Goal: Use online tool/utility: Utilize a website feature to perform a specific function

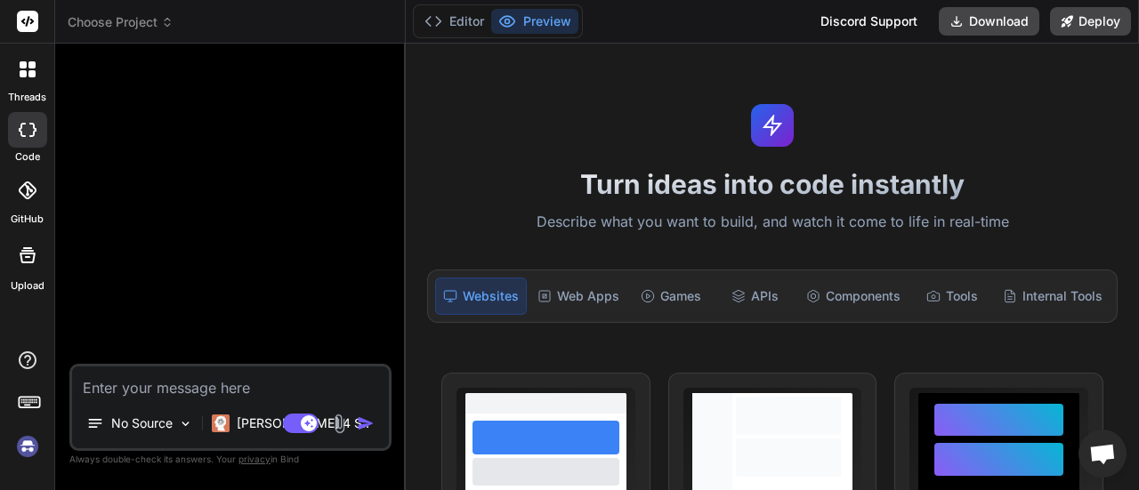
scroll to position [182, 0]
click at [22, 129] on icon at bounding box center [28, 130] width 18 height 14
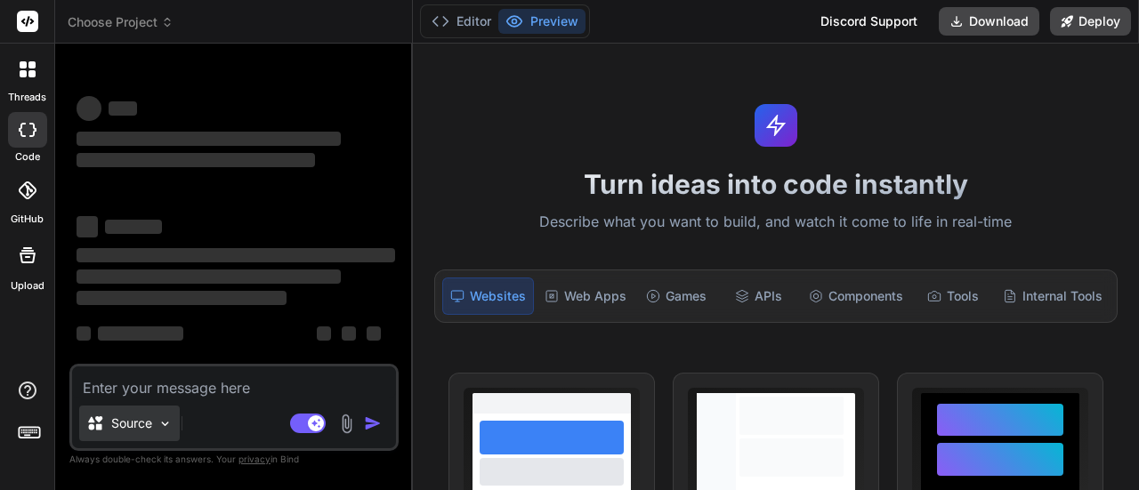
click at [153, 421] on div "Source" at bounding box center [129, 424] width 101 height 36
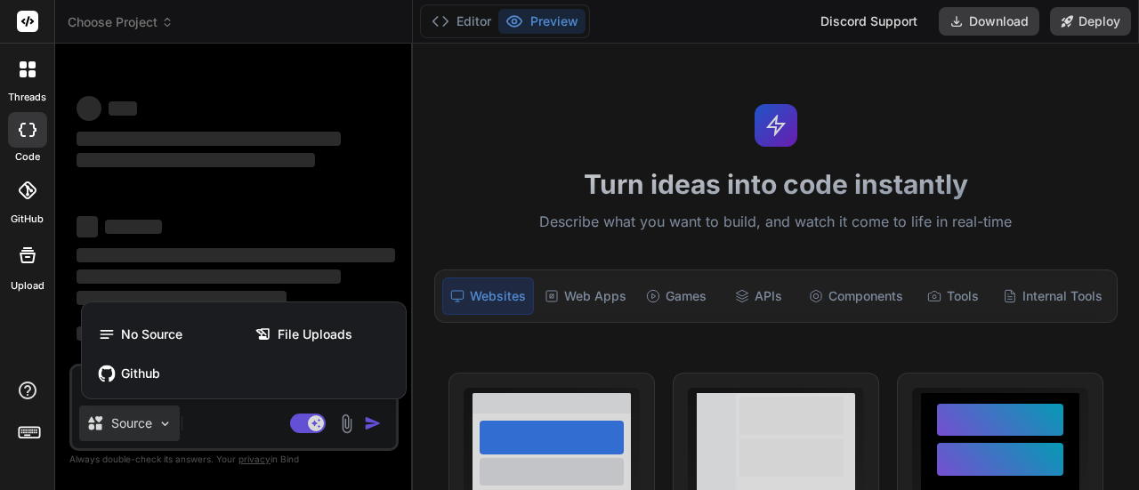
click at [347, 421] on div at bounding box center [569, 245] width 1139 height 490
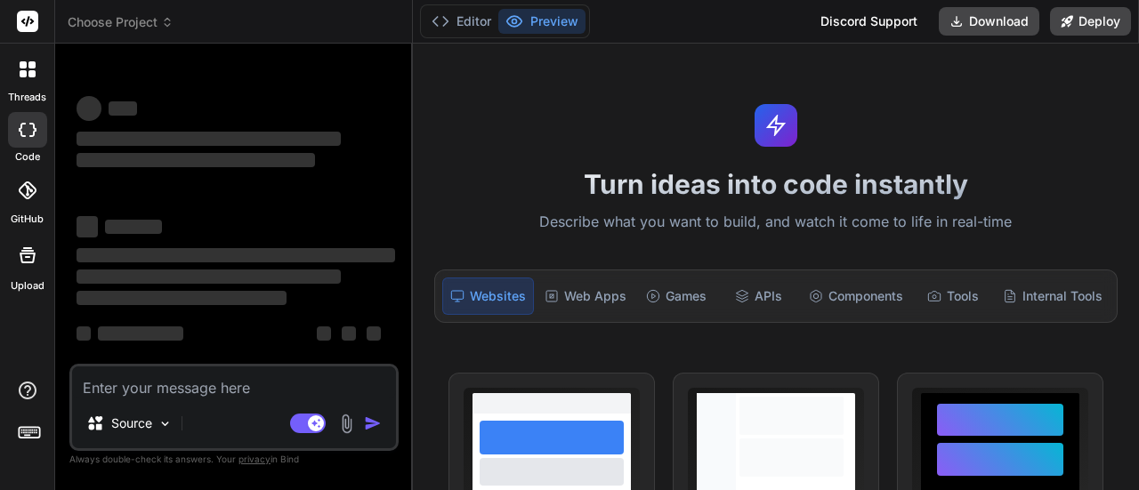
click at [193, 385] on textarea at bounding box center [234, 383] width 324 height 32
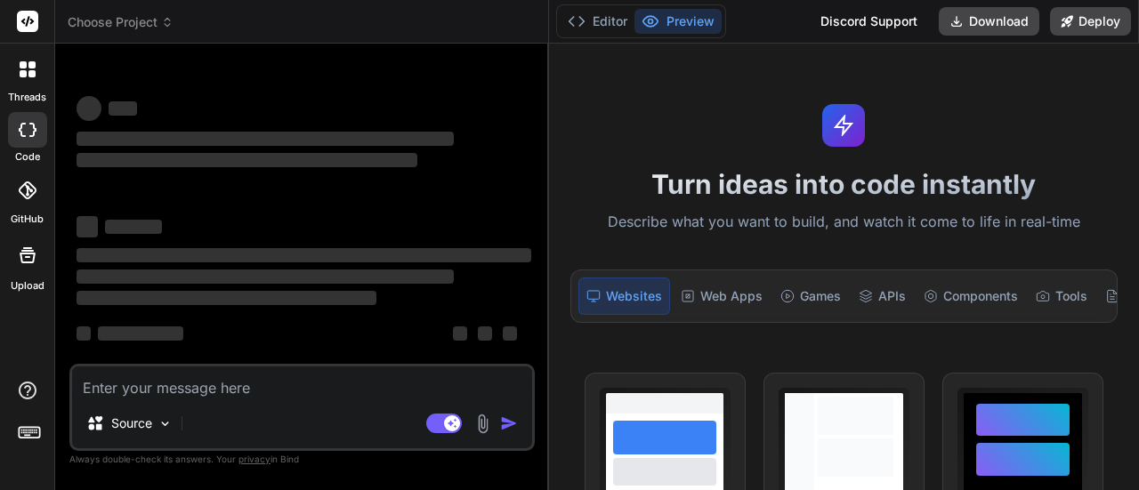
drag, startPoint x: 412, startPoint y: 257, endPoint x: 519, endPoint y: 263, distance: 106.9
click at [519, 263] on div "Bind AI Web Search Created with Pixso. Code Generator ‌ ‌ ‌ ‌ ‌ ‌ ‌ ‌ ‌ ‌ ‌ ‌ ‌…" at bounding box center [302, 267] width 494 height 447
type textarea "x"
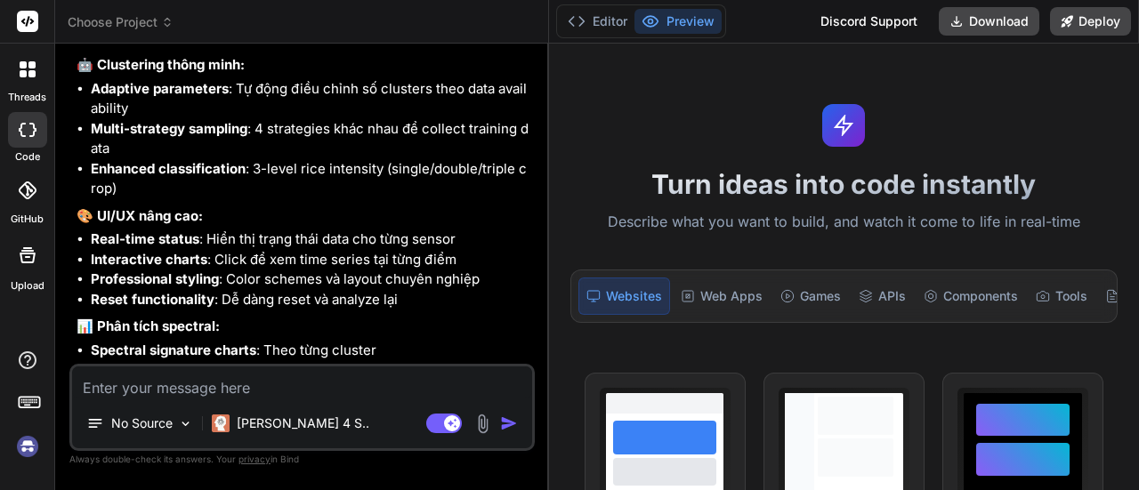
scroll to position [9599, 0]
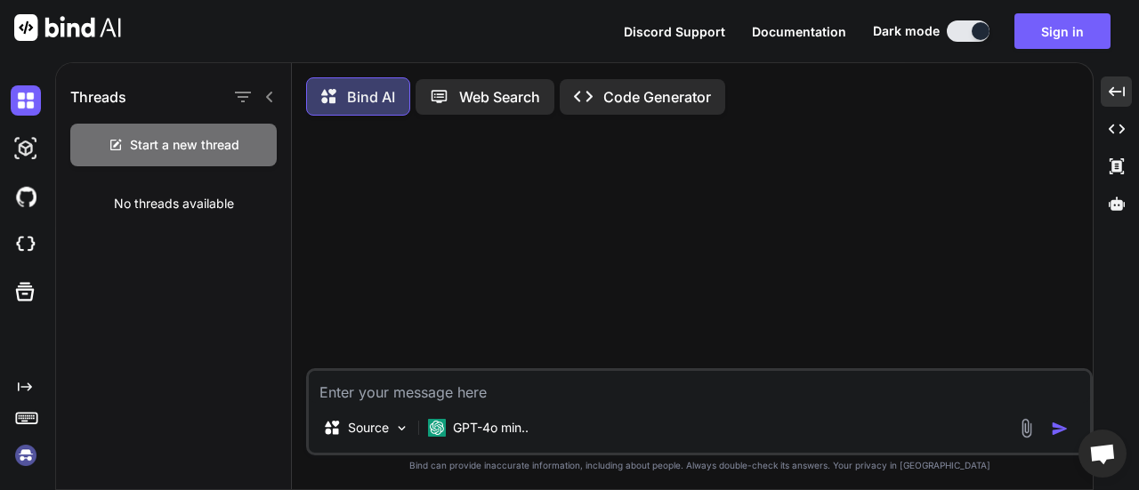
scroll to position [7, 0]
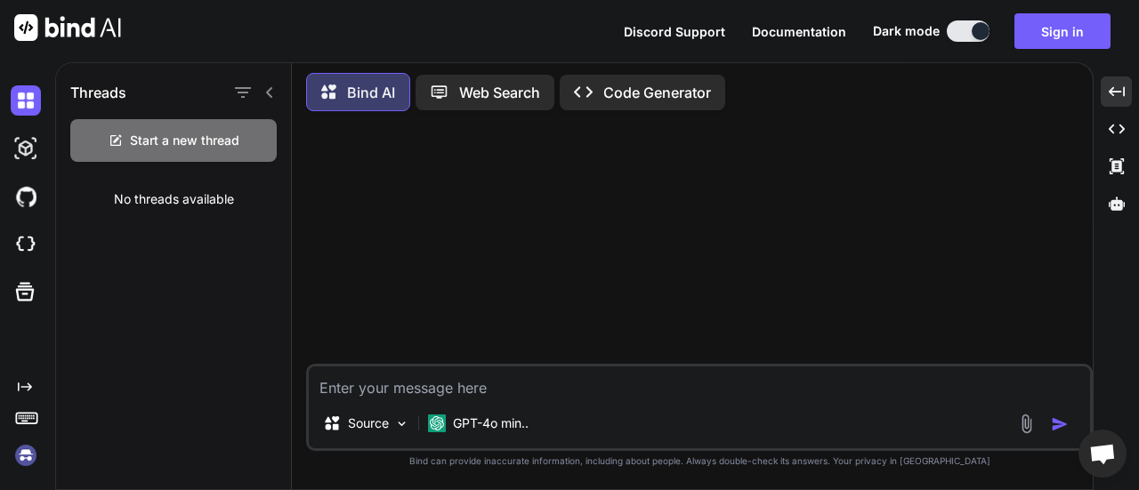
click at [22, 457] on img at bounding box center [26, 455] width 30 height 30
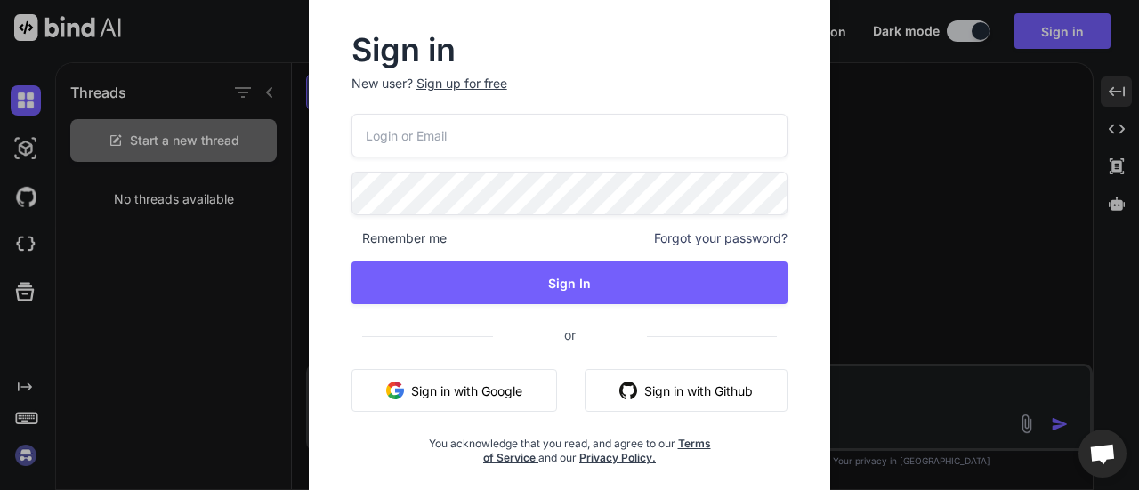
click at [431, 384] on button "Sign in with Google" at bounding box center [454, 390] width 206 height 43
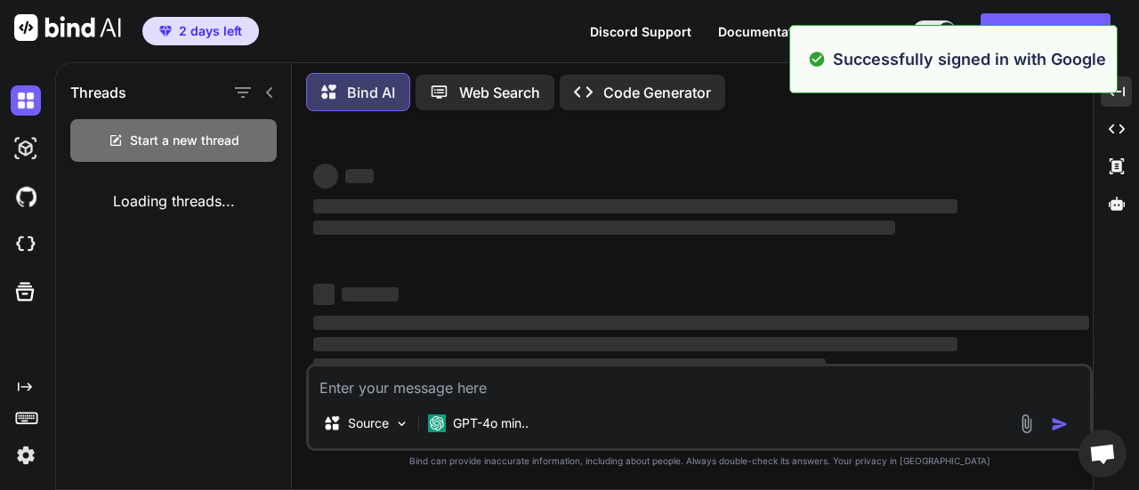
click at [495, 386] on textarea at bounding box center [699, 383] width 781 height 32
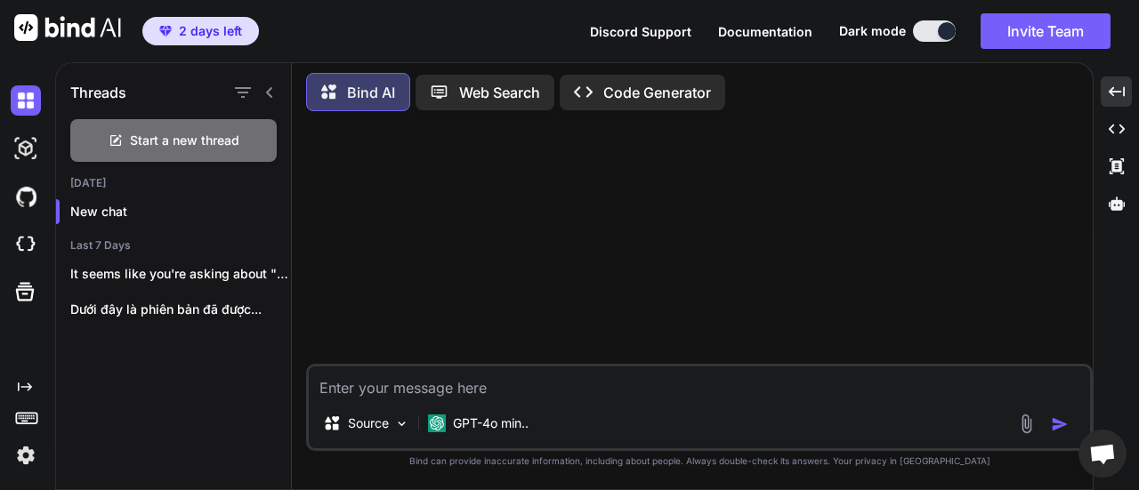
click at [21, 448] on img at bounding box center [26, 455] width 30 height 30
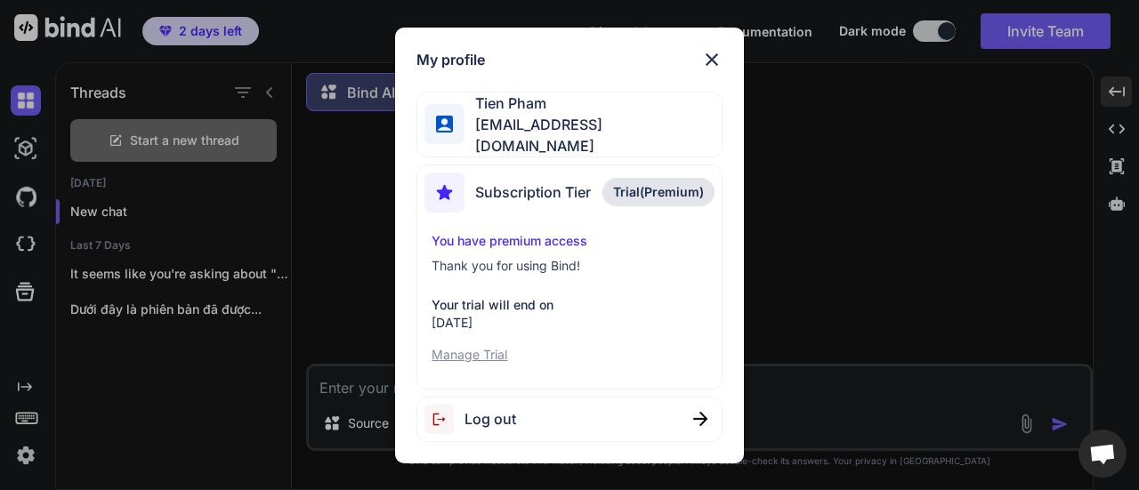
click at [713, 59] on img at bounding box center [711, 59] width 21 height 21
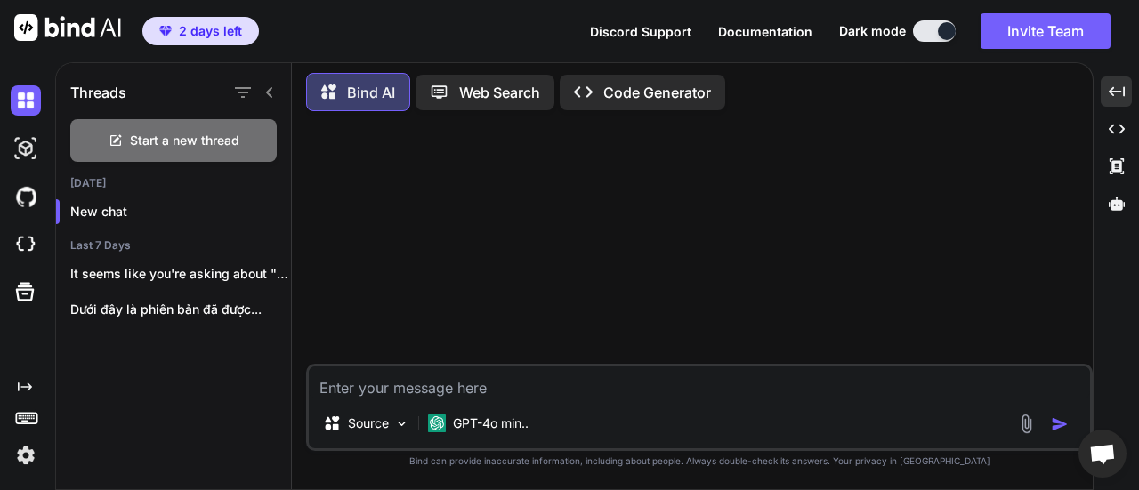
click at [439, 385] on textarea at bounding box center [699, 383] width 781 height 32
click at [630, 94] on p "Code Generator" at bounding box center [657, 92] width 108 height 21
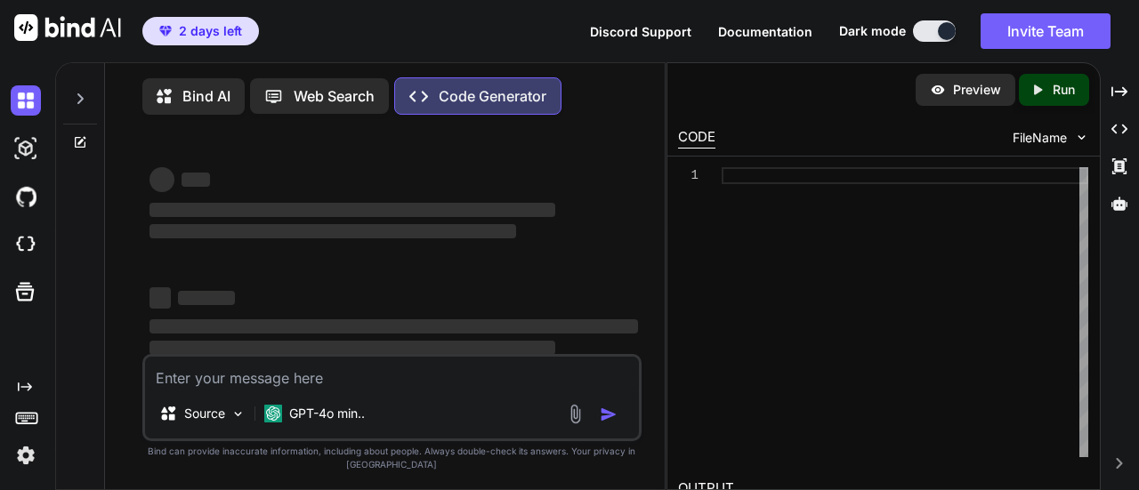
type textarea "x"
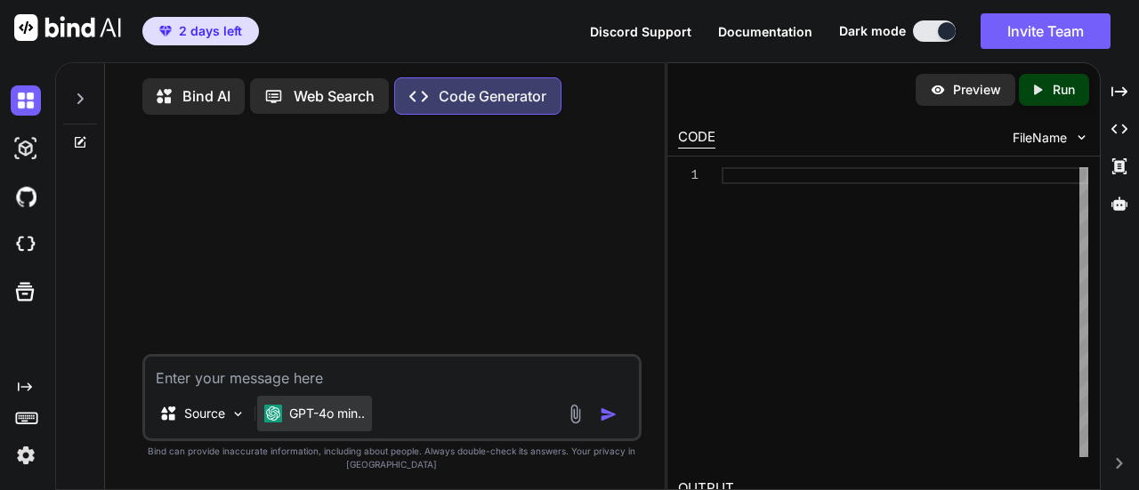
click at [332, 414] on p "GPT-4o min.." at bounding box center [327, 414] width 76 height 18
click at [294, 408] on p "GPT-4o min.." at bounding box center [327, 414] width 76 height 18
click at [316, 386] on textarea at bounding box center [392, 373] width 495 height 32
click at [313, 387] on textarea at bounding box center [392, 373] width 495 height 32
type textarea "v"
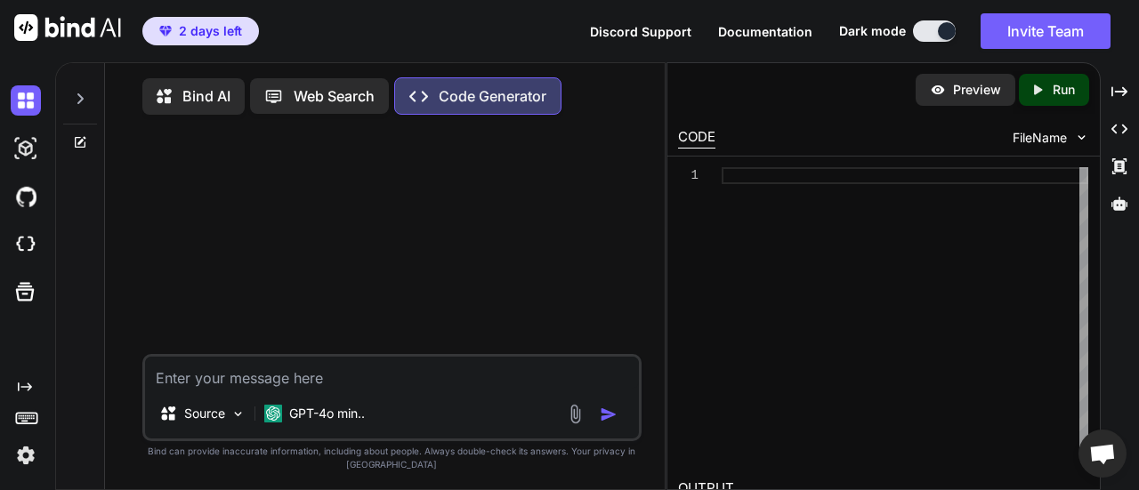
type textarea "x"
type textarea "v"
type textarea "x"
type textarea "vi"
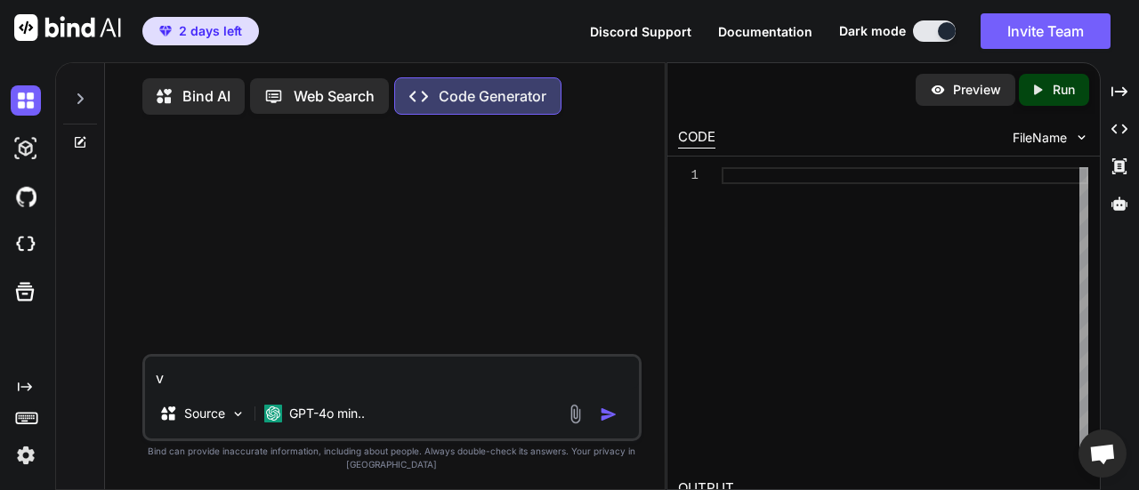
type textarea "x"
type textarea "vie"
type textarea "x"
type textarea "viê"
type textarea "x"
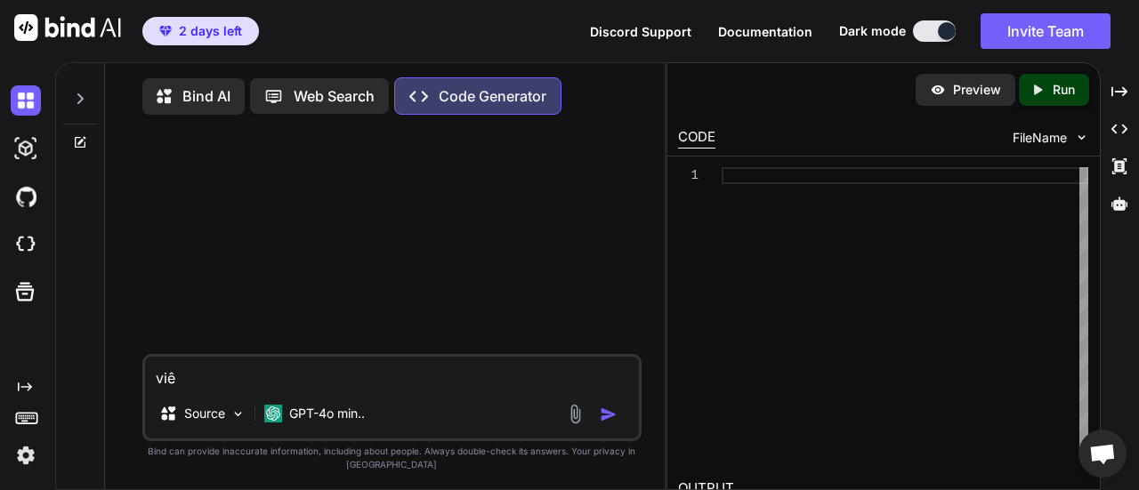
type textarea "viêt"
type textarea "x"
type textarea "viết"
type textarea "x"
type textarea "viết"
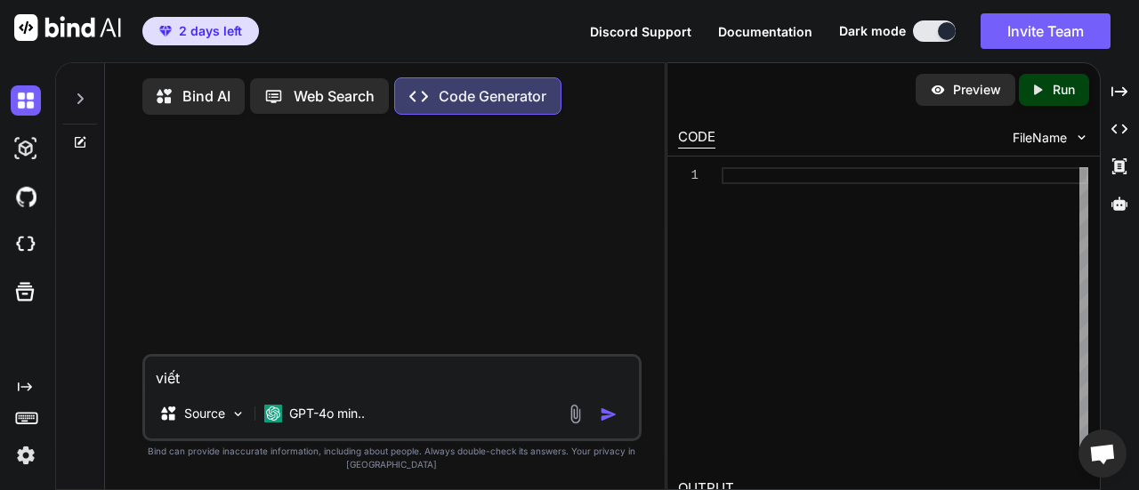
type textarea "x"
type textarea "viết c"
type textarea "x"
type textarea "viết co"
type textarea "x"
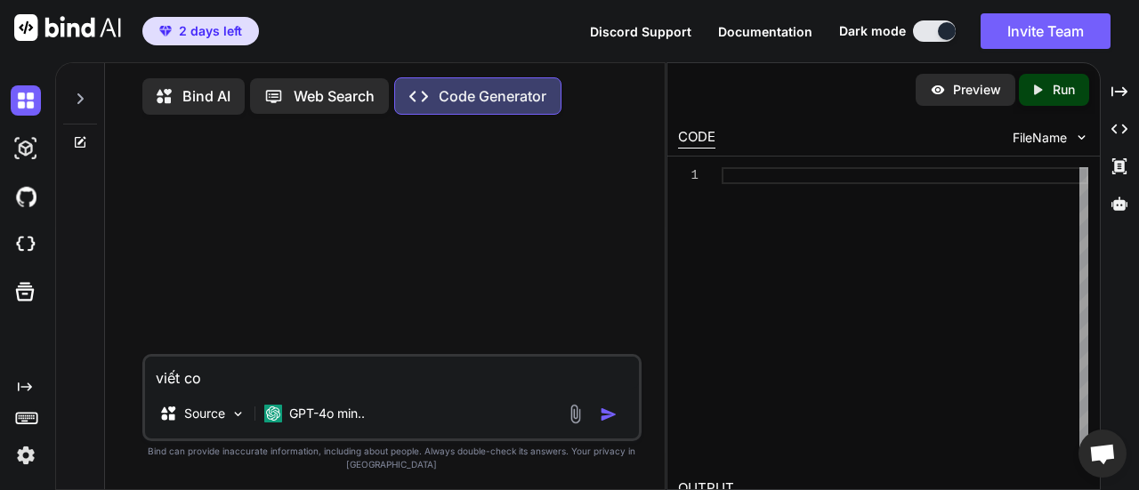
type textarea "viết cod"
type textarea "x"
type textarea "viết code"
type textarea "x"
type textarea "viết code"
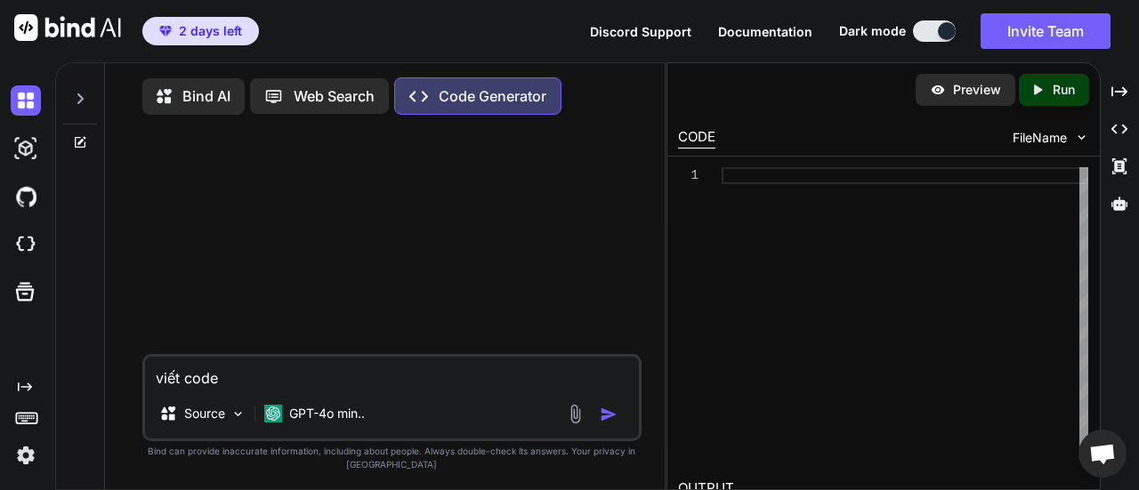
type textarea "x"
type textarea "viết code j"
type textarea "x"
type textarea "viết code ja"
type textarea "x"
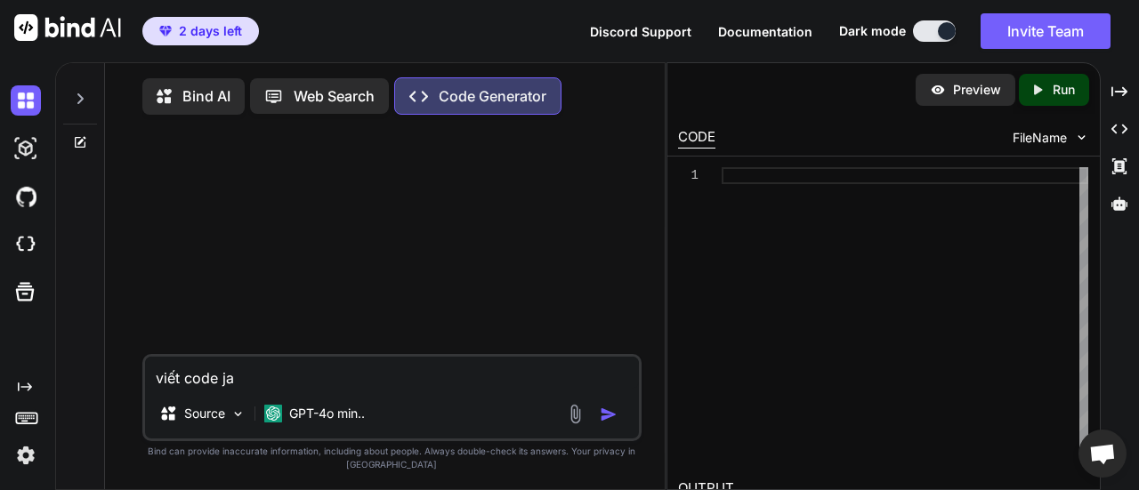
type textarea "viết code jav"
type textarea "x"
type textarea "viết code java"
type textarea "x"
type textarea "viết code javac"
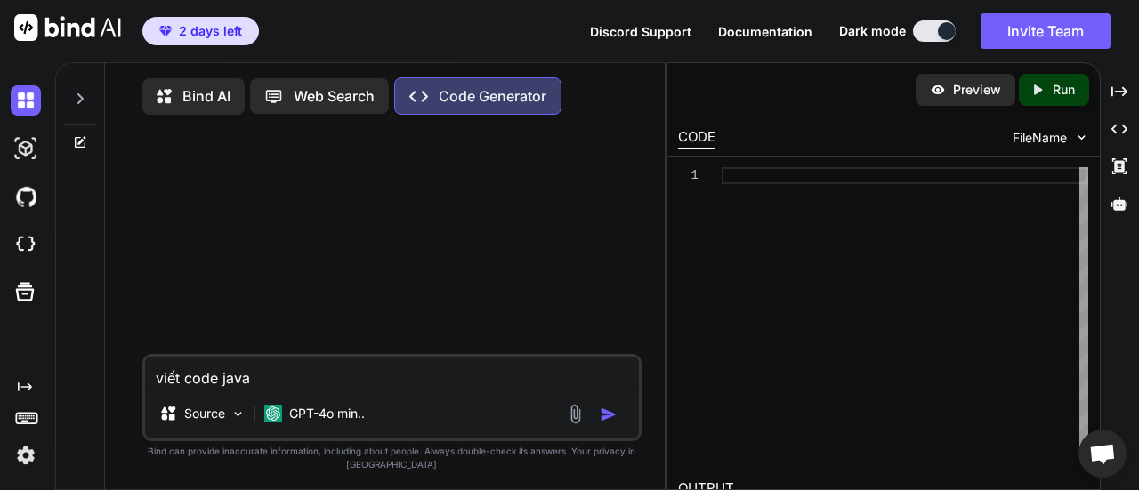
type textarea "x"
type textarea "viết code javacr"
type textarea "x"
type textarea "viết code javacri"
type textarea "x"
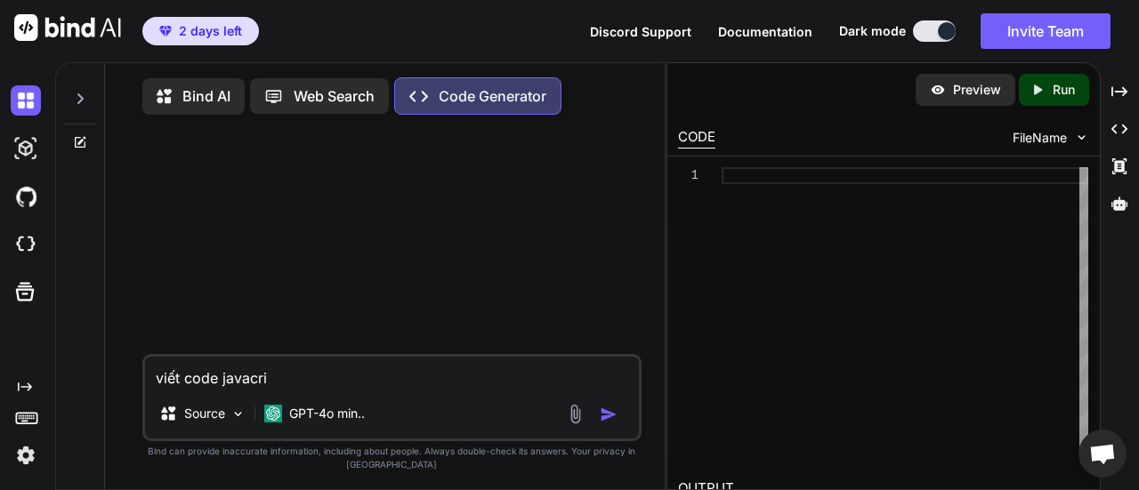
type textarea "viết code javacrip"
type textarea "x"
type textarea "viết code javacript"
type textarea "x"
type textarea "viết code javacript"
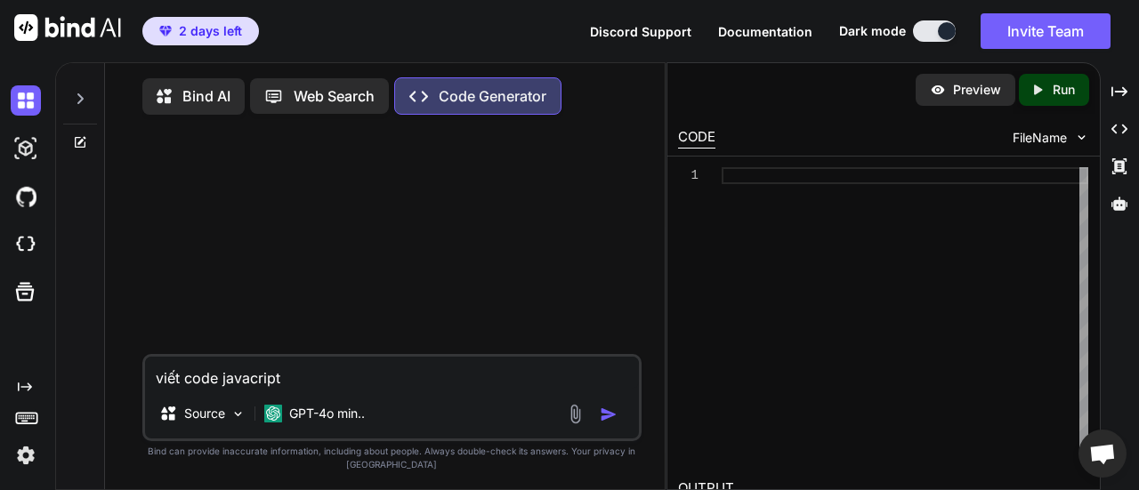
type textarea "x"
drag, startPoint x: 244, startPoint y: 384, endPoint x: 402, endPoint y: 400, distance: 159.2
click at [403, 400] on div "Source GPT-4o min.." at bounding box center [392, 417] width 495 height 43
click at [246, 382] on textarea "viết code javacript" at bounding box center [392, 373] width 495 height 32
click at [307, 386] on textarea "viết code javacript" at bounding box center [392, 373] width 495 height 32
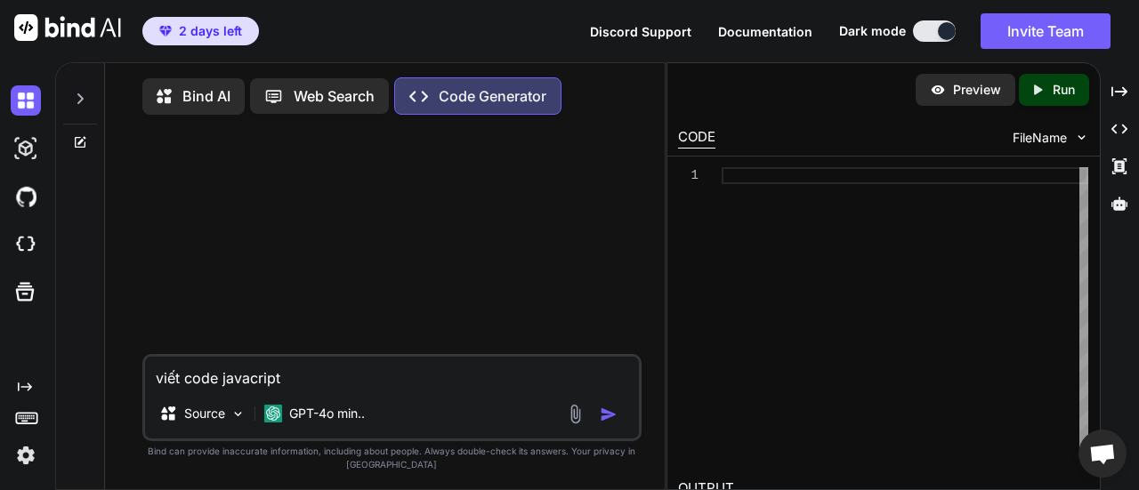
type textarea "viết code javacript"
type textarea "x"
type textarea "viết code javacrip"
type textarea "x"
type textarea "viết code javacri"
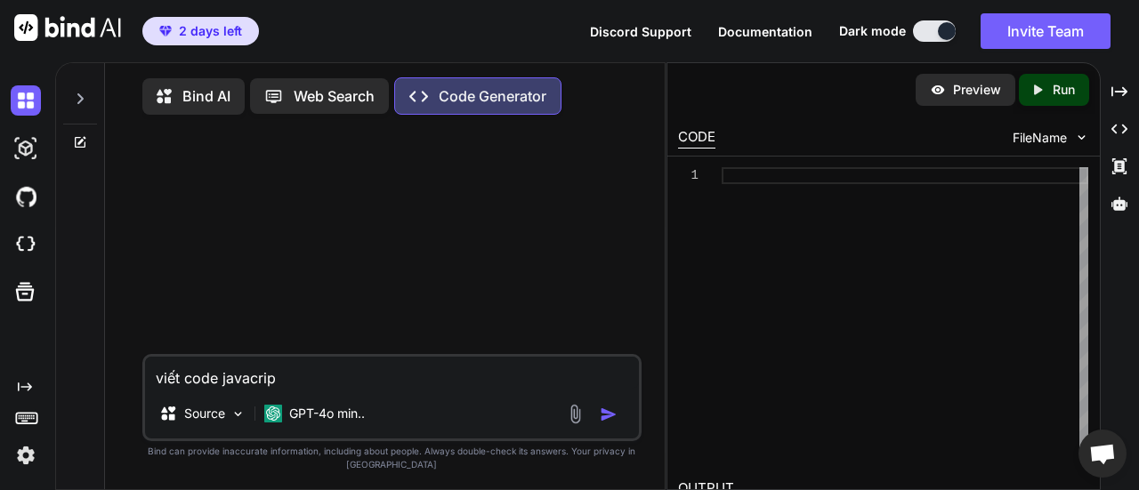
type textarea "x"
type textarea "viết code javacr"
type textarea "x"
type textarea "viết code javac"
type textarea "x"
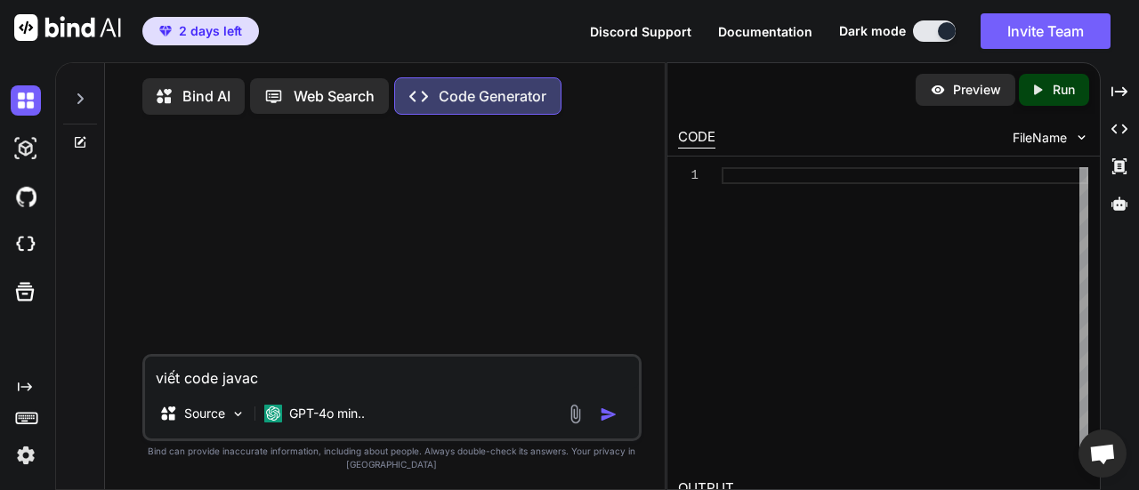
type textarea "viết code java"
type textarea "x"
type textarea "viết code jav"
type textarea "x"
type textarea "viết code ja"
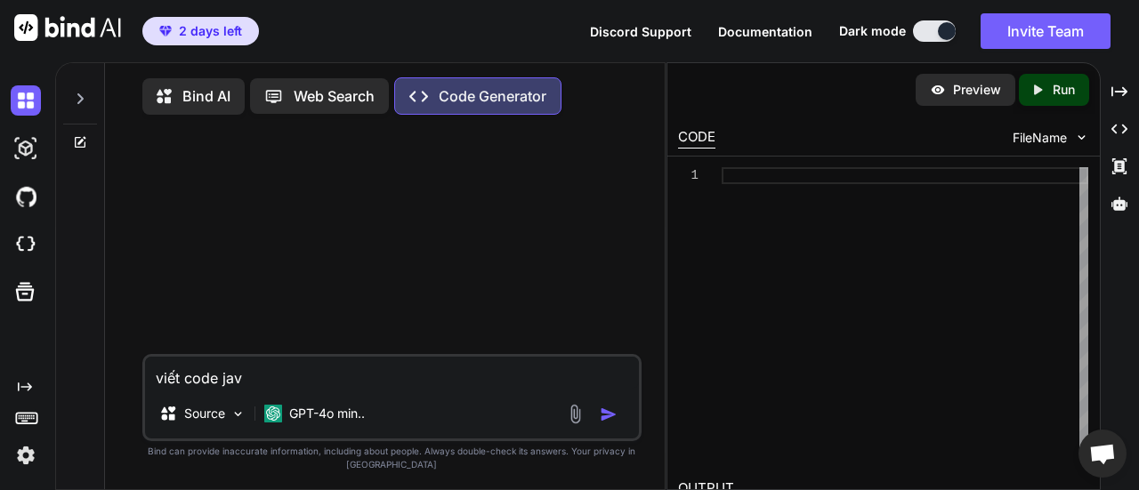
type textarea "x"
type textarea "viết code j"
type textarea "x"
type textarea "viết code"
type textarea "x"
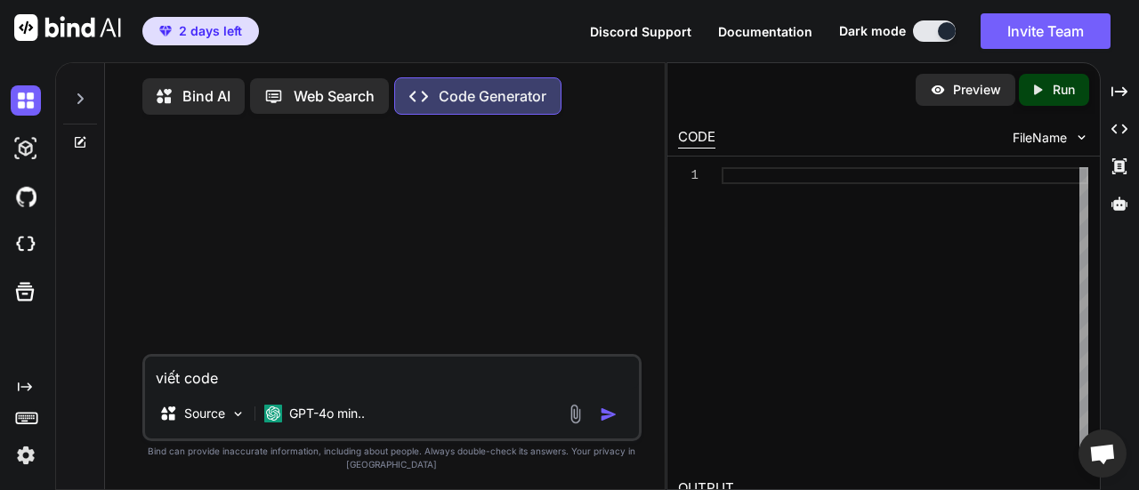
type textarea "viết code G"
type textarea "x"
type textarea "viết code GE"
type textarea "x"
type textarea "viết code GÊ"
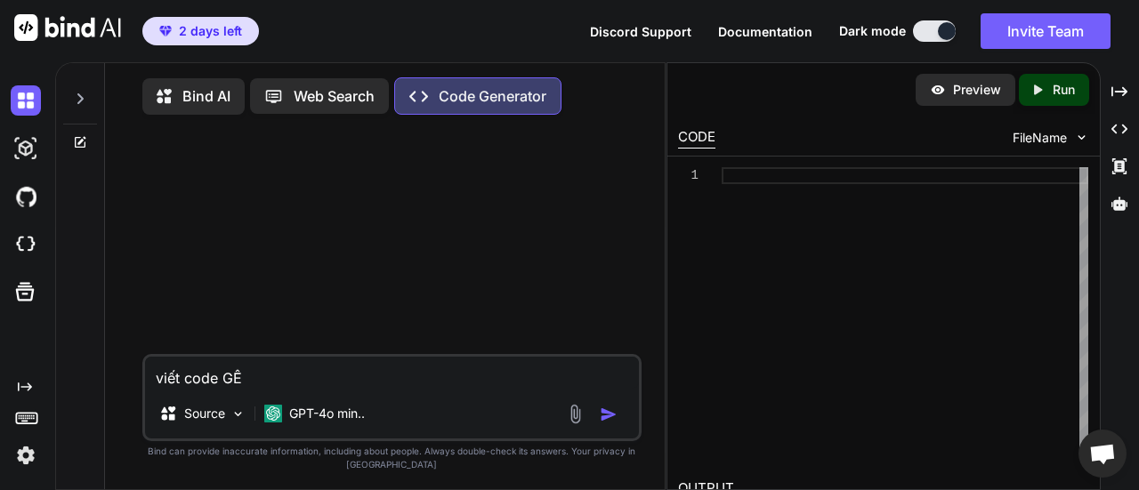
type textarea "x"
type textarea "viết code GEE"
type textarea "x"
type textarea "viết code GEE"
type textarea "x"
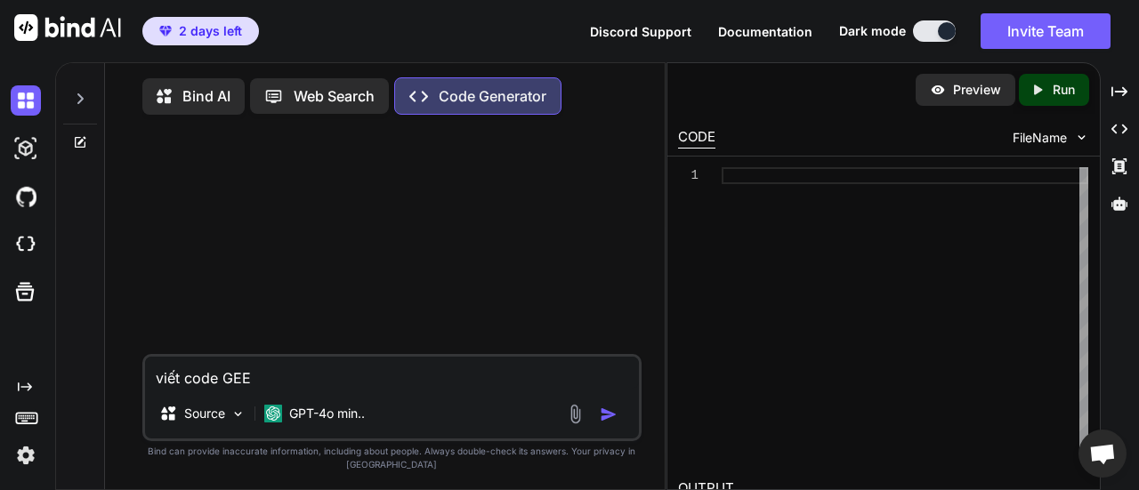
type textarea "viết code GEE"
type textarea "x"
type textarea "viết code GEEl"
type textarea "x"
type textarea "viết code GEEla"
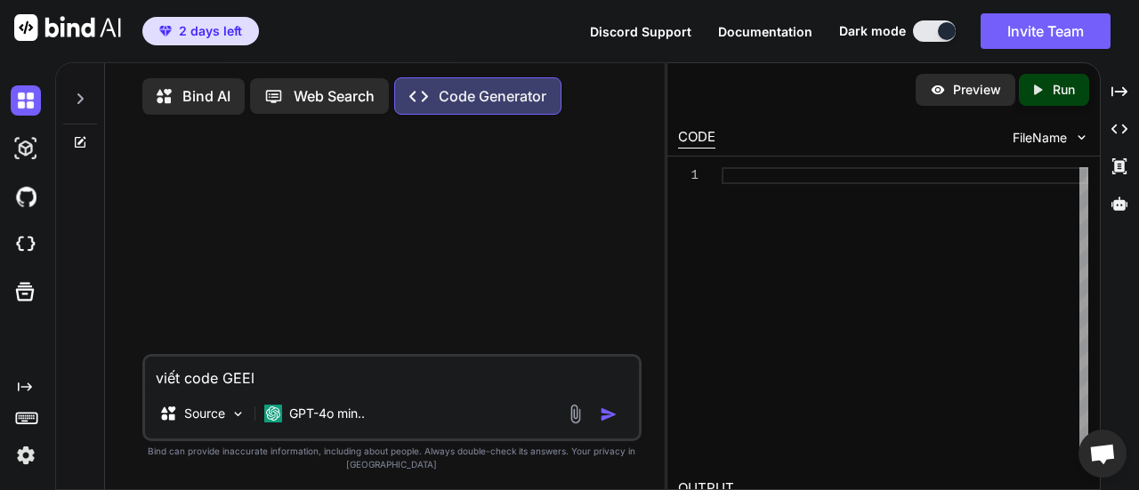
type textarea "x"
type textarea "viết code GEElâ"
type textarea "x"
type textarea "viết code GEElây"
type textarea "x"
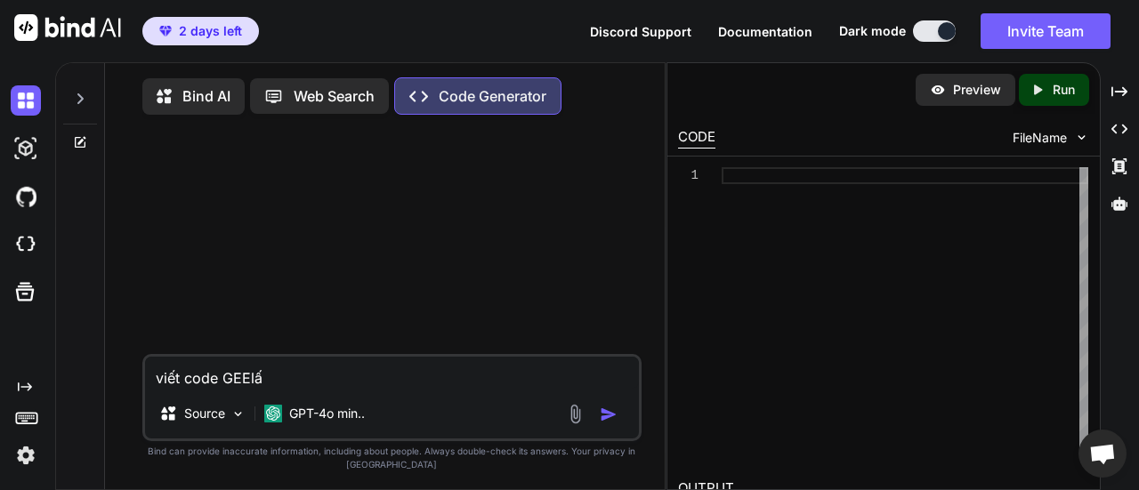
type textarea "viết code GEElấy"
type textarea "x"
type textarea "viết code GEElấy"
type textarea "x"
type textarea "viết code GEElấy"
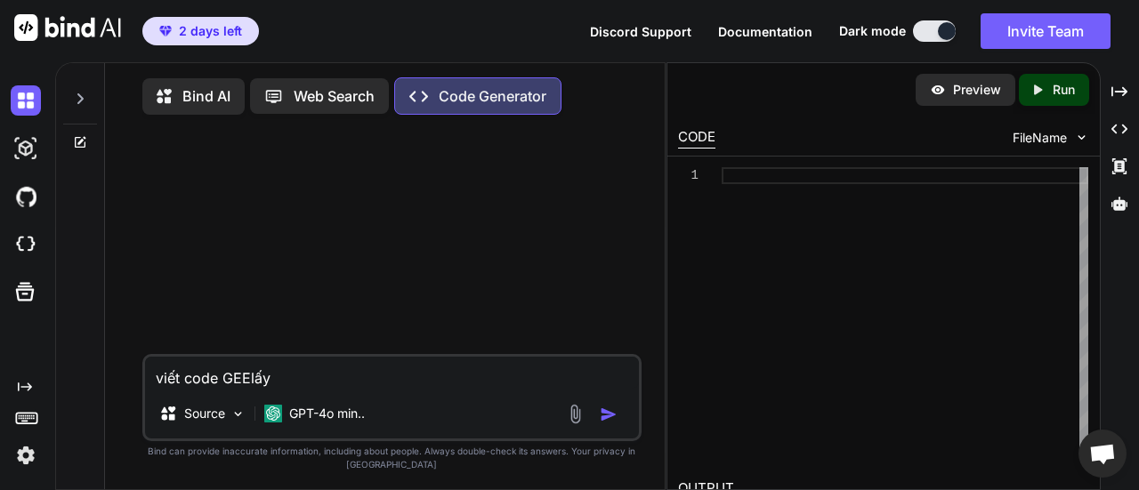
type textarea "x"
type textarea "viết code GEElấ"
type textarea "x"
type textarea "viết code GEEl"
type textarea "x"
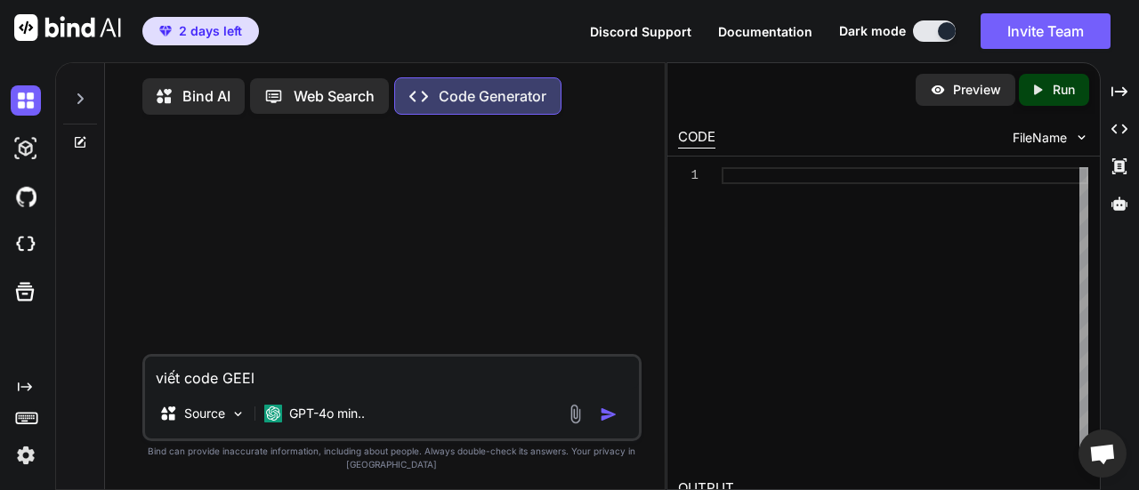
type textarea "viết code GEE"
type textarea "x"
type textarea "viết code GEE"
type textarea "x"
type textarea "viết code GEE l"
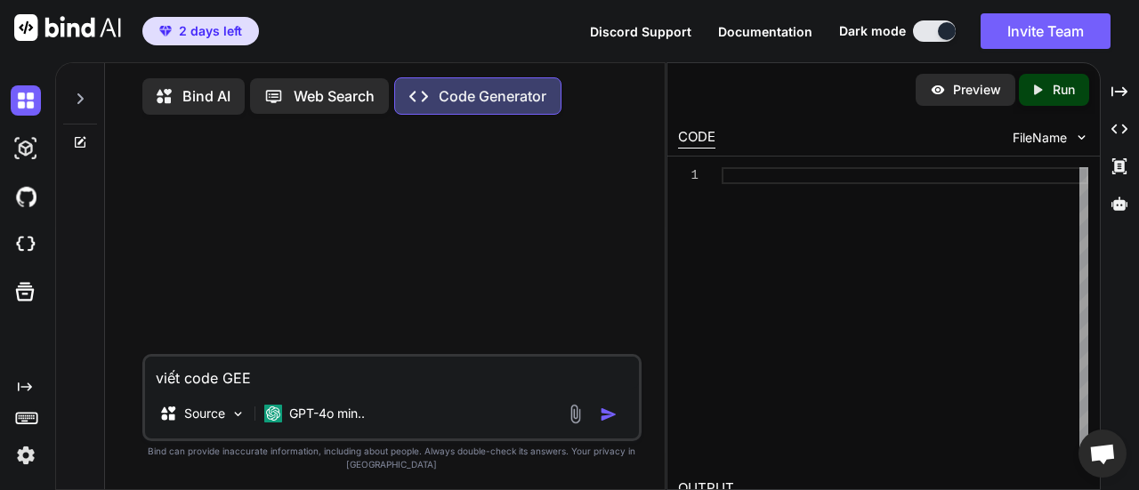
type textarea "x"
type textarea "viết code GEE la"
type textarea "x"
type textarea "viết code GEE lâ"
type textarea "x"
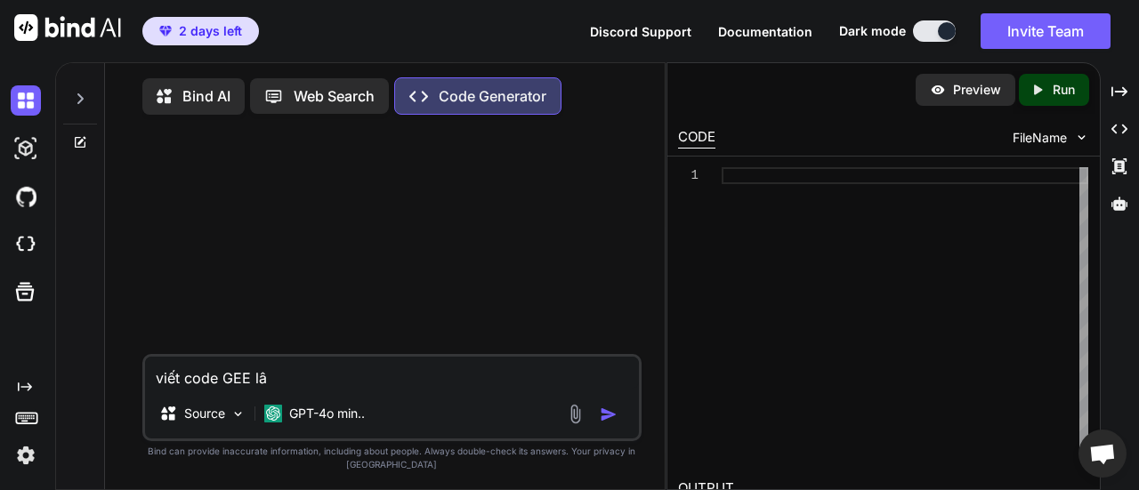
type textarea "viết code GEE lây"
type textarea "x"
type textarea "viết code GEE lấy"
type textarea "x"
type textarea "viết code GEE lấy"
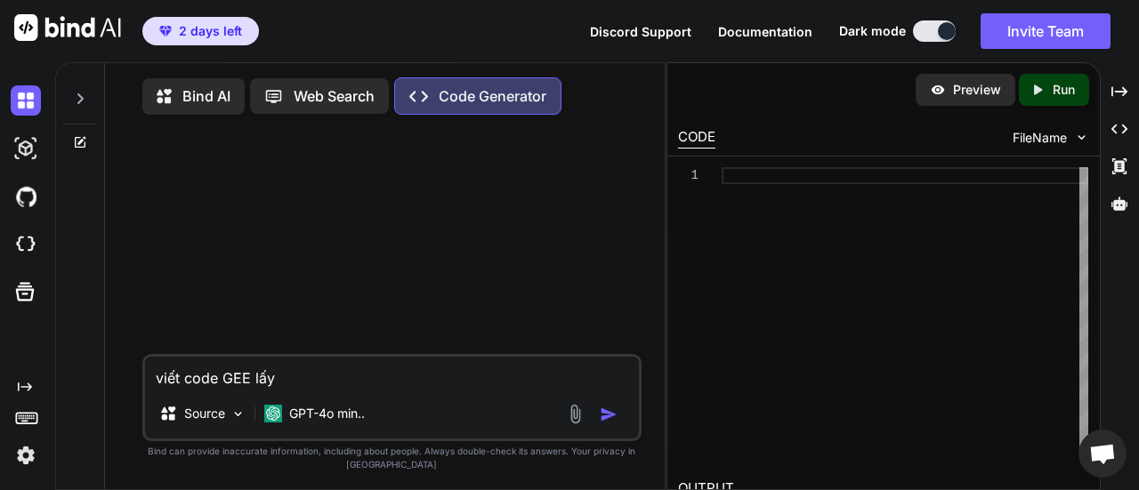
type textarea "x"
type textarea "viết code GEE lấy a"
type textarea "x"
type textarea "viết code GEE lấy an"
type textarea "x"
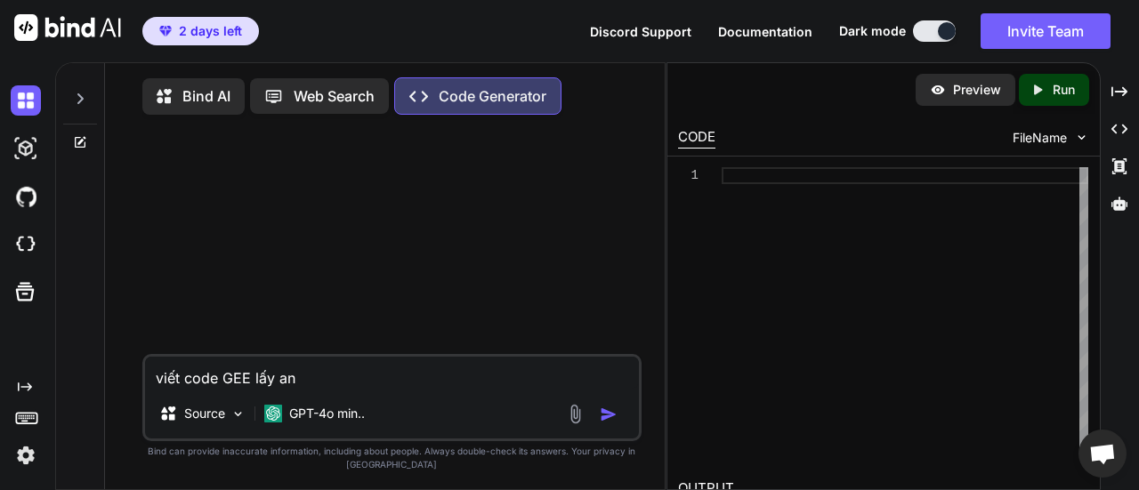
type textarea "viết code GEE lấy anh"
type textarea "x"
type textarea "viết code GEE lấy ảnh"
type textarea "x"
type textarea "viết code GEE lấy ảnh"
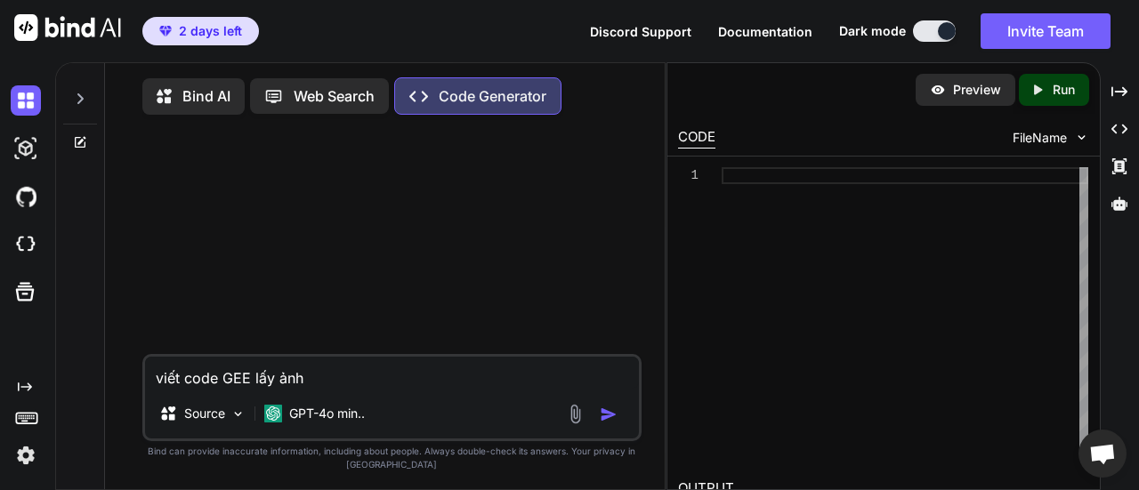
type textarea "x"
type textarea "viết code GEE lấy ảnh l"
type textarea "x"
type textarea "viết code GEE lấy ảnh la"
type textarea "x"
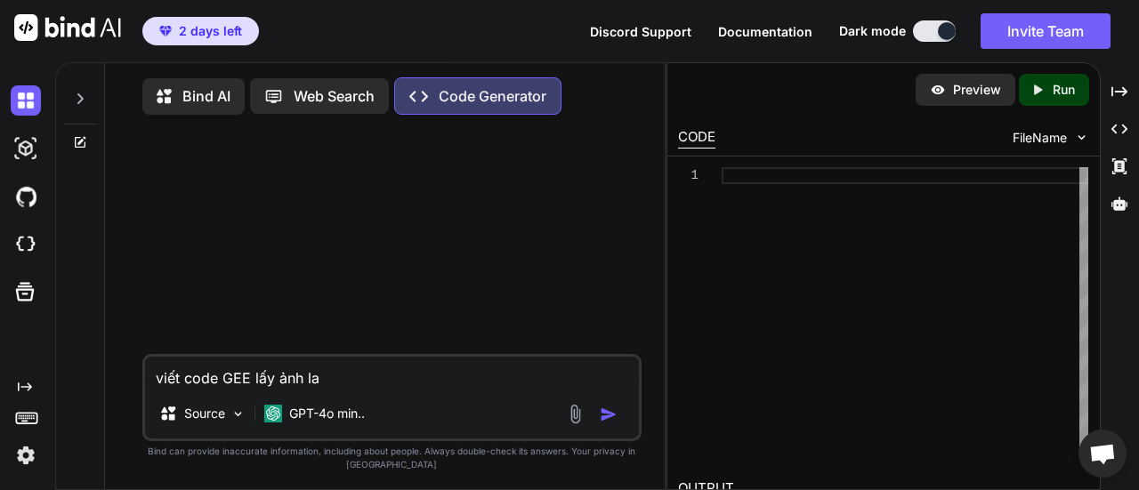
type textarea "viết code GEE lấy ảnh lan"
type textarea "x"
type textarea "viết code GEE lấy ảnh land"
type textarea "x"
type textarea "viết code GEE lấy ảnh lands"
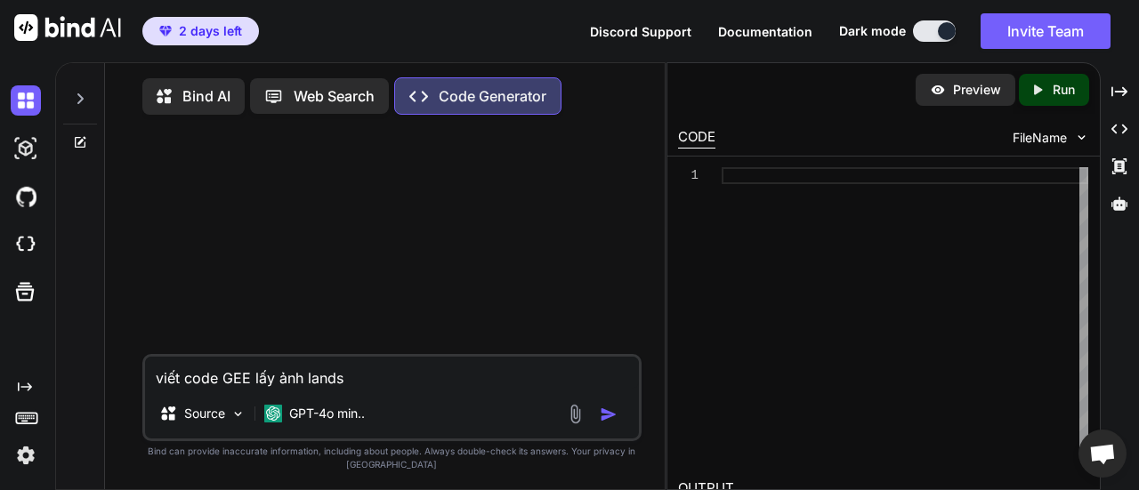
type textarea "x"
type textarea "viết code GEE lấy ảnh landsa"
type textarea "x"
type textarea "viết code GEE lấy ảnh landsat"
type textarea "x"
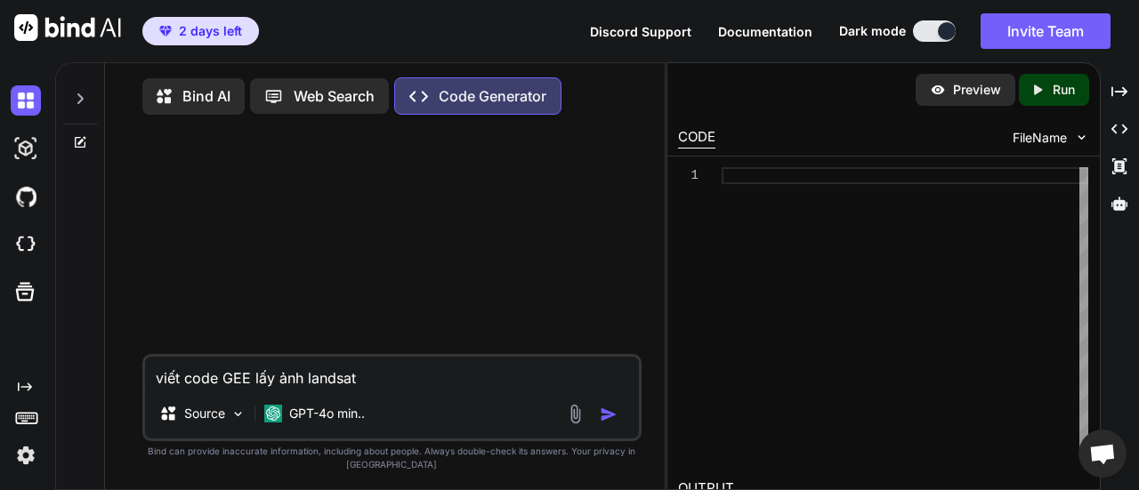
type textarea "viết code GEE lấy ảnh landsat"
type textarea "x"
type textarea "viết code GEE lấy ảnh landsat 9"
type textarea "x"
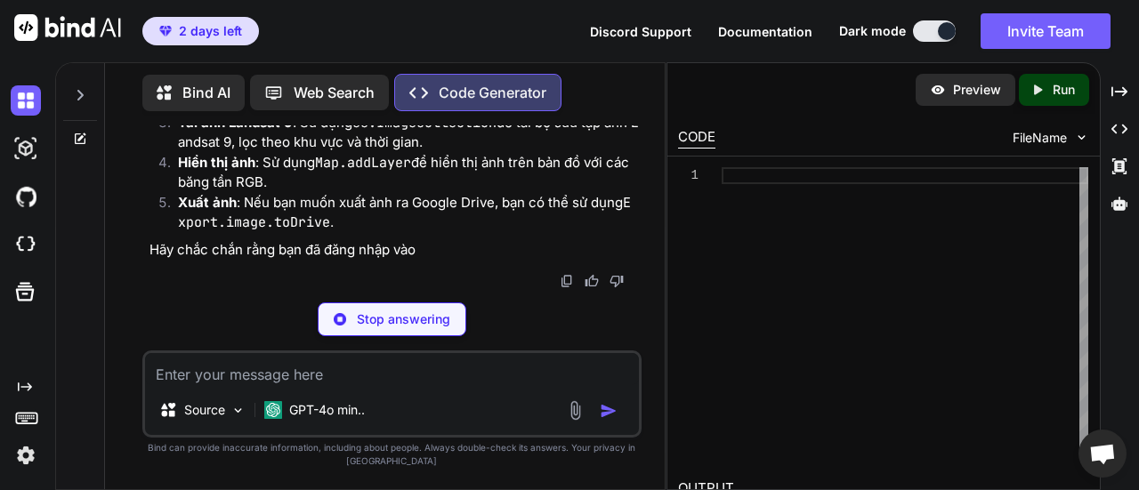
scroll to position [623, 0]
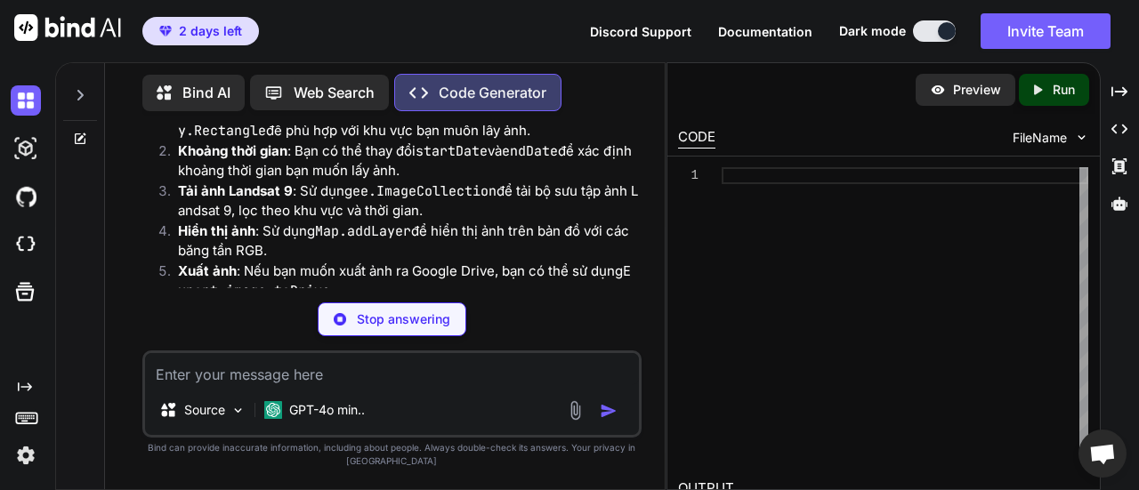
type textarea "x"
type textarea "});"
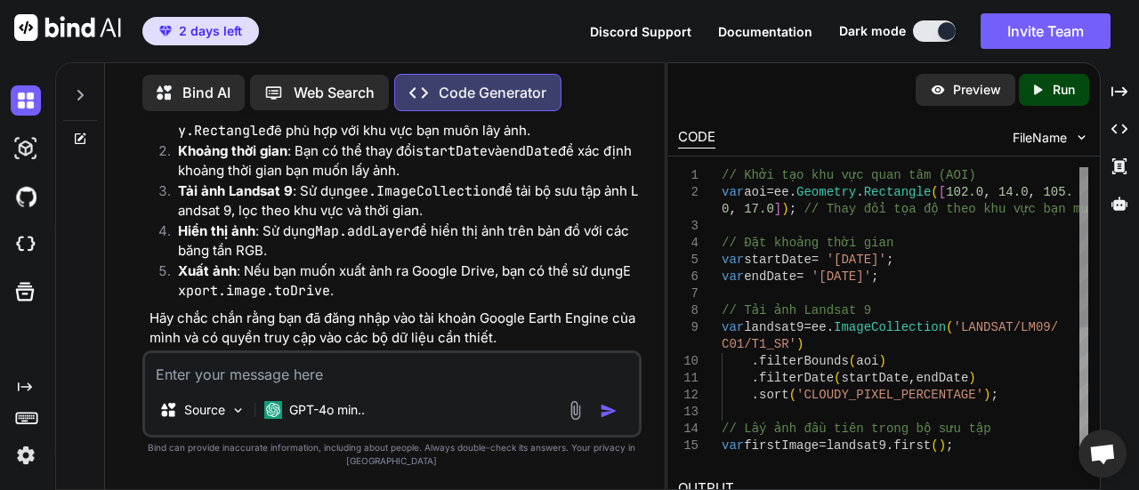
type textarea "x"
click at [75, 93] on icon at bounding box center [80, 95] width 14 height 14
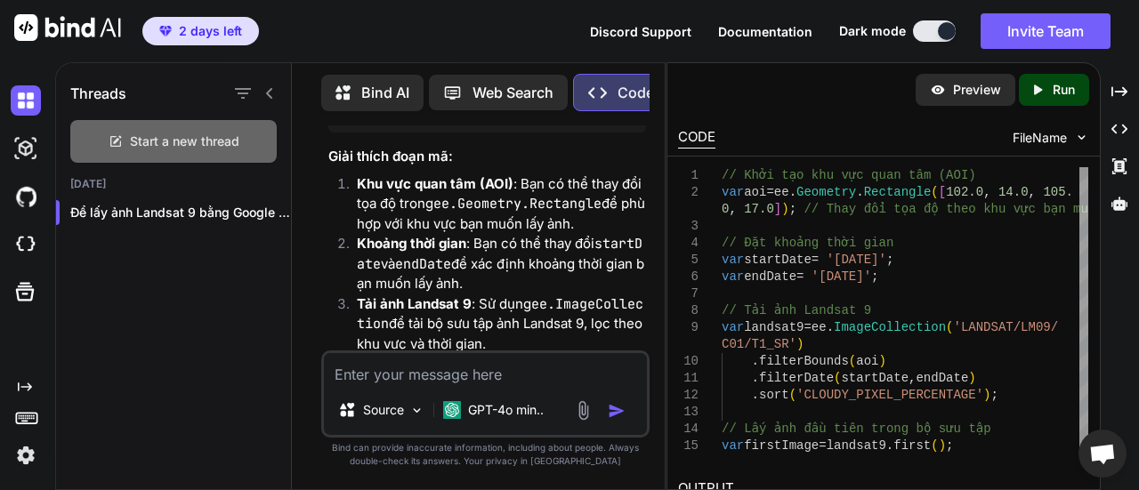
click at [140, 142] on span "Start a new thread" at bounding box center [184, 142] width 109 height 18
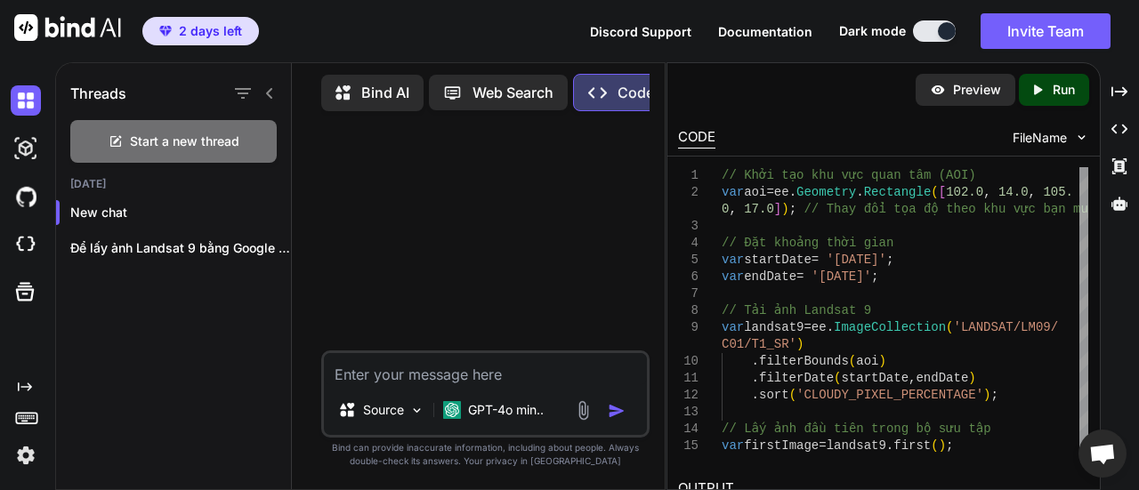
scroll to position [0, 0]
click at [511, 403] on p "GPT-4o min.." at bounding box center [506, 410] width 76 height 18
click at [387, 410] on p "Source" at bounding box center [383, 410] width 41 height 18
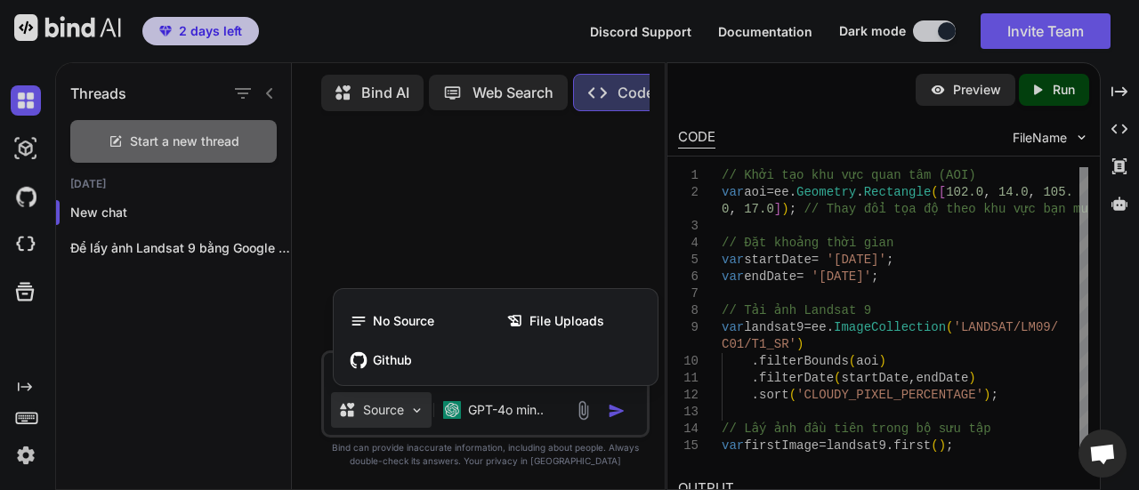
click at [393, 321] on span "No Source" at bounding box center [403, 321] width 61 height 18
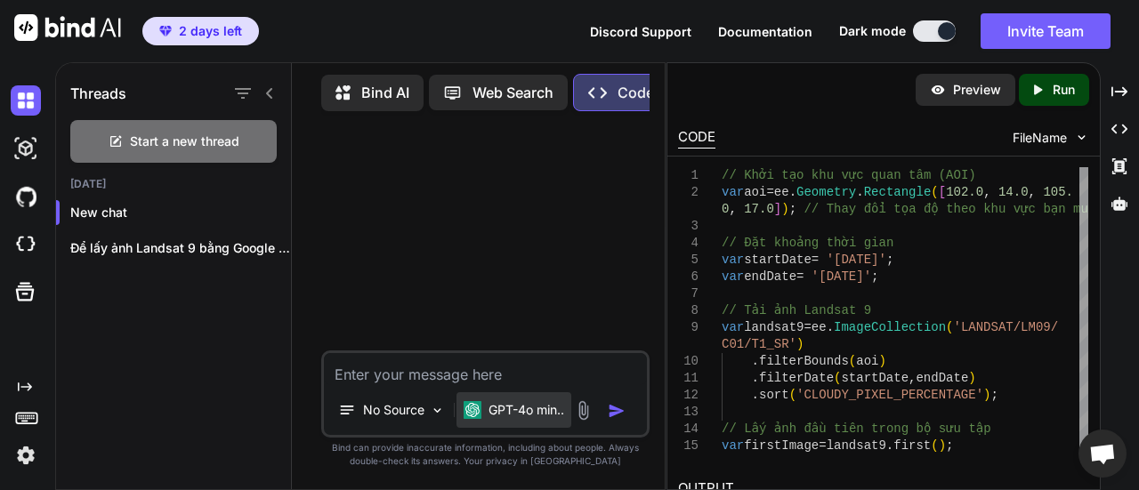
click at [505, 411] on p "GPT-4o min.." at bounding box center [527, 410] width 76 height 18
click at [441, 409] on img at bounding box center [437, 410] width 15 height 15
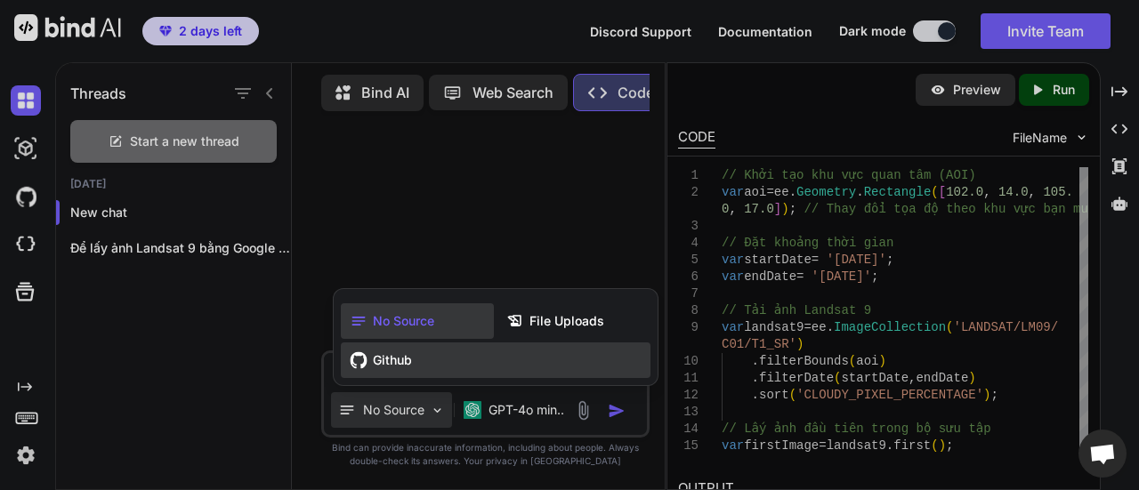
click at [484, 373] on div "Github" at bounding box center [496, 361] width 310 height 36
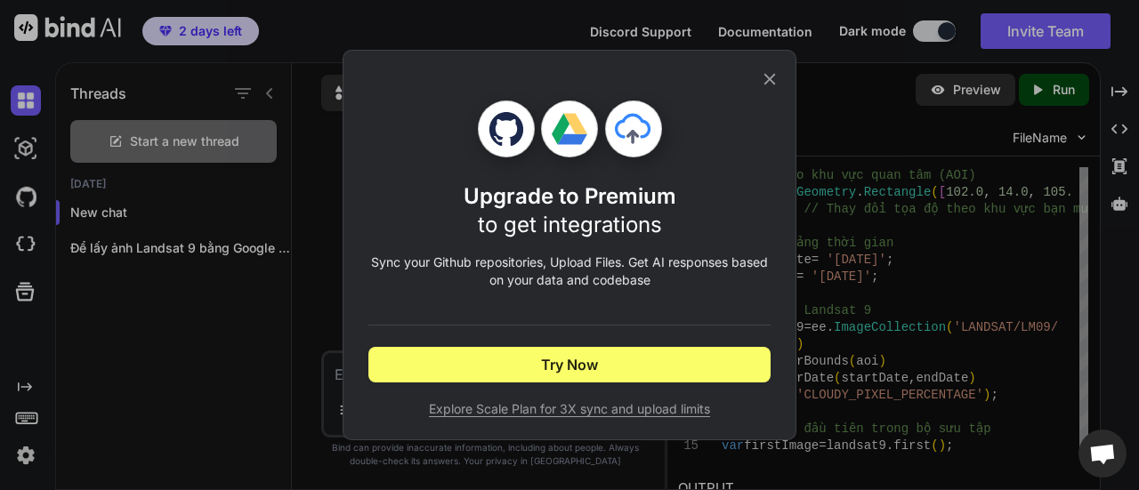
click at [155, 367] on div "Upgrade to Premium to get integrations Sync your Github repositories, Upload Fi…" at bounding box center [569, 245] width 1139 height 490
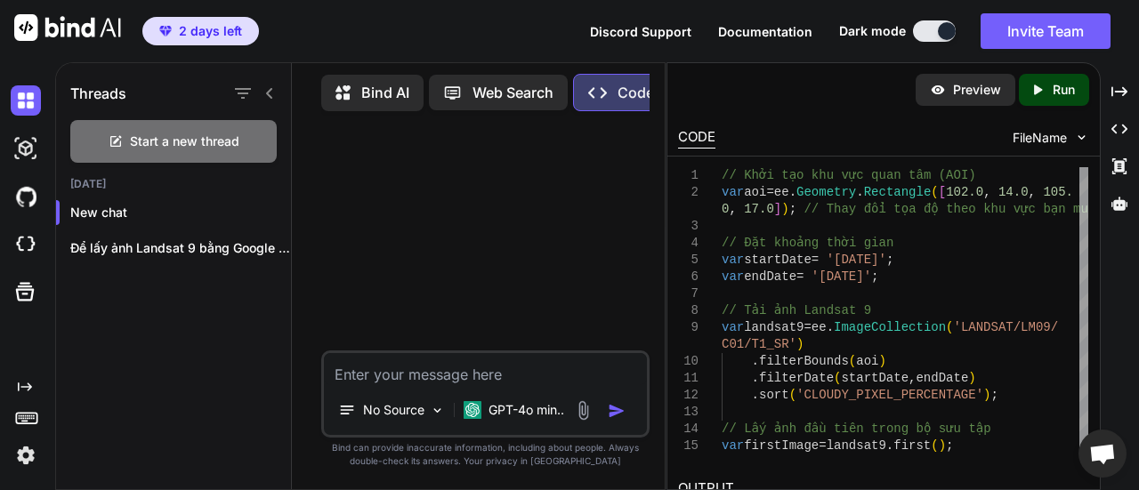
click at [20, 459] on img at bounding box center [26, 455] width 30 height 30
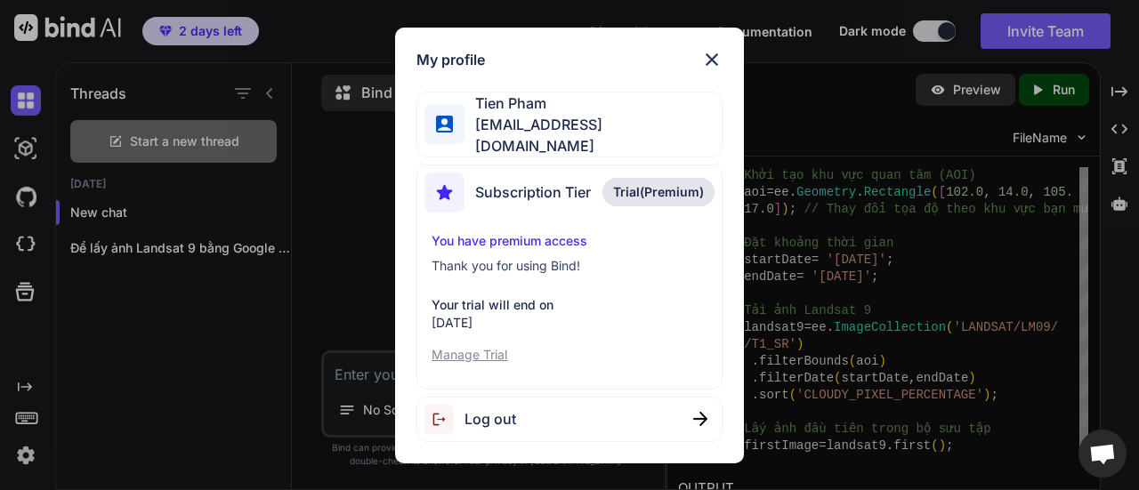
click at [713, 58] on img at bounding box center [711, 59] width 21 height 21
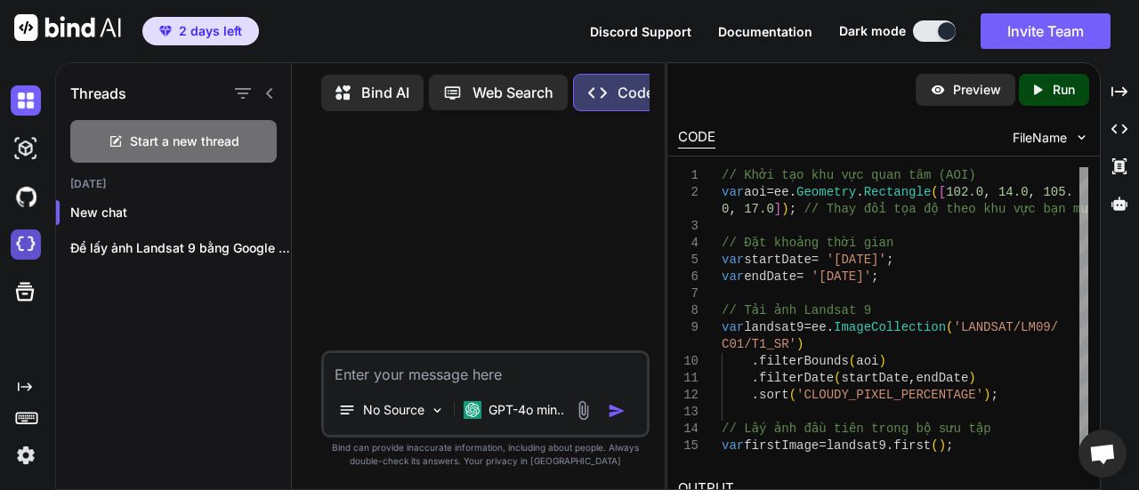
click at [24, 238] on img at bounding box center [26, 245] width 30 height 30
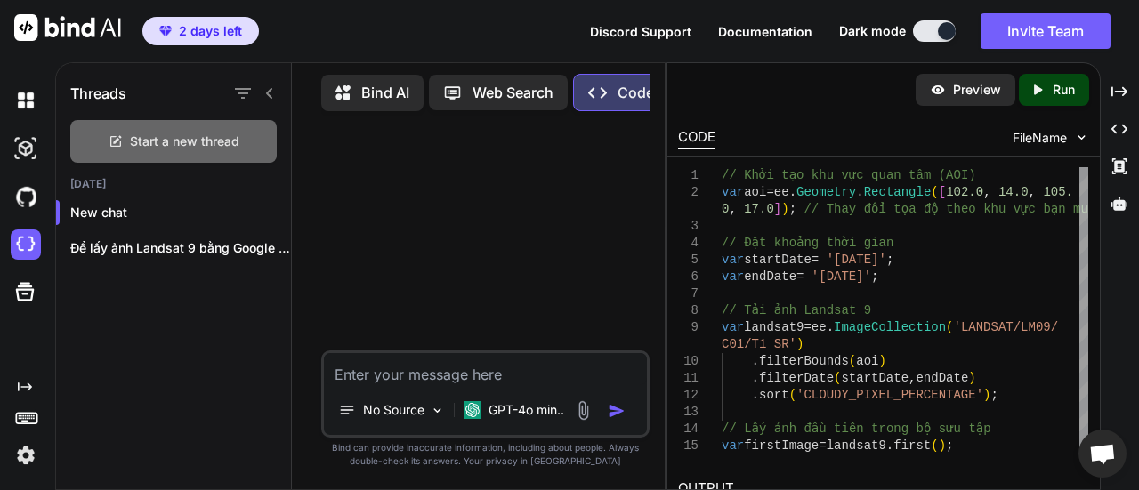
click at [209, 134] on span "Start a new thread" at bounding box center [184, 142] width 109 height 18
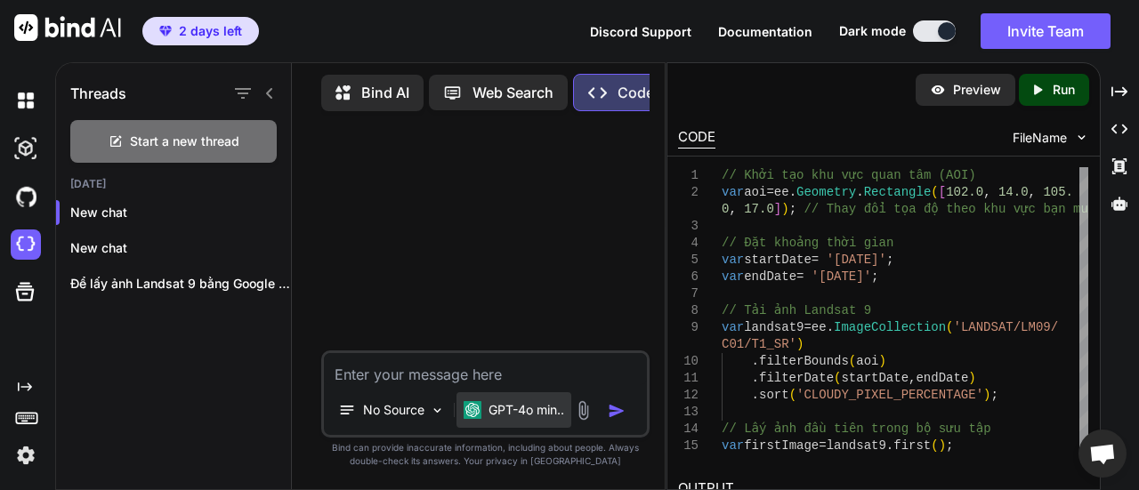
click at [481, 407] on div "GPT-4o min.." at bounding box center [514, 410] width 101 height 18
click at [540, 311] on div at bounding box center [487, 237] width 325 height 225
click at [381, 416] on p "No Source" at bounding box center [393, 410] width 61 height 18
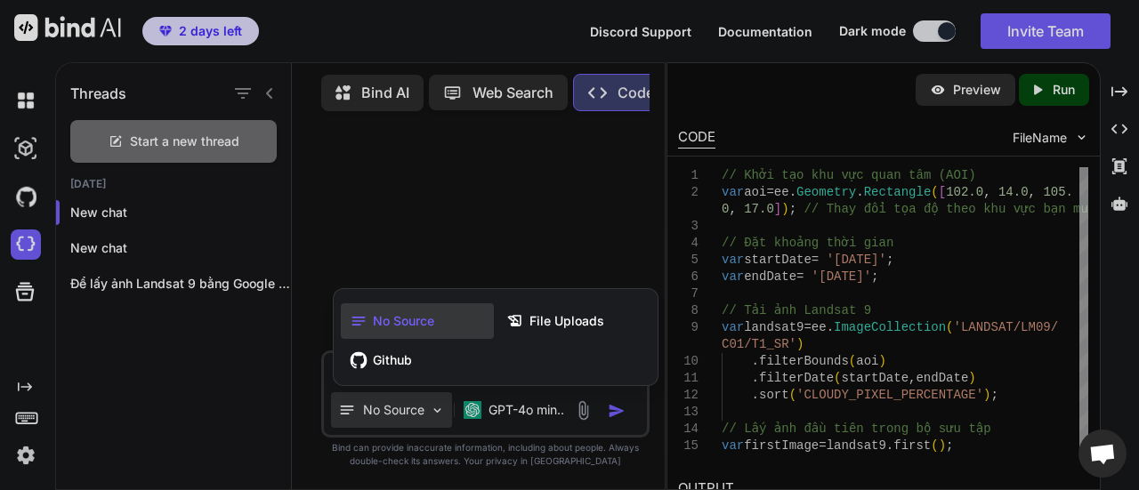
click at [409, 319] on span "No Source" at bounding box center [403, 321] width 61 height 18
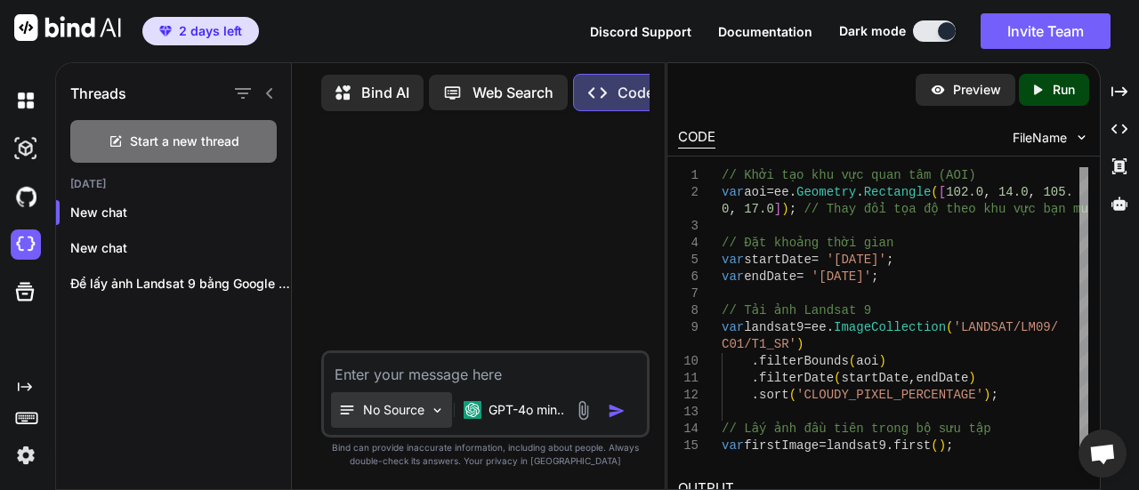
click at [387, 406] on p "No Source" at bounding box center [393, 410] width 61 height 18
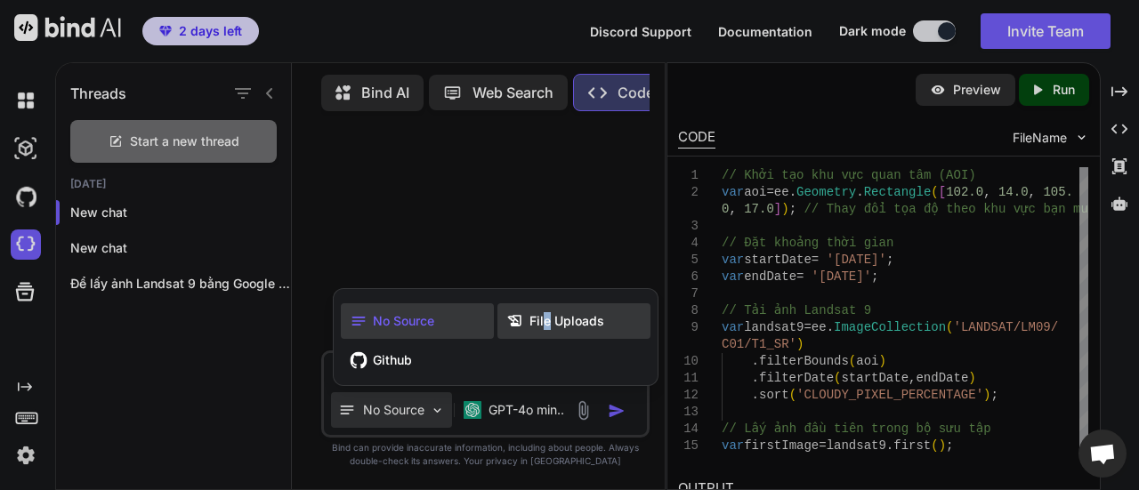
click at [541, 330] on span "File Uploads" at bounding box center [566, 321] width 75 height 18
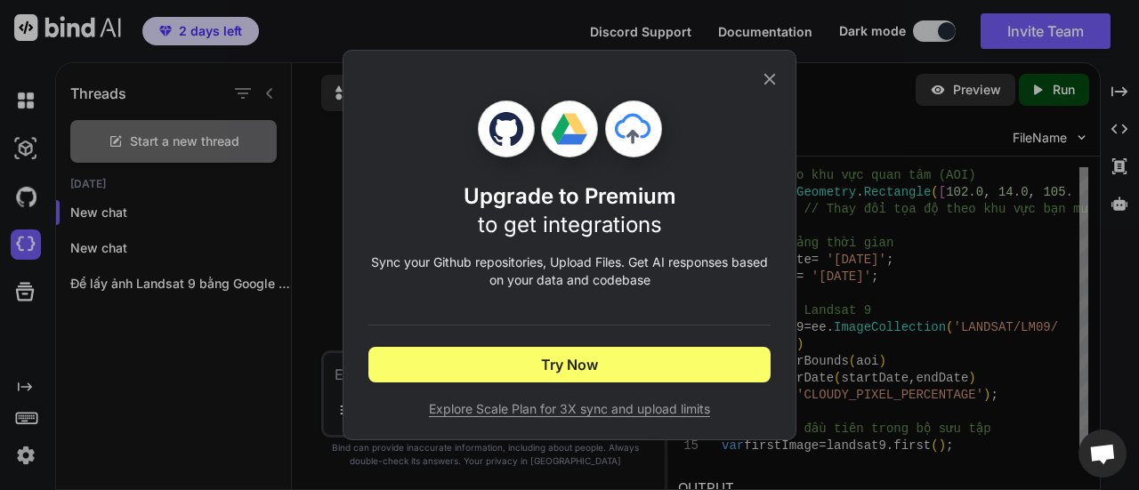
click at [765, 77] on icon at bounding box center [770, 79] width 20 height 20
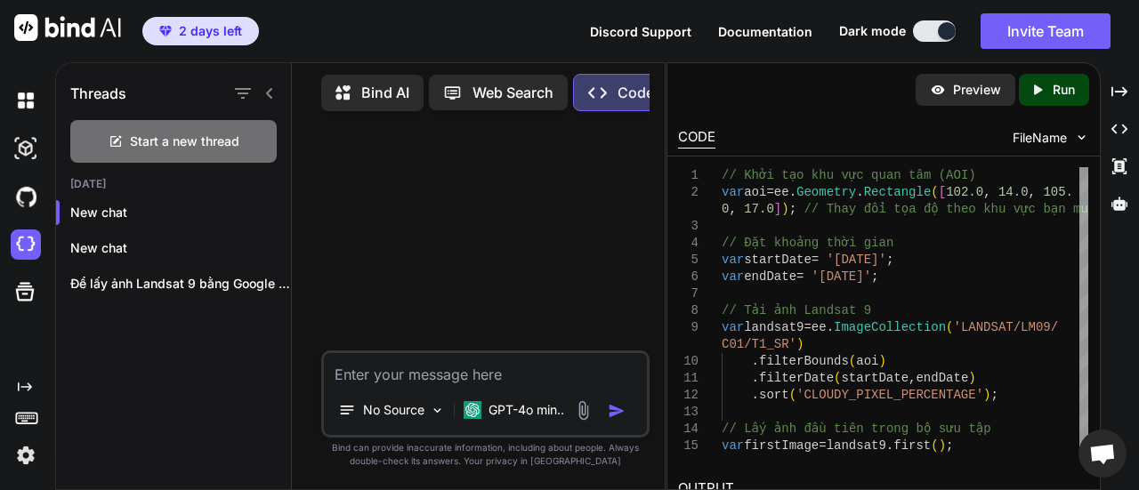
click at [584, 409] on img at bounding box center [583, 410] width 20 height 20
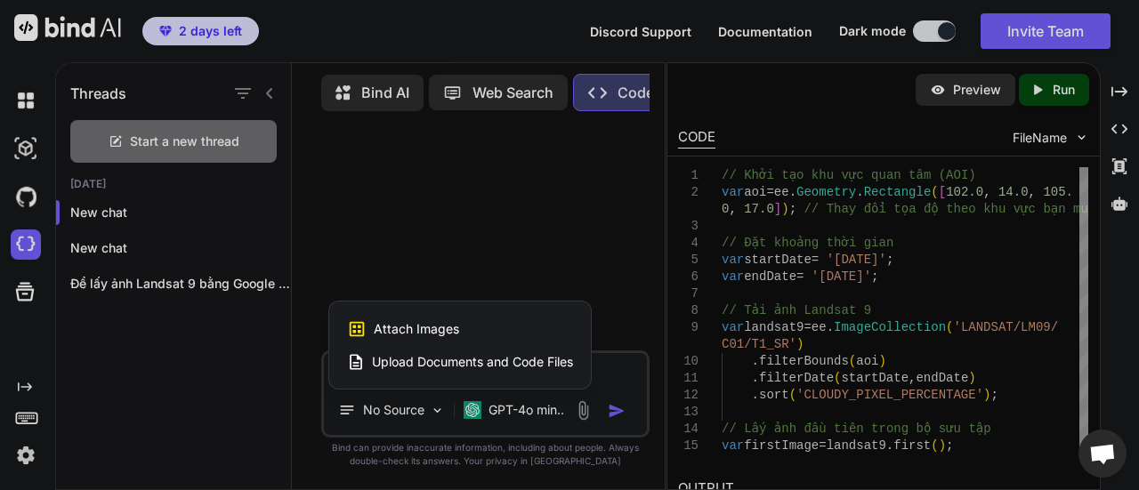
click at [507, 407] on div at bounding box center [569, 245] width 1139 height 490
type textarea "x"
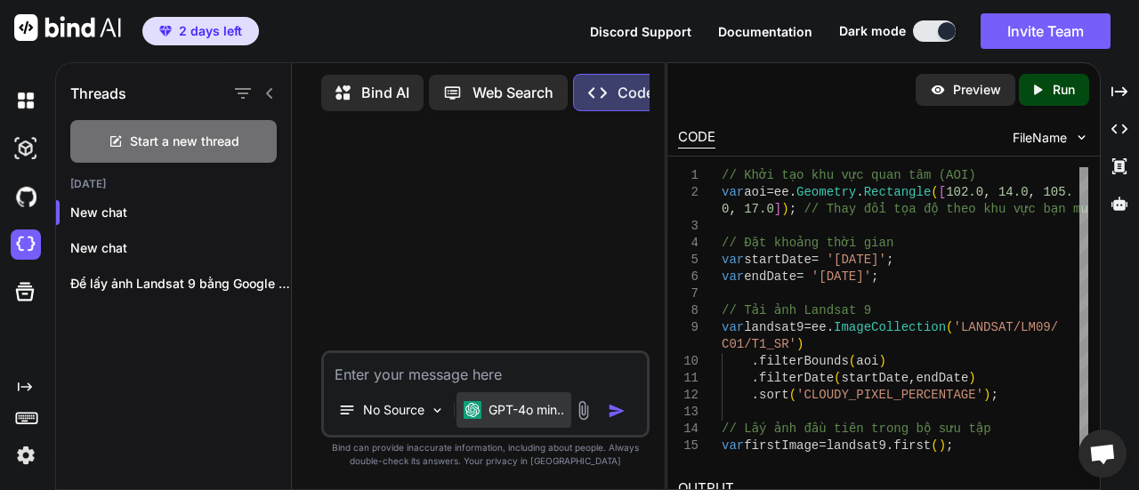
click at [504, 407] on p "GPT-4o min.." at bounding box center [527, 410] width 76 height 18
drag, startPoint x: 505, startPoint y: 407, endPoint x: 479, endPoint y: 405, distance: 26.8
click at [479, 405] on img at bounding box center [473, 410] width 18 height 18
click at [564, 413] on p "GPT-4o min.." at bounding box center [527, 410] width 76 height 18
drag, startPoint x: 666, startPoint y: 342, endPoint x: 902, endPoint y: 376, distance: 239.2
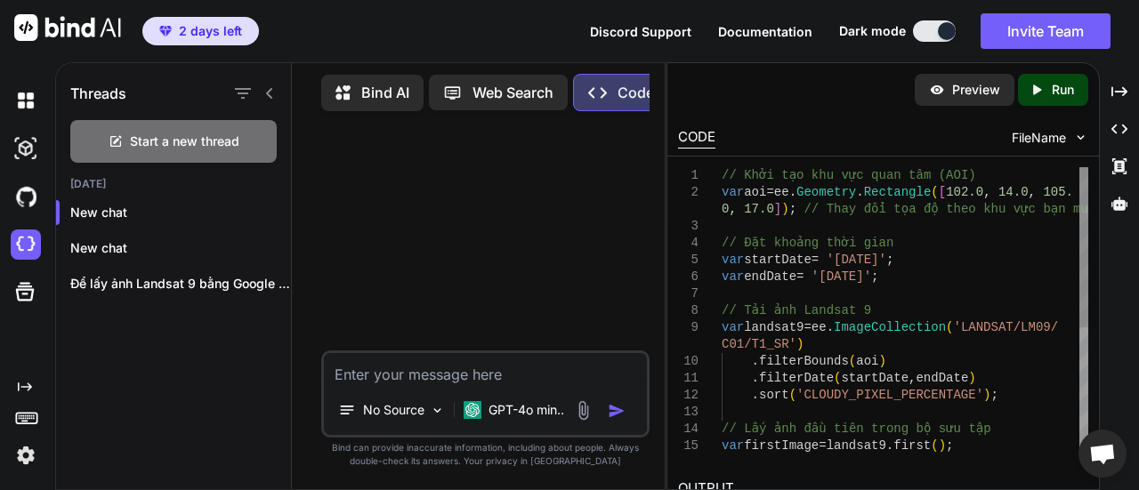
click at [902, 376] on div "Threads Start a new thread Today New chat New chat Để lấy ảnh Landsat 9 bằng Go…" at bounding box center [597, 276] width 1084 height 428
drag, startPoint x: 21, startPoint y: 384, endPoint x: 12, endPoint y: 385, distance: 9.1
click at [19, 384] on icon "Created with Pixso." at bounding box center [25, 387] width 14 height 14
type textarea "region: aoi, maxPixels: 1e13 });"
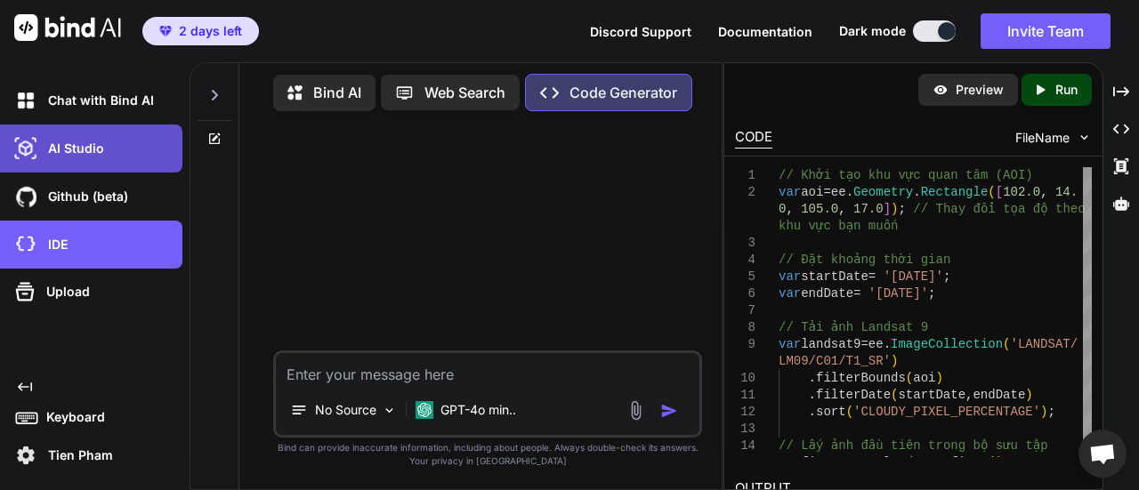
click at [78, 148] on p "AI Studio" at bounding box center [72, 149] width 63 height 18
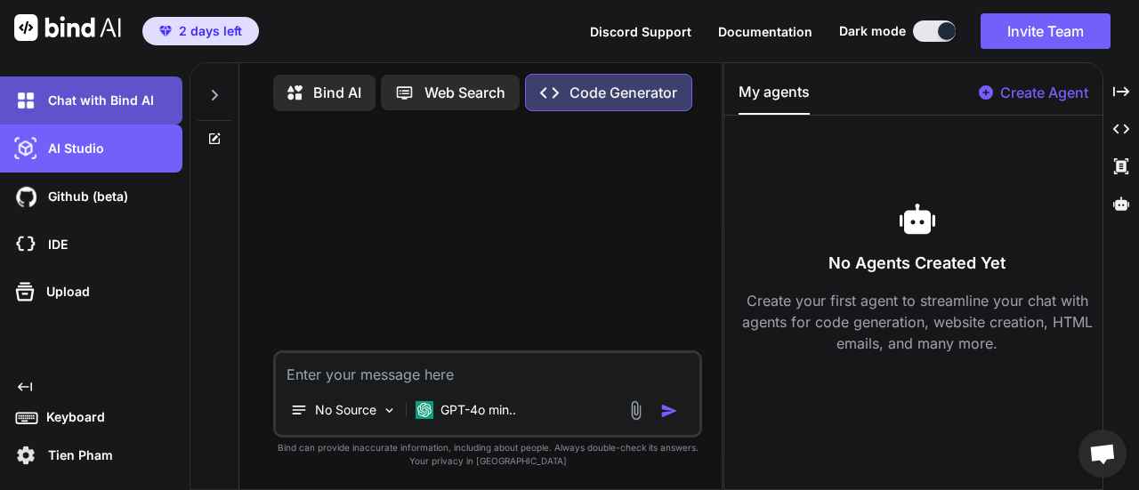
click at [81, 112] on div "Chat with Bind AI" at bounding box center [97, 100] width 172 height 30
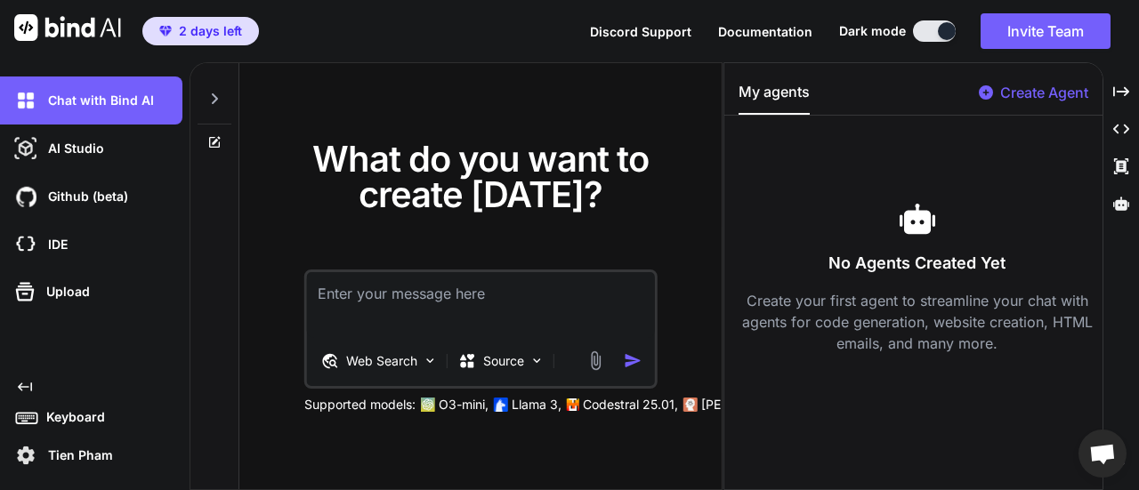
drag, startPoint x: 203, startPoint y: 109, endPoint x: 211, endPoint y: 103, distance: 10.1
click at [212, 103] on icon at bounding box center [214, 99] width 14 height 14
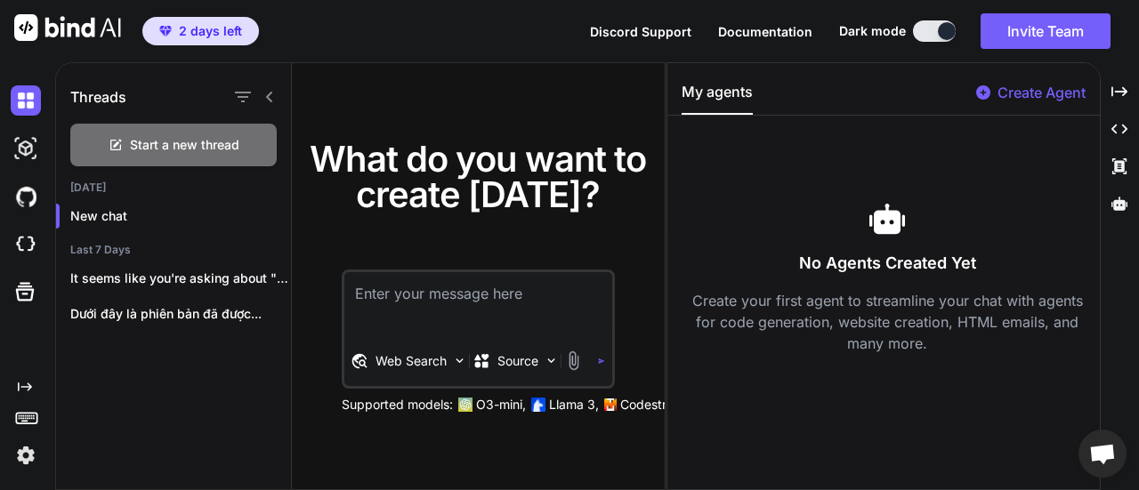
click at [466, 301] on textarea at bounding box center [478, 305] width 268 height 66
click at [532, 361] on p "Source" at bounding box center [517, 361] width 41 height 18
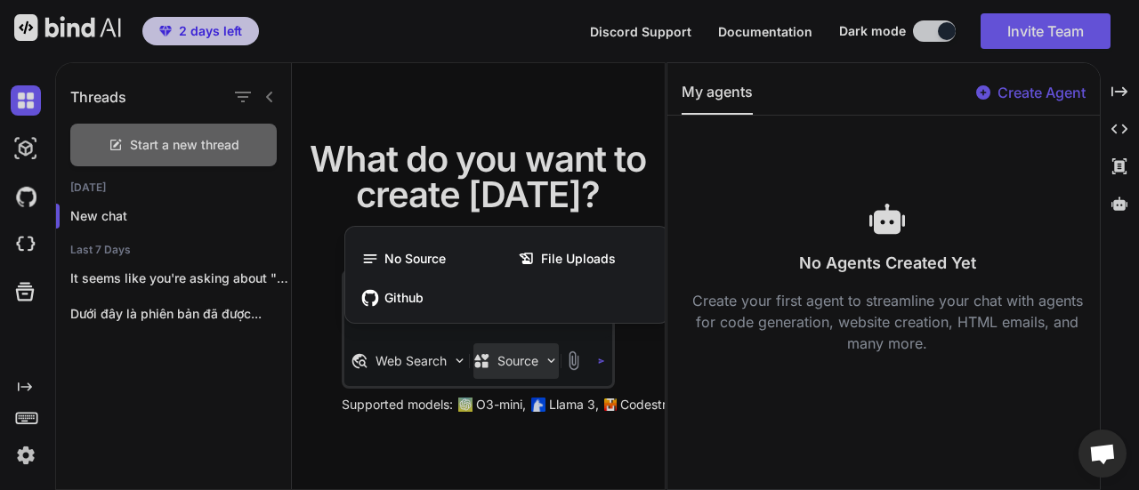
click at [531, 361] on div at bounding box center [569, 245] width 1139 height 490
type textarea "x"
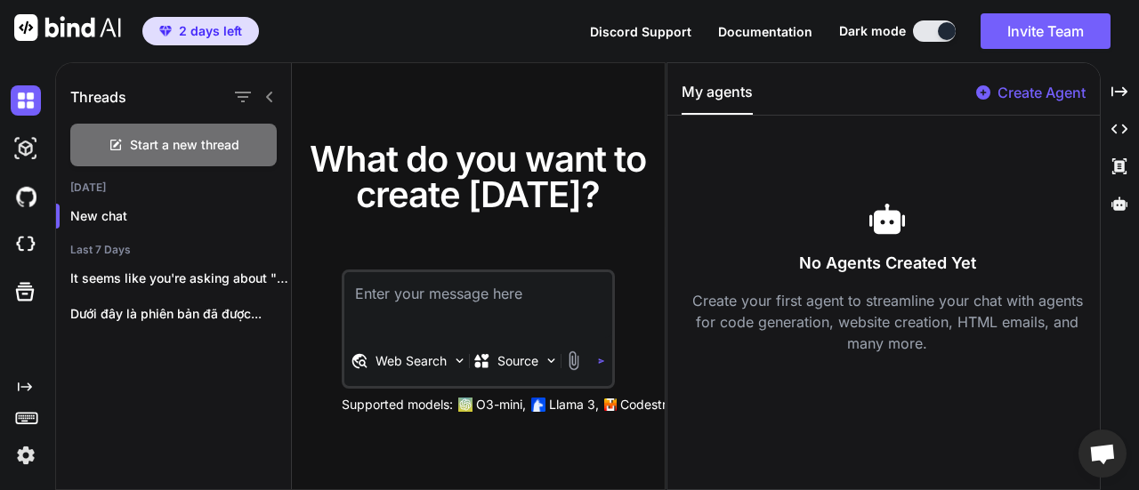
click at [601, 361] on img "button" at bounding box center [601, 361] width 7 height 7
click at [32, 145] on img at bounding box center [26, 148] width 30 height 30
click at [23, 198] on img at bounding box center [26, 197] width 30 height 30
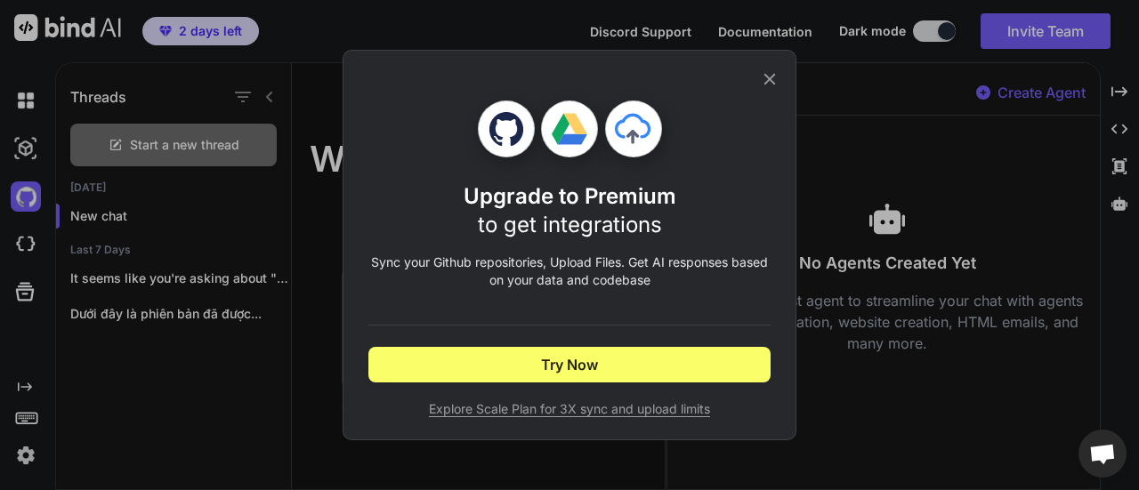
click at [258, 396] on div "Upgrade to Premium to get integrations Sync your Github repositories, Upload Fi…" at bounding box center [569, 245] width 1139 height 490
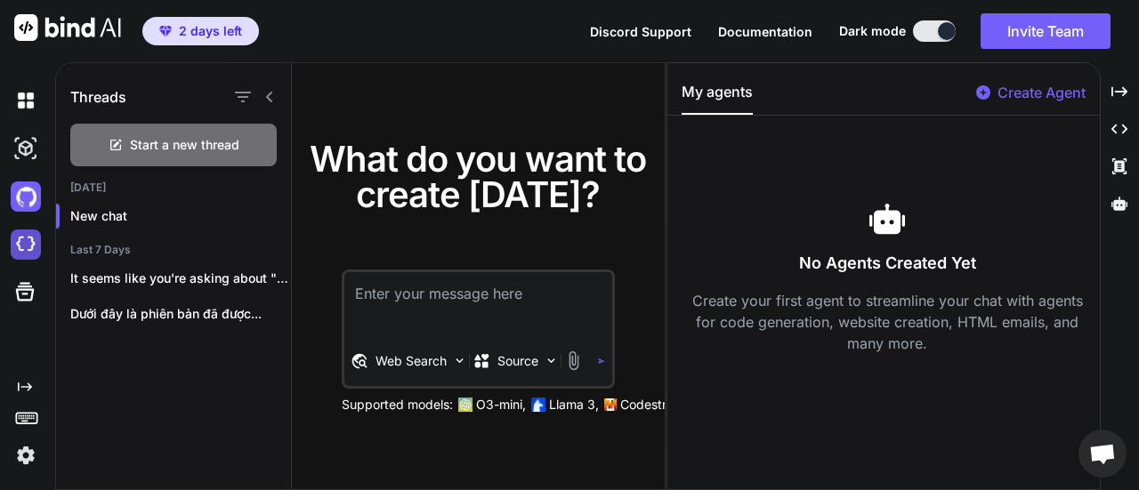
click at [26, 242] on img at bounding box center [26, 245] width 30 height 30
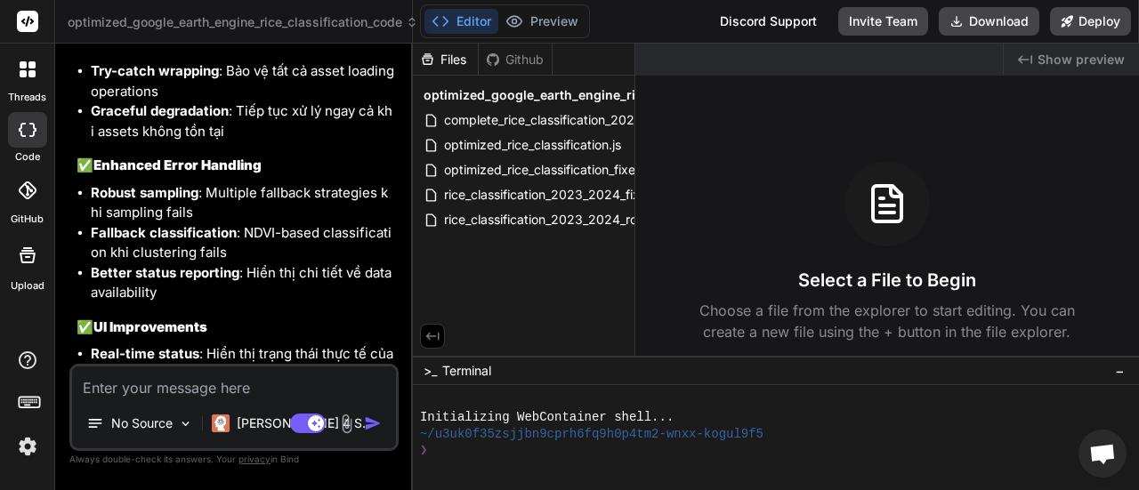
scroll to position [12648, 0]
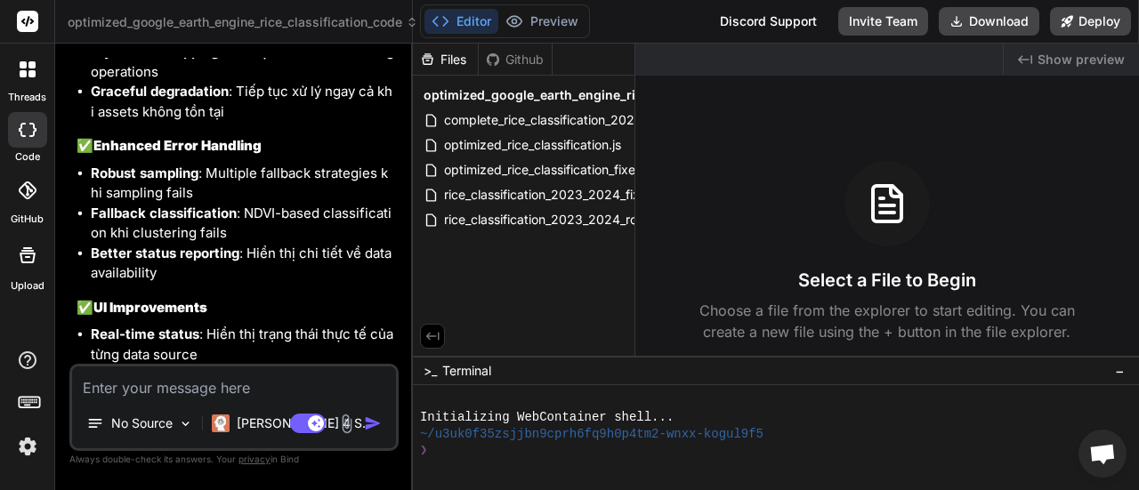
click at [23, 201] on div at bounding box center [27, 190] width 39 height 39
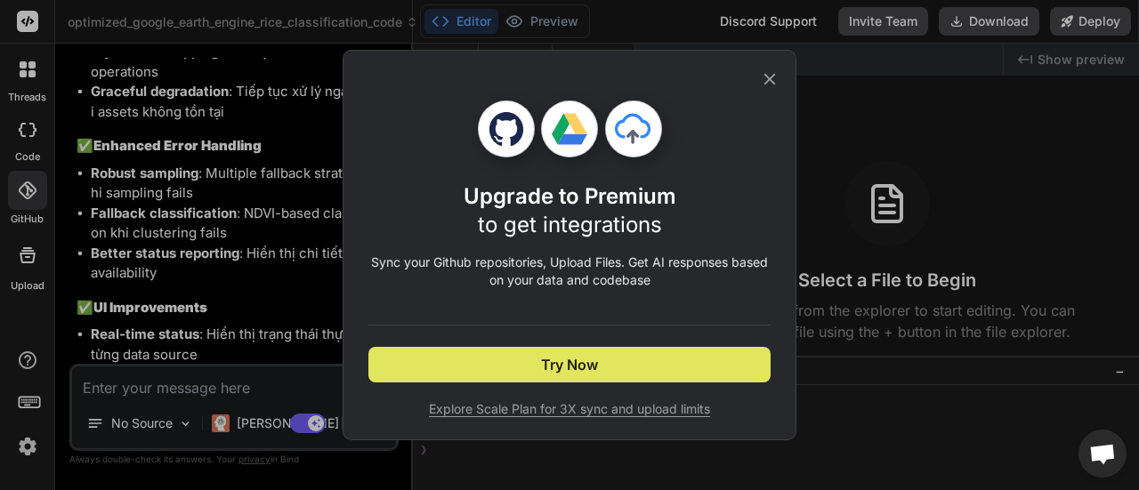
click at [579, 361] on span "Try Now" at bounding box center [569, 364] width 57 height 21
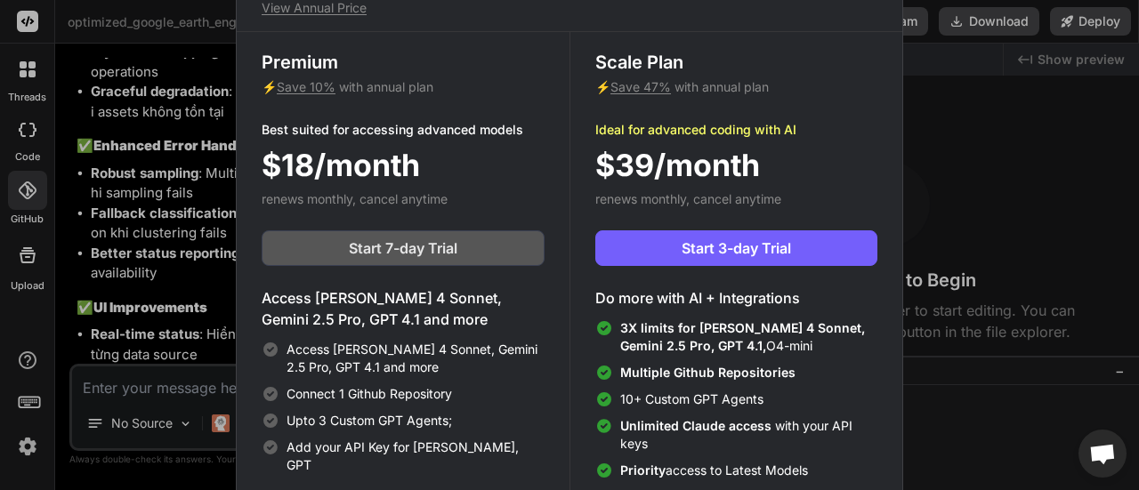
scroll to position [6, 0]
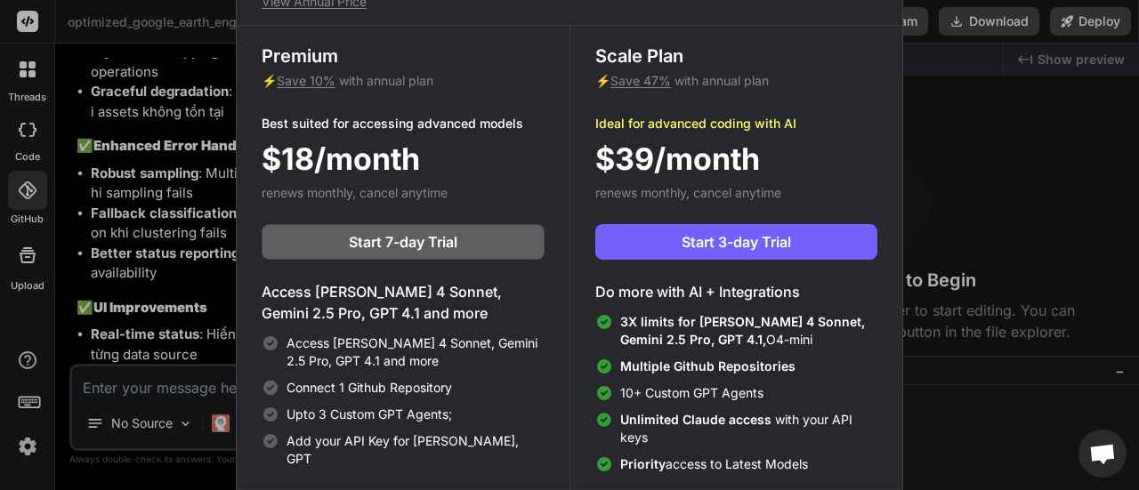
click at [266, 345] on icon at bounding box center [271, 344] width 18 height 18
click at [1009, 183] on div "Upgrade to access Advanced AI & Integrations View Annual Price Premium ⚡ Save 1…" at bounding box center [569, 245] width 1139 height 490
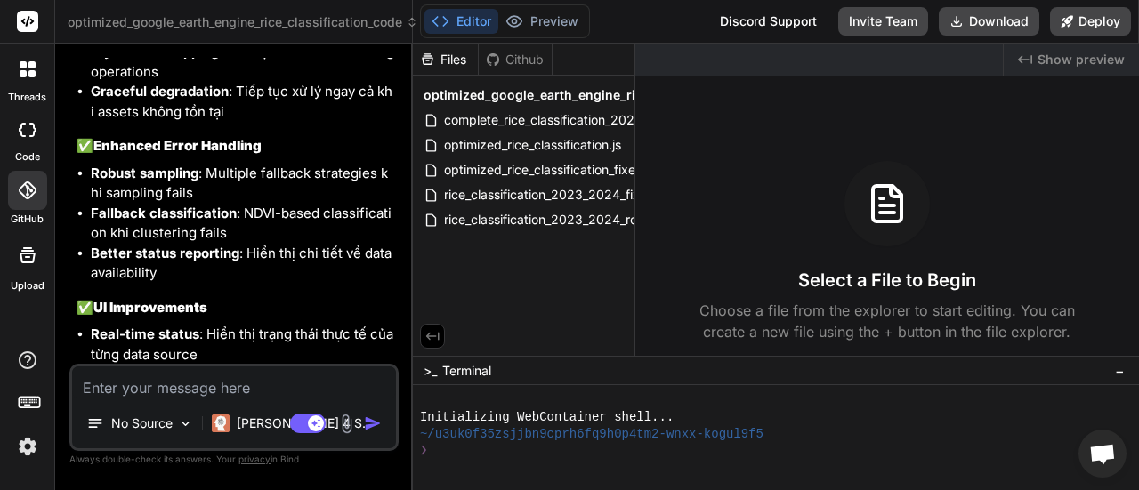
click at [19, 448] on img at bounding box center [27, 447] width 30 height 30
type textarea "x"
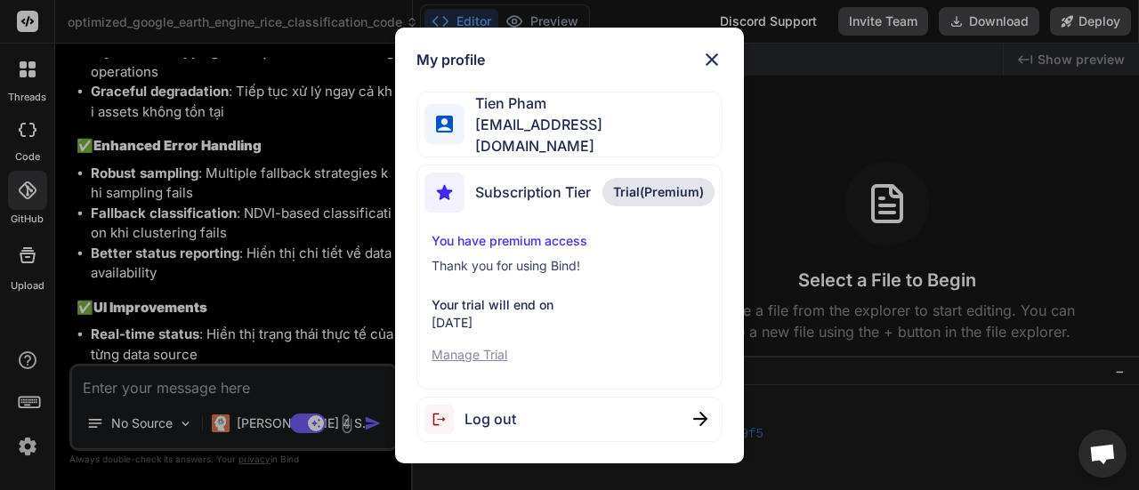
click at [705, 62] on img at bounding box center [711, 59] width 21 height 21
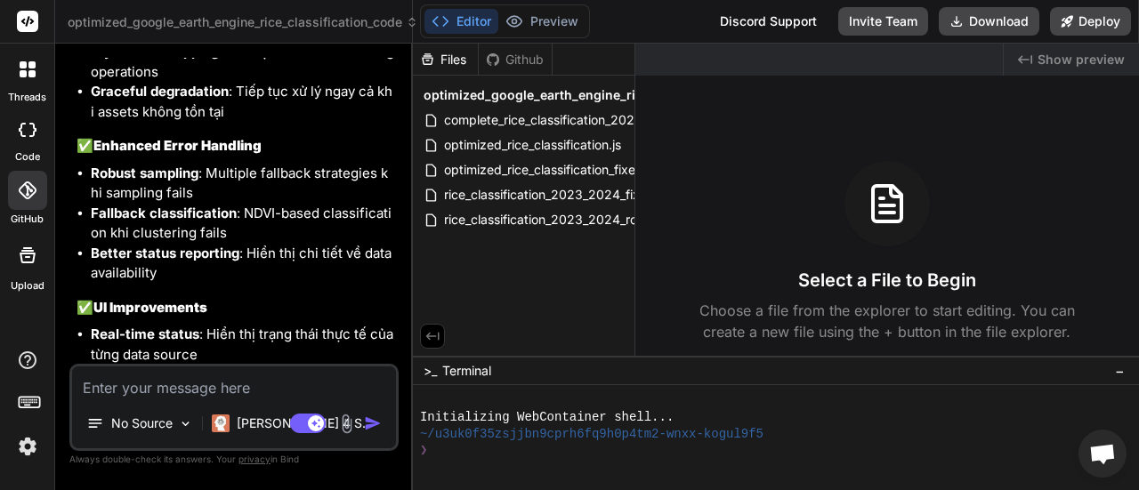
click at [25, 205] on div at bounding box center [27, 190] width 39 height 39
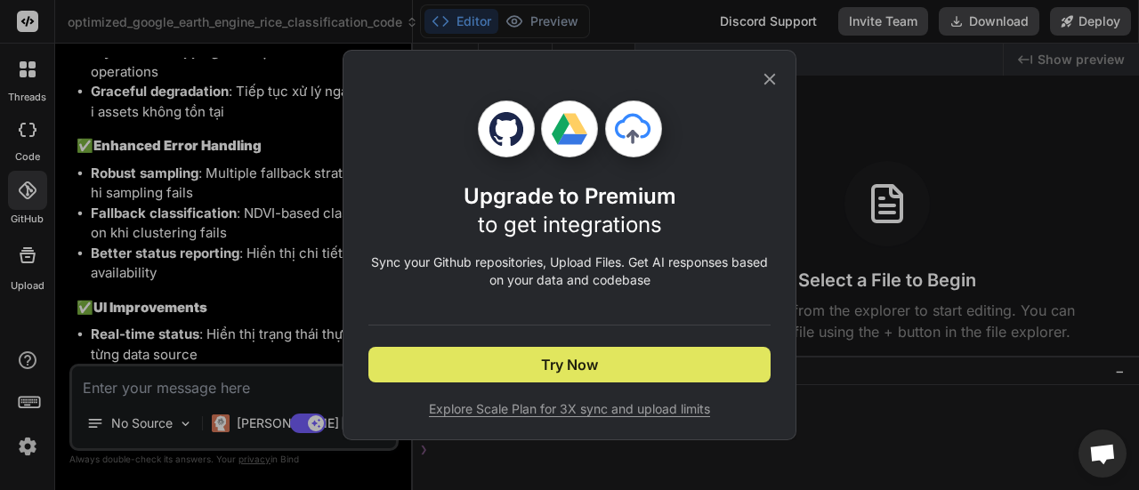
click at [561, 363] on span "Try Now" at bounding box center [569, 364] width 57 height 21
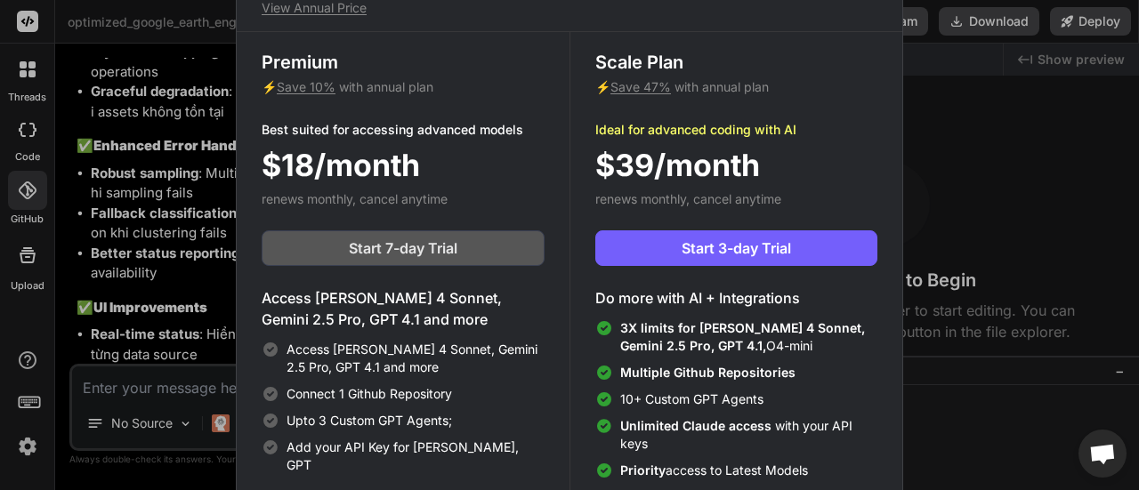
click at [449, 249] on span "Start 7-day Trial" at bounding box center [403, 248] width 109 height 21
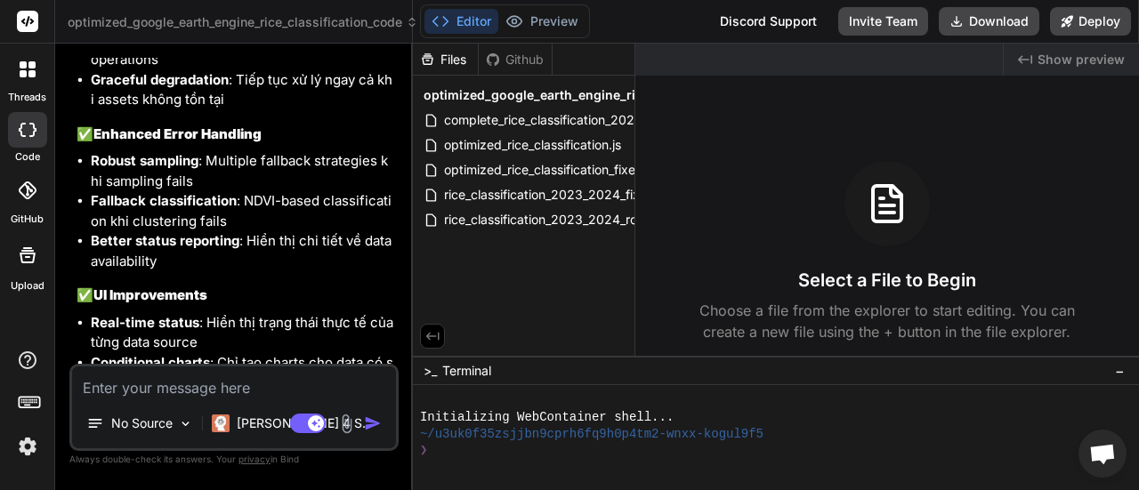
scroll to position [12648, 0]
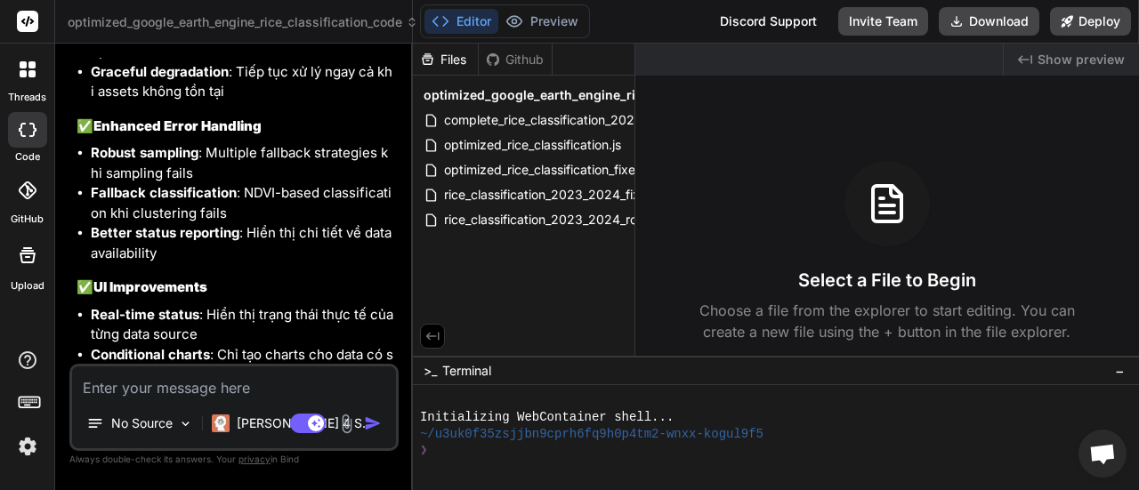
click at [23, 71] on icon at bounding box center [23, 73] width 7 height 7
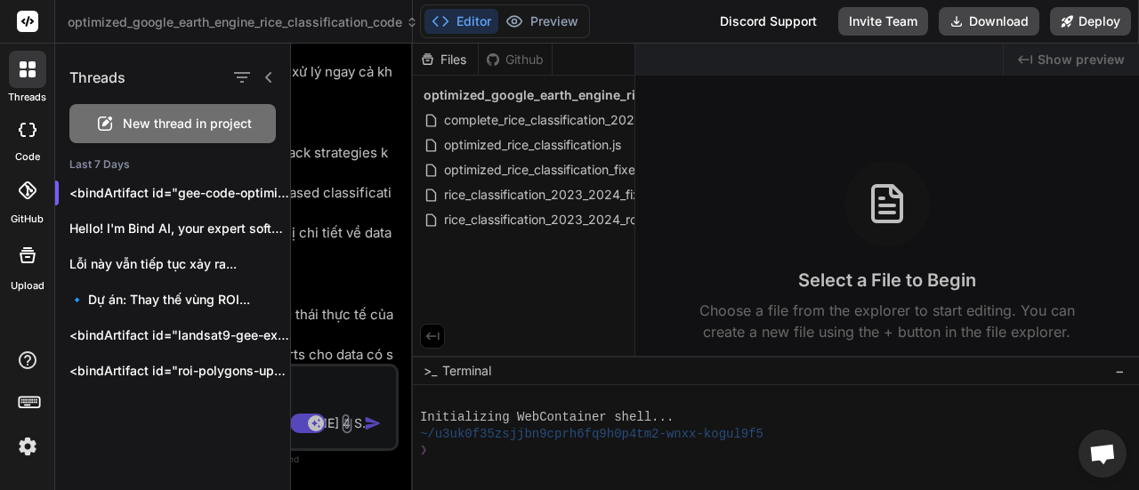
click at [160, 125] on span "New thread in project" at bounding box center [187, 124] width 129 height 18
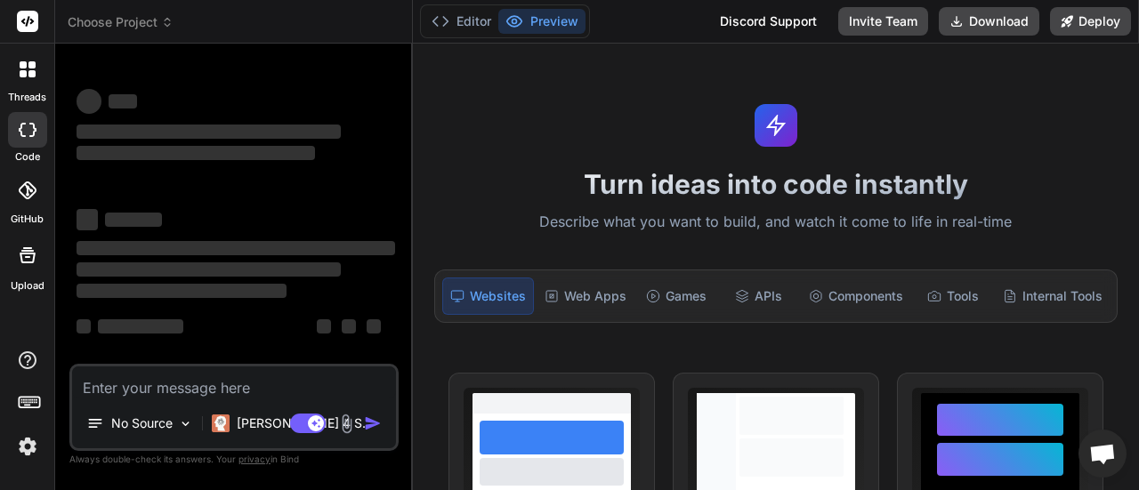
scroll to position [0, 0]
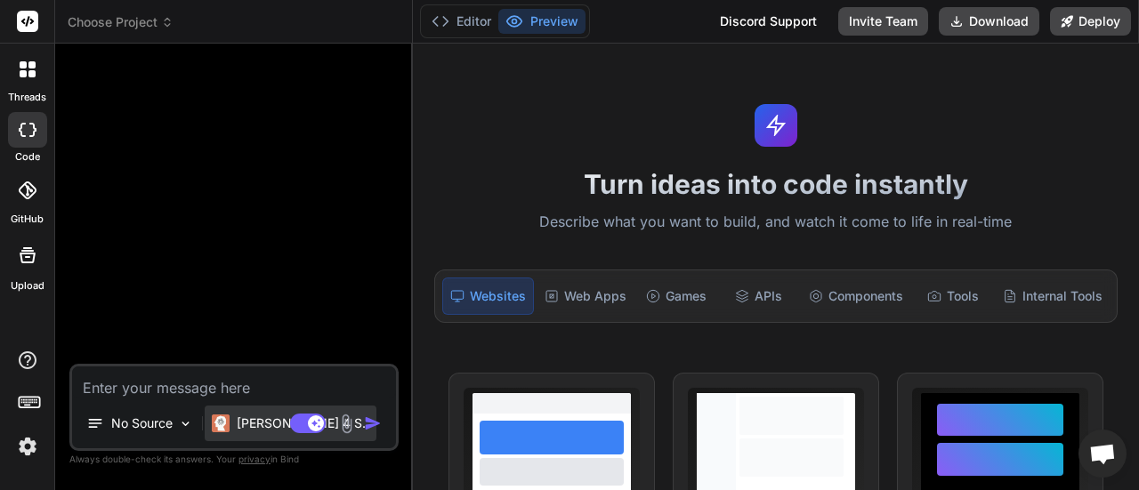
click at [257, 419] on p "[PERSON_NAME] 4 S.." at bounding box center [303, 424] width 133 height 18
click at [261, 394] on textarea at bounding box center [234, 383] width 324 height 32
click at [323, 318] on div at bounding box center [236, 211] width 326 height 306
click at [28, 14] on rect at bounding box center [27, 21] width 21 height 21
click at [240, 399] on textarea at bounding box center [234, 383] width 324 height 32
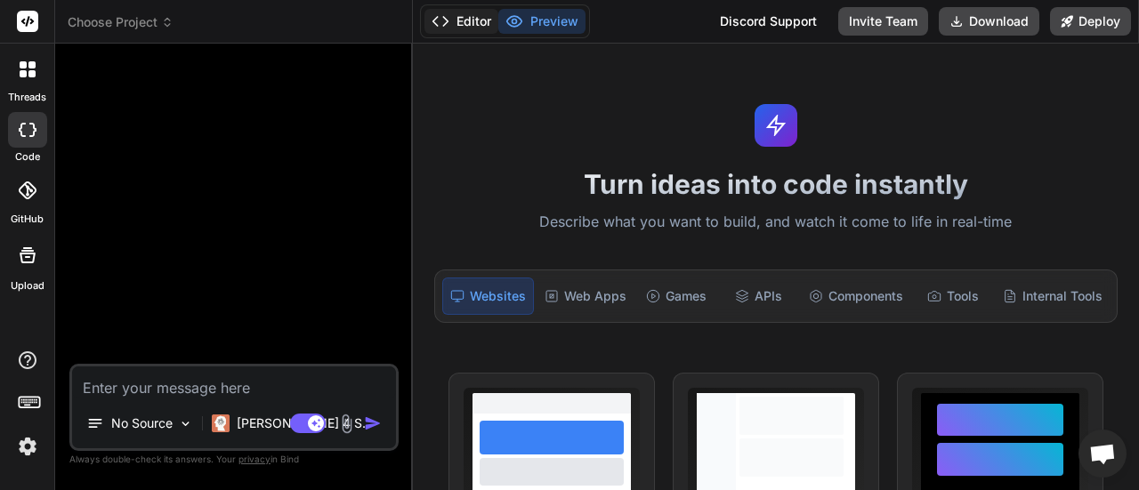
click at [481, 19] on button "Editor" at bounding box center [461, 21] width 74 height 25
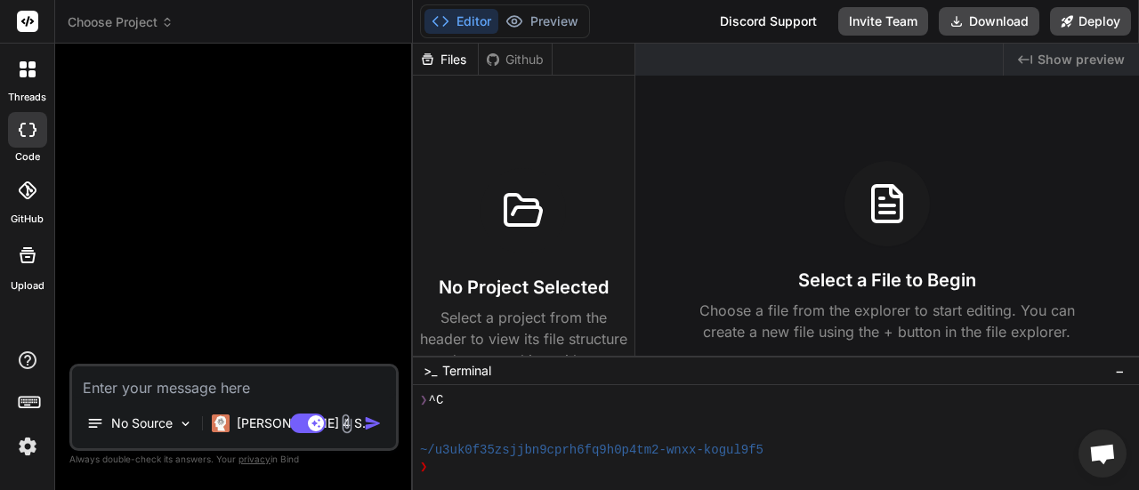
click at [835, 262] on div "Select a File to Begin Choose a file from the explorer to start editing. You ca…" at bounding box center [887, 252] width 504 height 182
click at [30, 182] on icon at bounding box center [28, 191] width 18 height 18
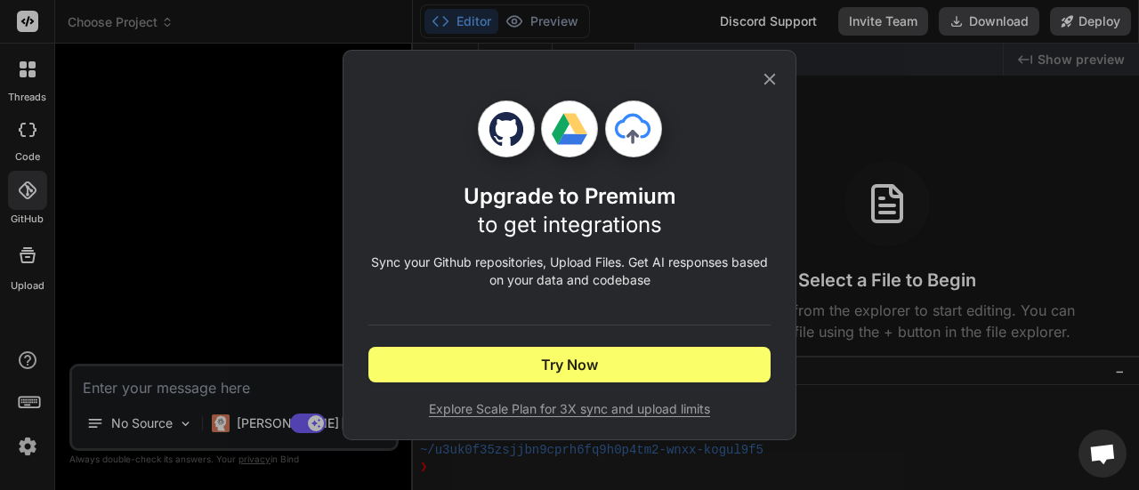
click at [763, 86] on icon at bounding box center [770, 79] width 20 height 20
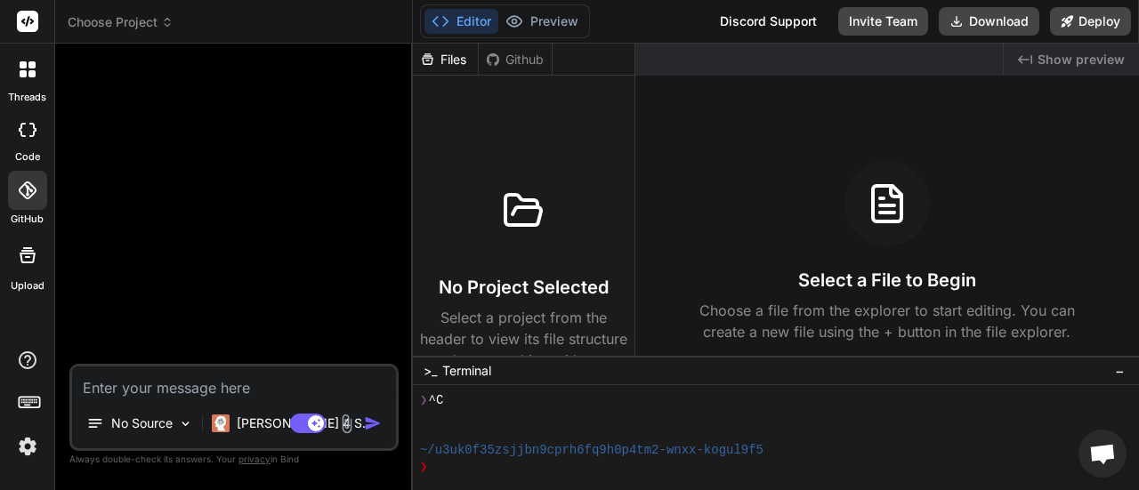
click at [27, 76] on icon at bounding box center [28, 69] width 16 height 16
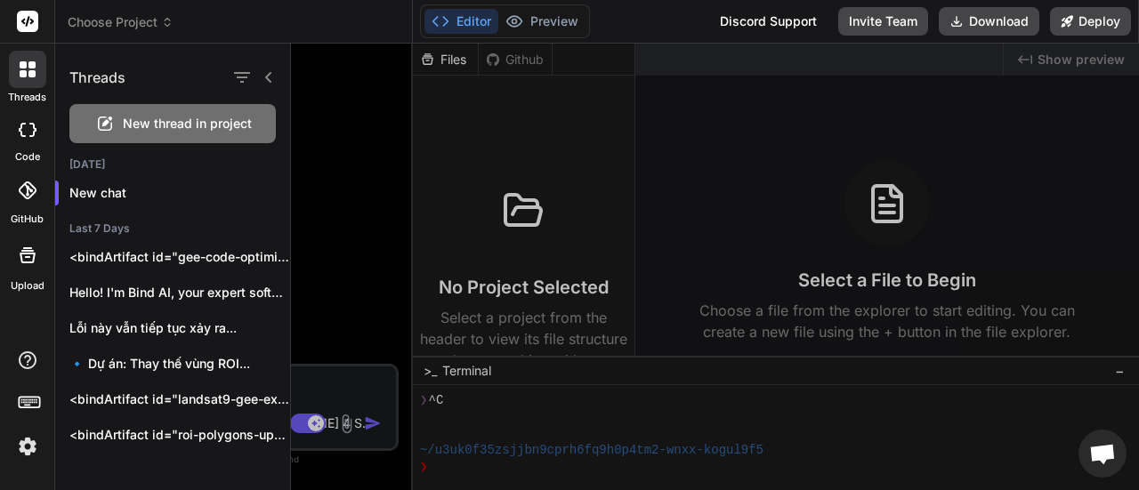
click at [27, 76] on icon at bounding box center [28, 69] width 16 height 16
click at [28, 132] on icon at bounding box center [28, 130] width 18 height 14
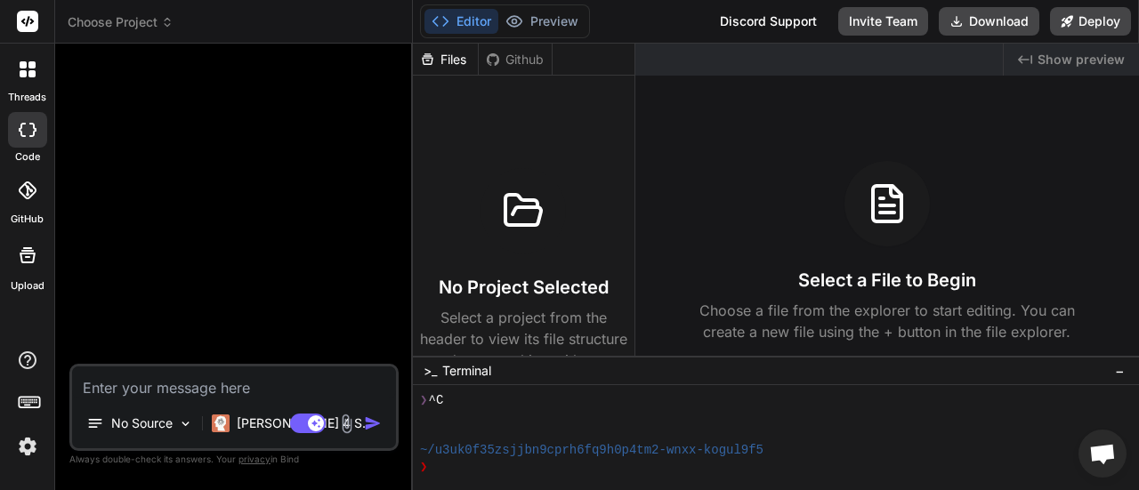
click at [28, 129] on icon at bounding box center [28, 130] width 18 height 14
click at [175, 118] on div at bounding box center [236, 211] width 326 height 306
click at [208, 385] on textarea at bounding box center [234, 383] width 324 height 32
click at [173, 416] on div "No Source" at bounding box center [139, 424] width 121 height 36
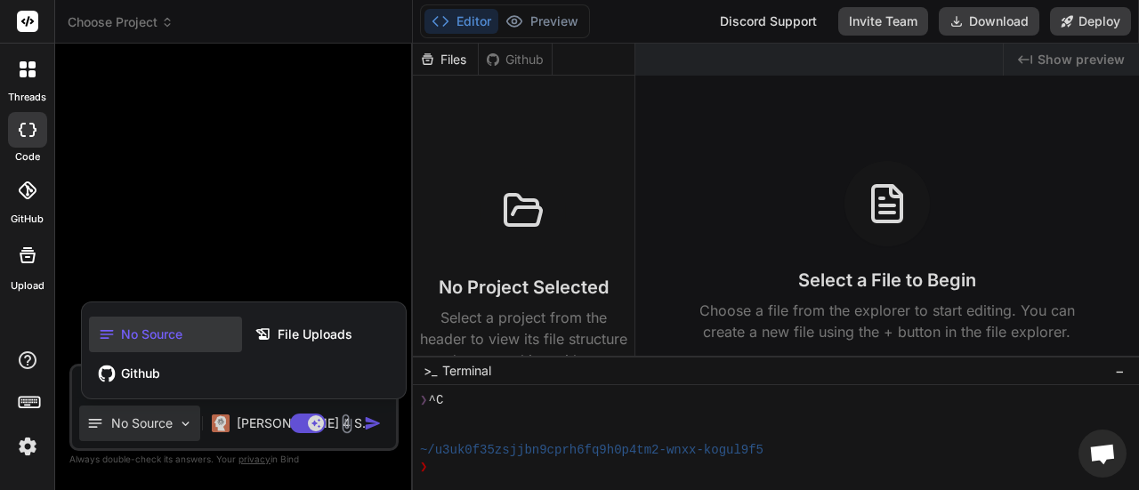
click at [194, 284] on div at bounding box center [569, 245] width 1139 height 490
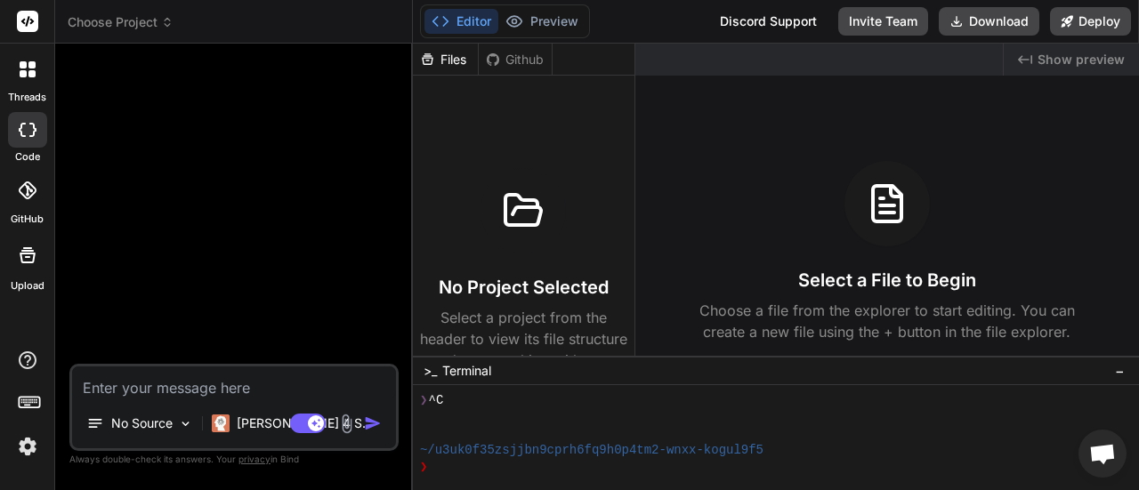
click at [162, 384] on textarea at bounding box center [234, 383] width 324 height 32
click at [511, 54] on div "Github" at bounding box center [515, 60] width 73 height 18
click at [513, 56] on div "Github" at bounding box center [515, 60] width 73 height 18
click at [447, 59] on div "Files" at bounding box center [445, 60] width 65 height 18
click at [525, 61] on div "Github" at bounding box center [515, 60] width 73 height 18
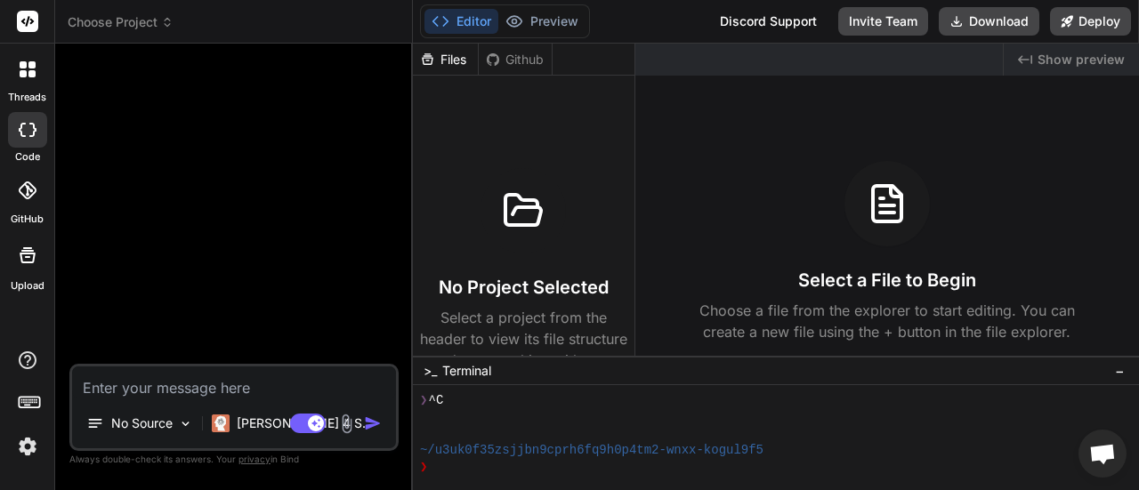
click at [25, 188] on icon at bounding box center [28, 191] width 18 height 18
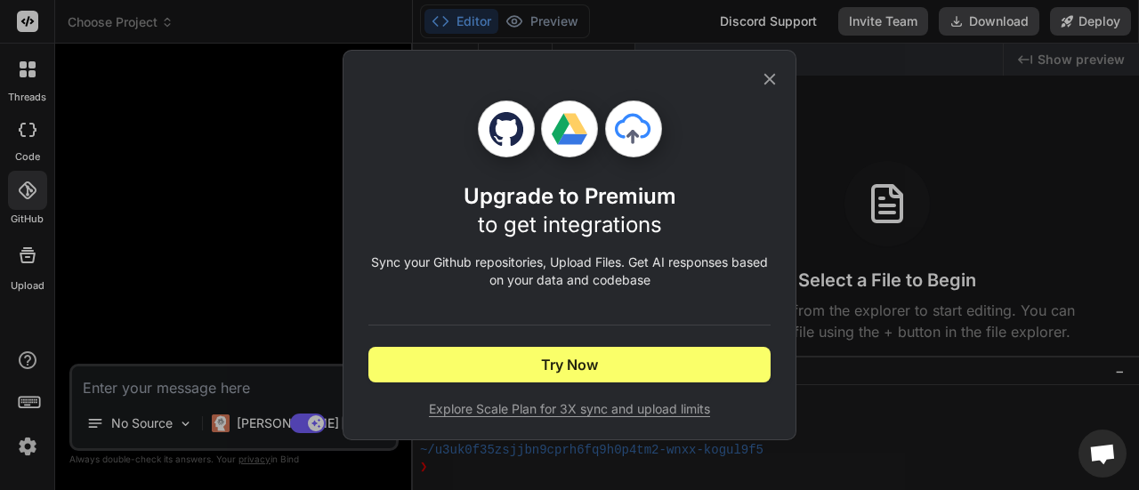
click at [763, 82] on icon at bounding box center [770, 79] width 20 height 20
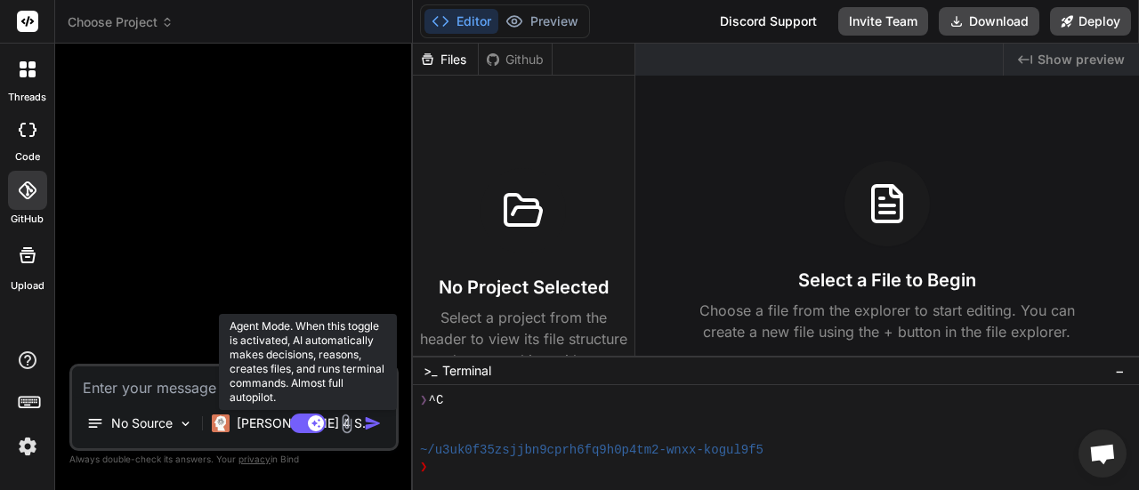
click at [315, 423] on icon at bounding box center [315, 422] width 9 height 9
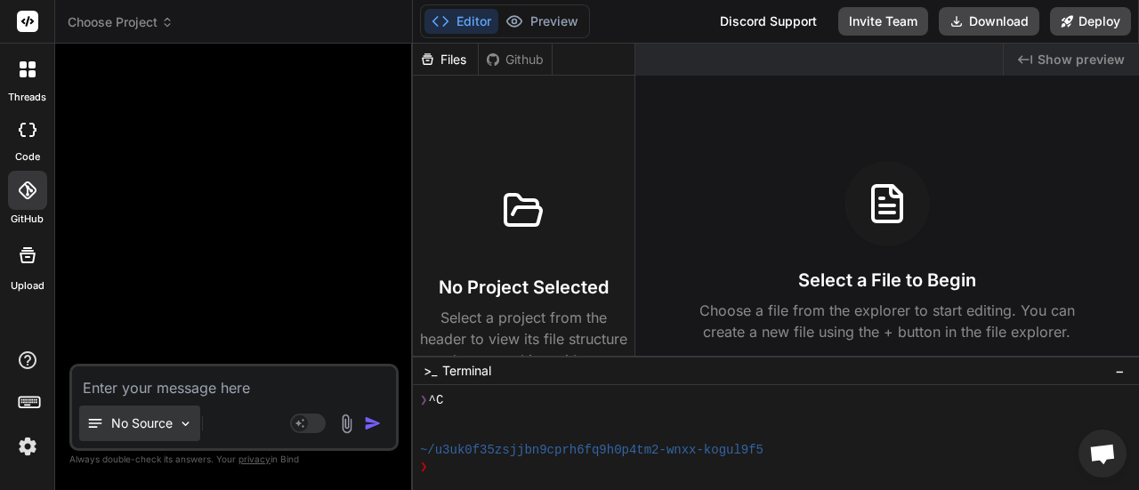
click at [186, 423] on img at bounding box center [185, 423] width 15 height 15
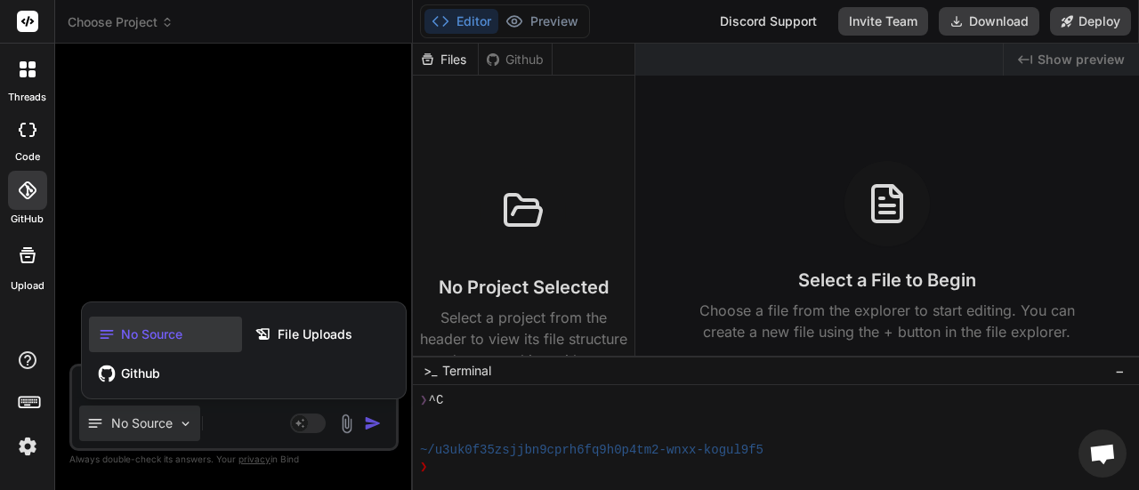
click at [186, 423] on div at bounding box center [569, 245] width 1139 height 490
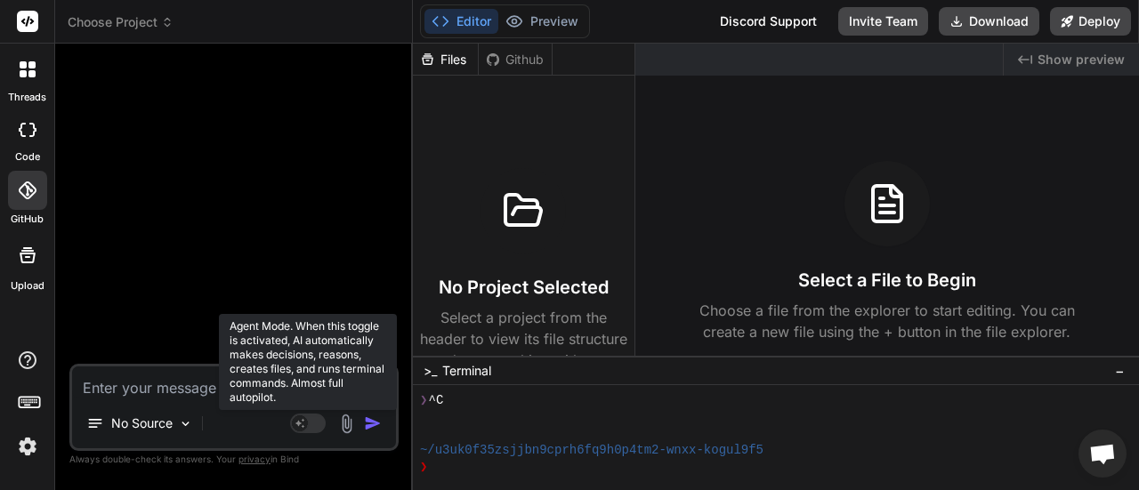
click at [308, 424] on rect at bounding box center [300, 424] width 16 height 16
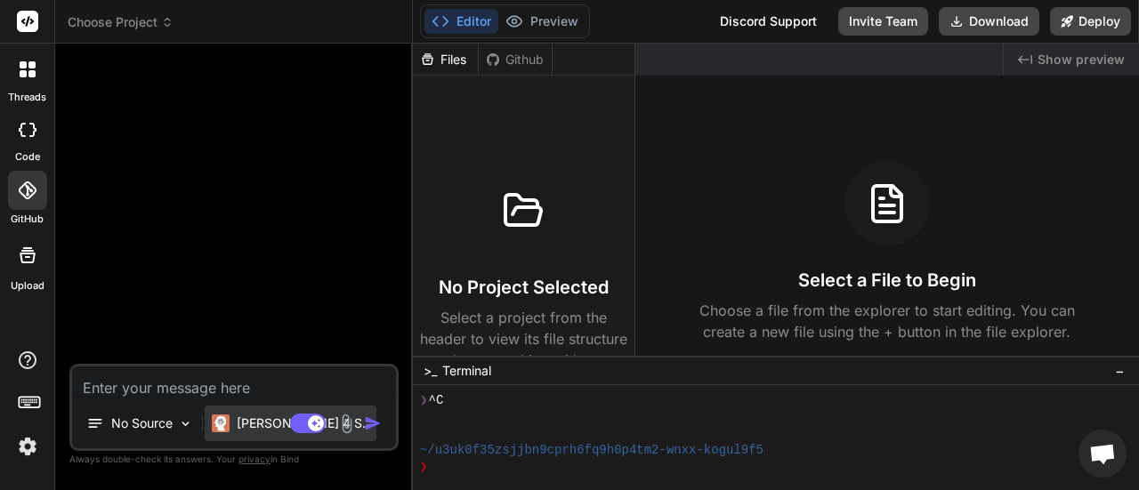
click at [230, 426] on div "[PERSON_NAME] 4 S.." at bounding box center [291, 424] width 158 height 18
click at [225, 140] on div at bounding box center [236, 211] width 326 height 306
click at [302, 289] on div at bounding box center [236, 211] width 326 height 306
click at [24, 73] on icon at bounding box center [23, 73] width 7 height 7
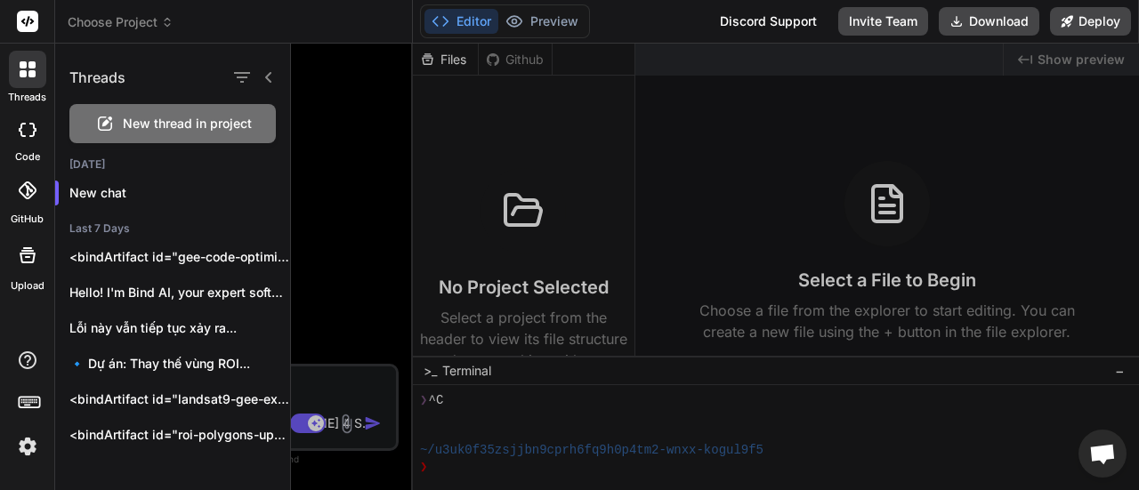
click at [137, 116] on span "New thread in project" at bounding box center [187, 124] width 129 height 18
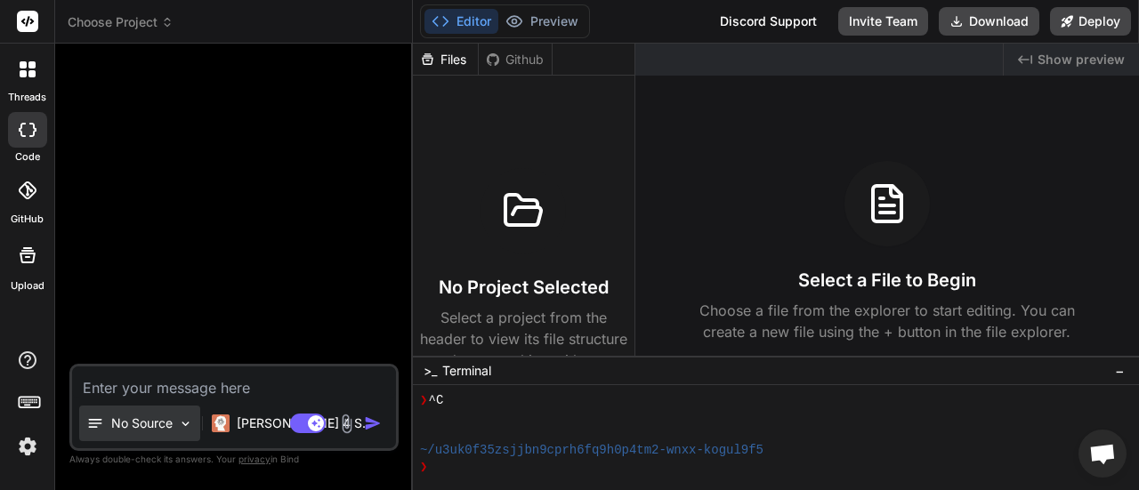
click at [163, 424] on p "No Source" at bounding box center [141, 424] width 61 height 18
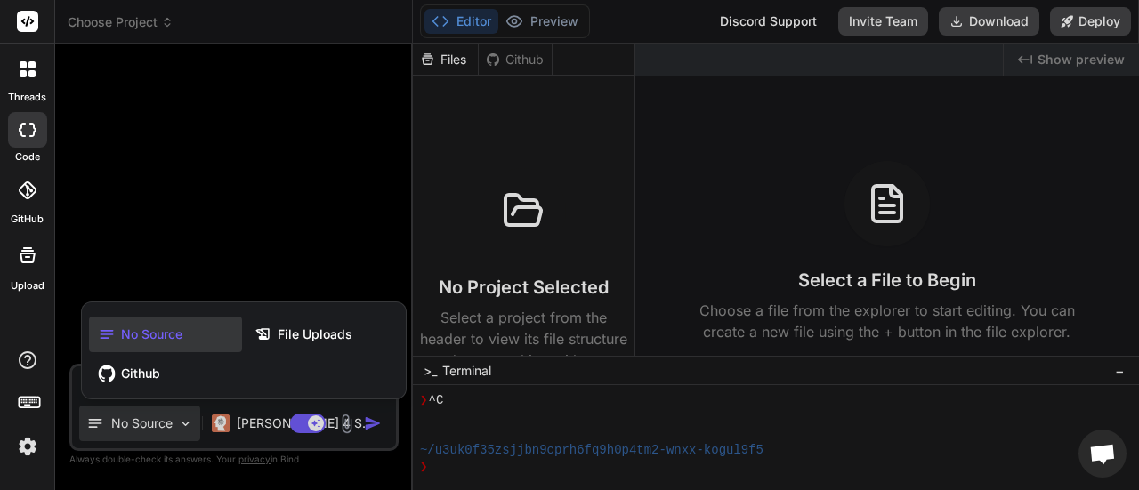
click at [323, 206] on div at bounding box center [569, 245] width 1139 height 490
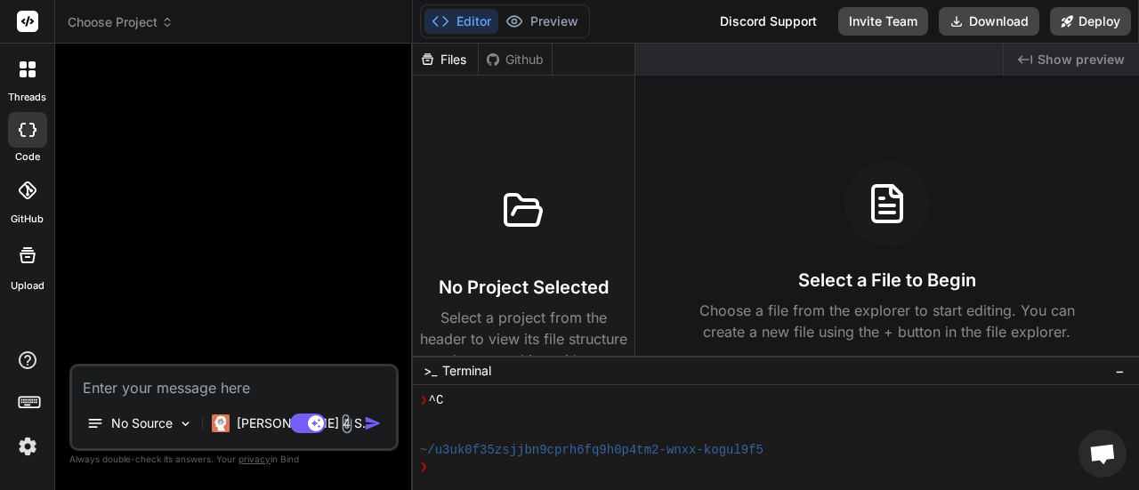
click at [154, 396] on textarea at bounding box center [234, 383] width 324 height 32
click at [13, 133] on div at bounding box center [27, 130] width 39 height 36
click at [20, 75] on icon at bounding box center [28, 69] width 16 height 16
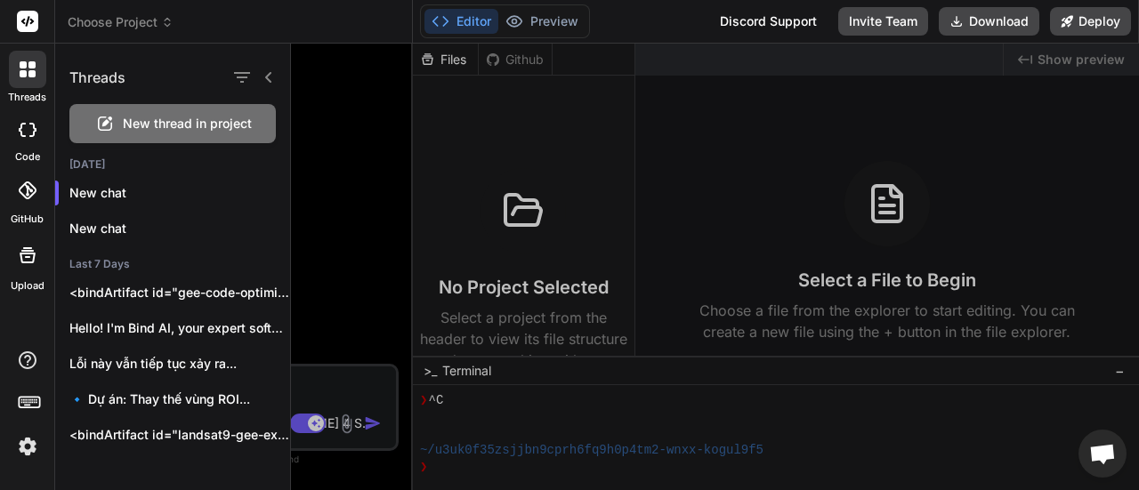
click at [20, 76] on icon at bounding box center [28, 69] width 16 height 16
click at [25, 448] on img at bounding box center [27, 447] width 30 height 30
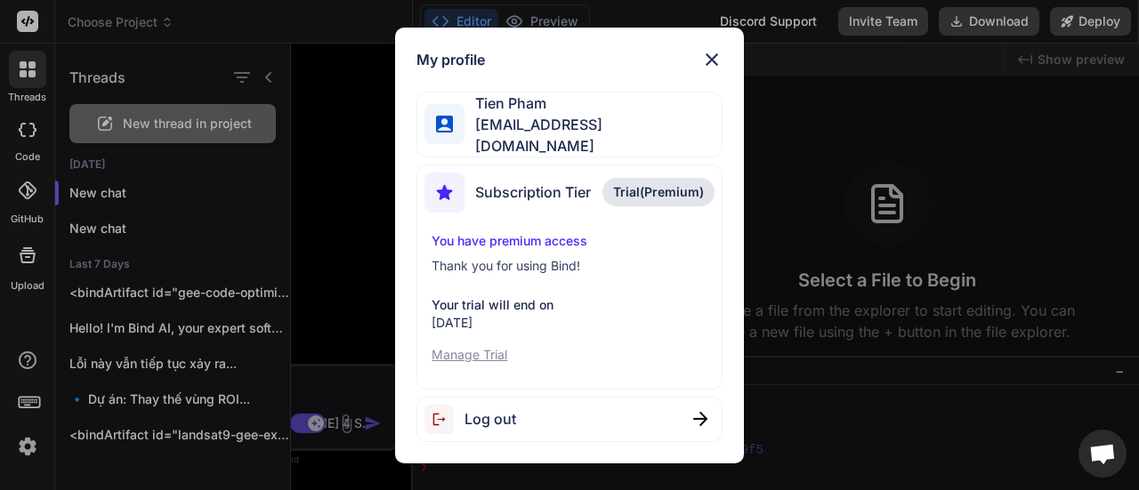
click at [710, 68] on img at bounding box center [711, 59] width 21 height 21
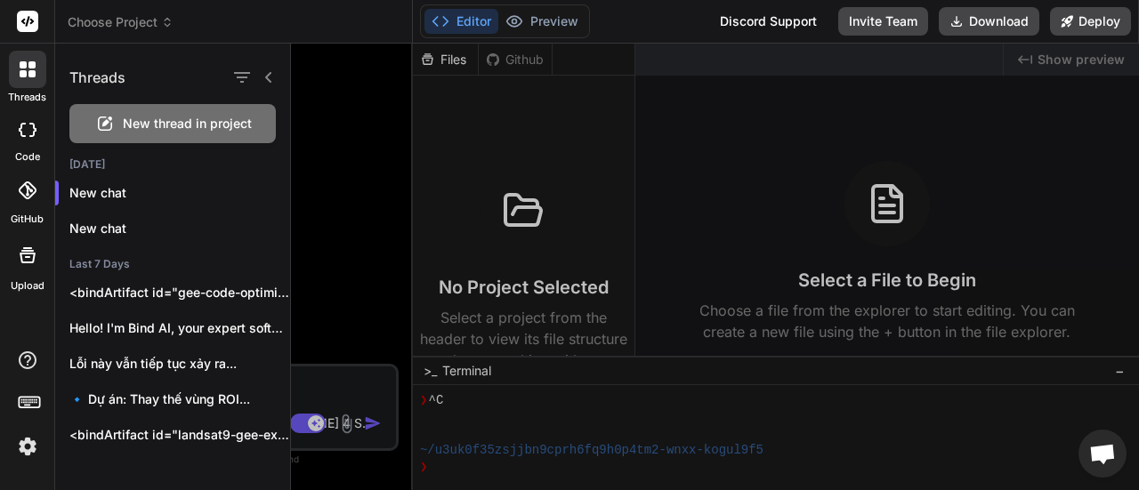
click at [16, 133] on div at bounding box center [27, 130] width 39 height 36
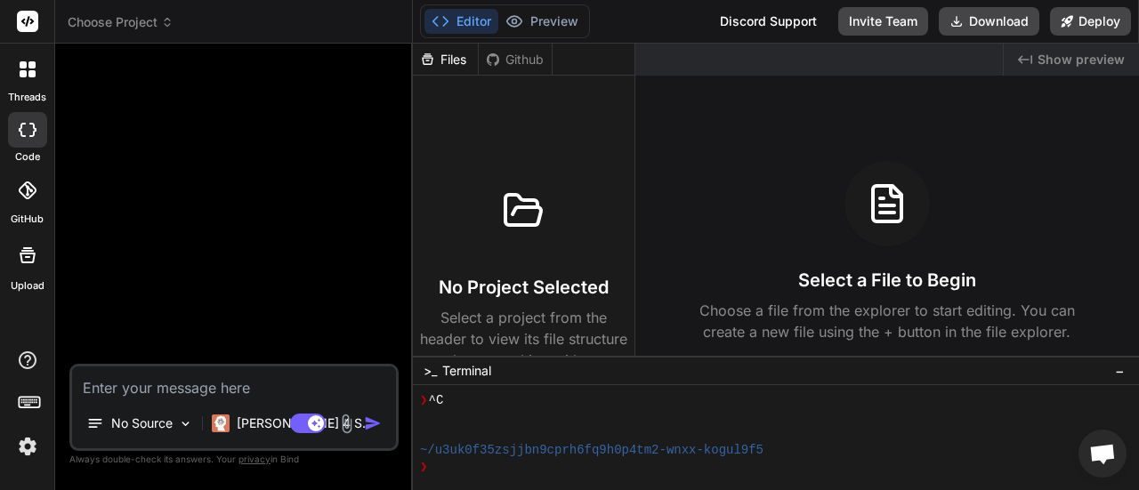
click at [271, 191] on div at bounding box center [236, 211] width 326 height 306
click at [156, 428] on p "No Source" at bounding box center [141, 424] width 61 height 18
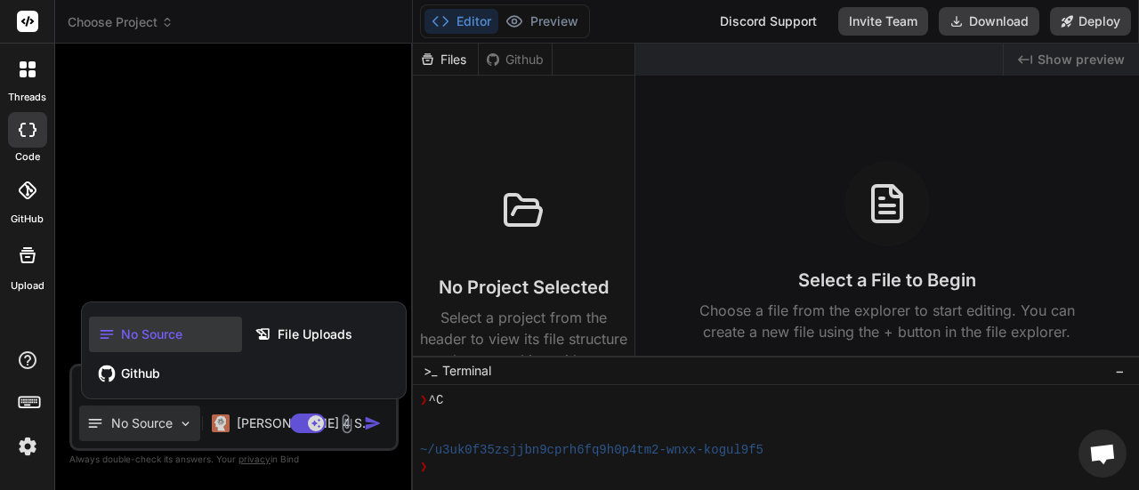
click at [266, 254] on div at bounding box center [569, 245] width 1139 height 490
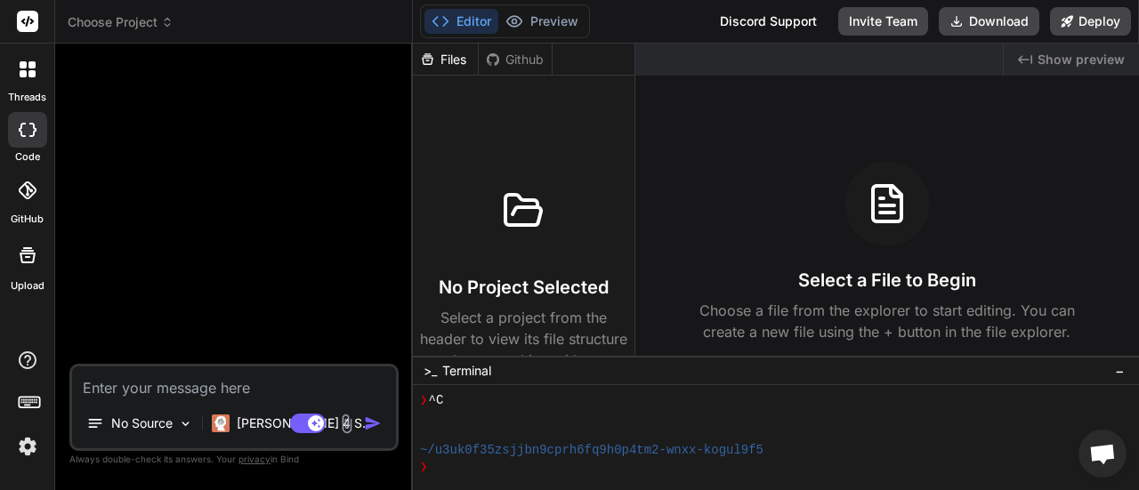
click at [20, 70] on icon at bounding box center [28, 69] width 16 height 16
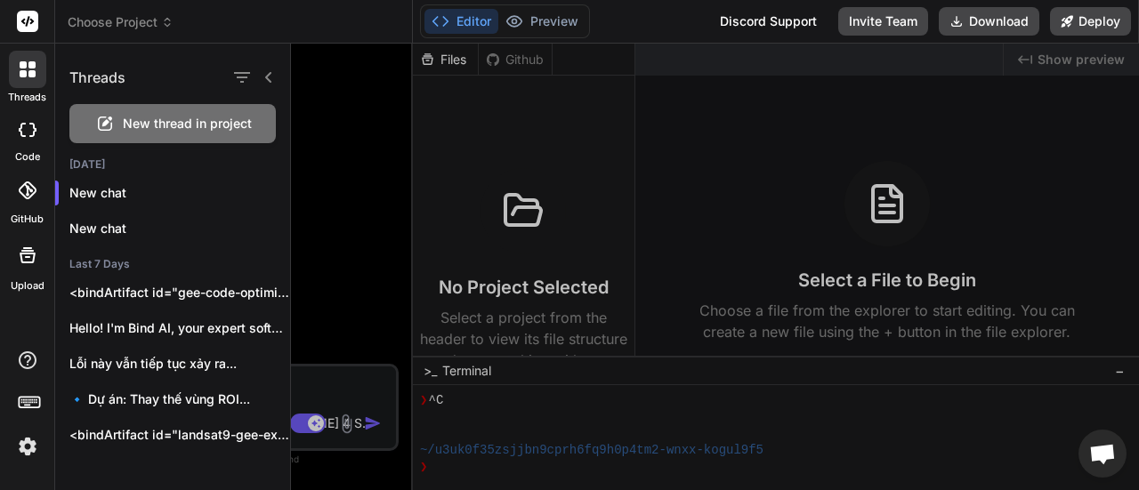
click at [265, 77] on icon at bounding box center [269, 77] width 14 height 14
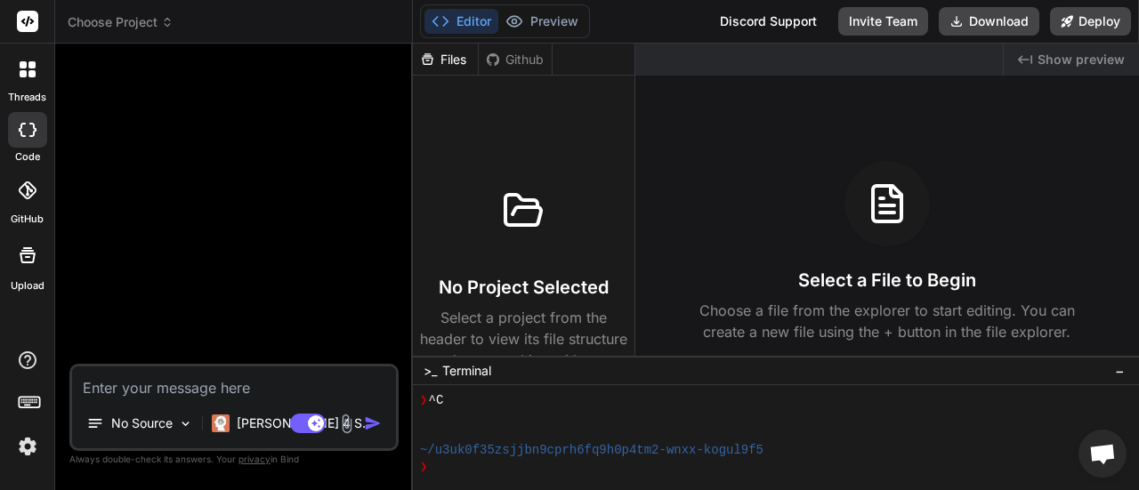
click at [285, 198] on div at bounding box center [236, 211] width 326 height 306
click at [557, 25] on button "Preview" at bounding box center [541, 21] width 87 height 25
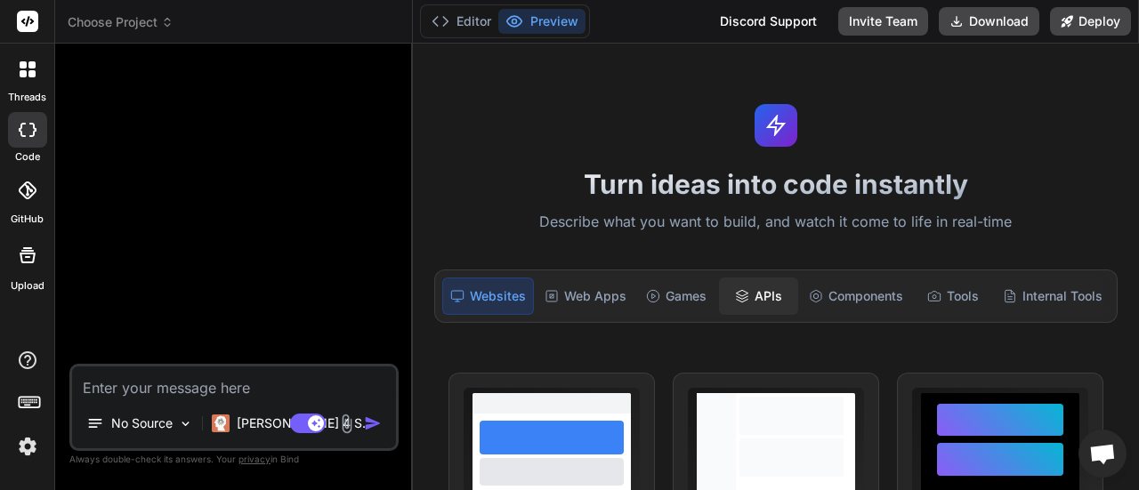
click at [739, 305] on div "APIs" at bounding box center [758, 296] width 78 height 37
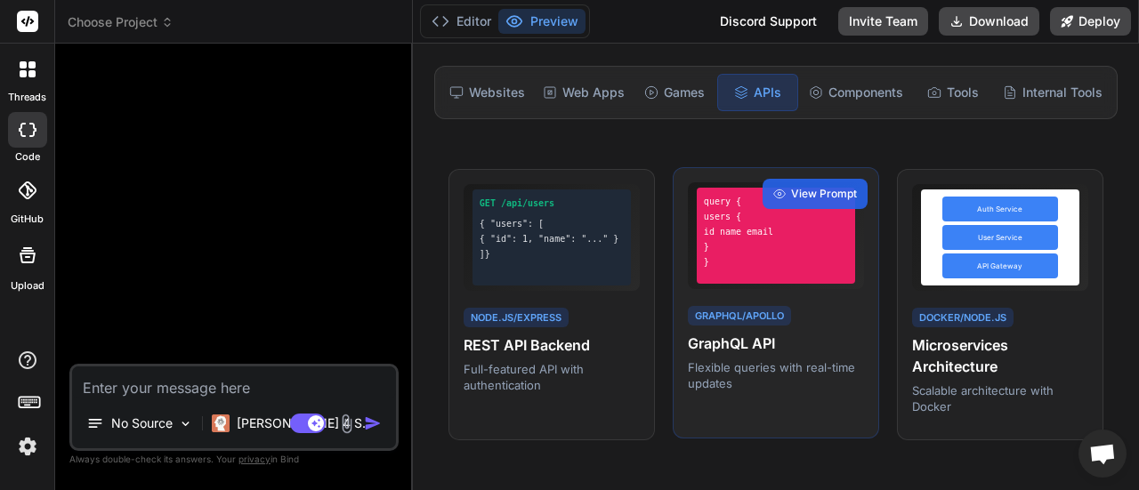
scroll to position [178, 0]
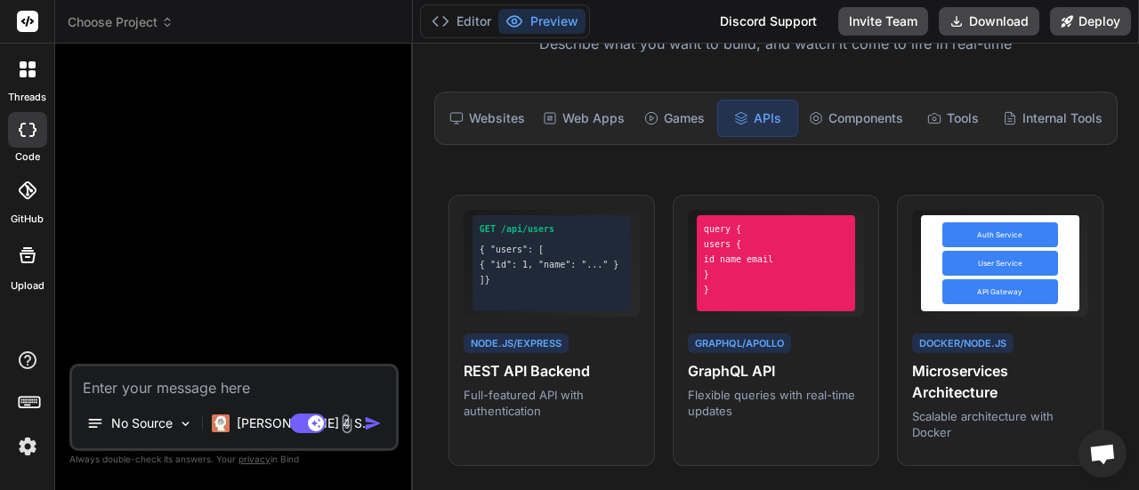
drag, startPoint x: 938, startPoint y: 109, endPoint x: 947, endPoint y: 97, distance: 15.3
click at [939, 111] on div "Tools" at bounding box center [953, 118] width 78 height 37
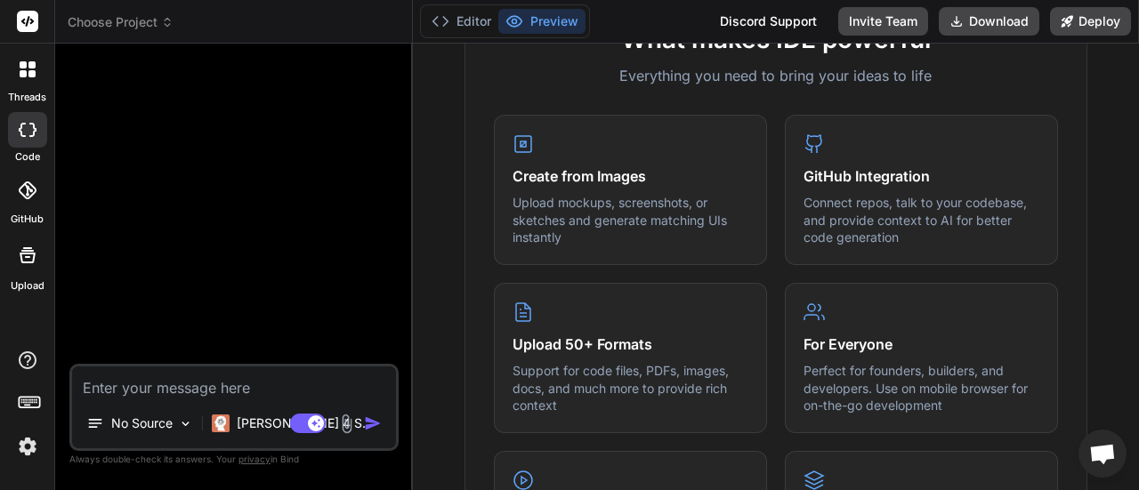
scroll to position [427, 0]
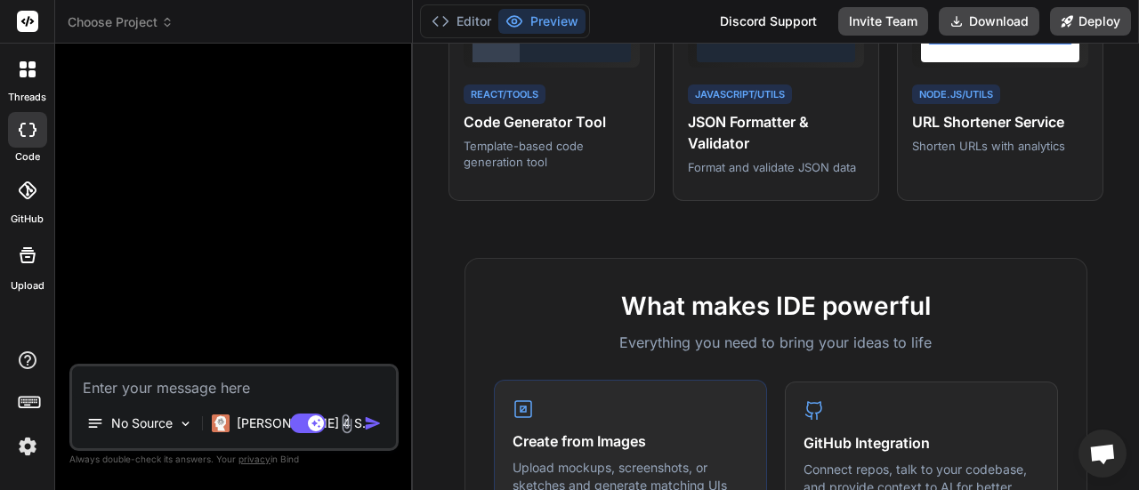
type textarea "x"
